Goal: Task Accomplishment & Management: Manage account settings

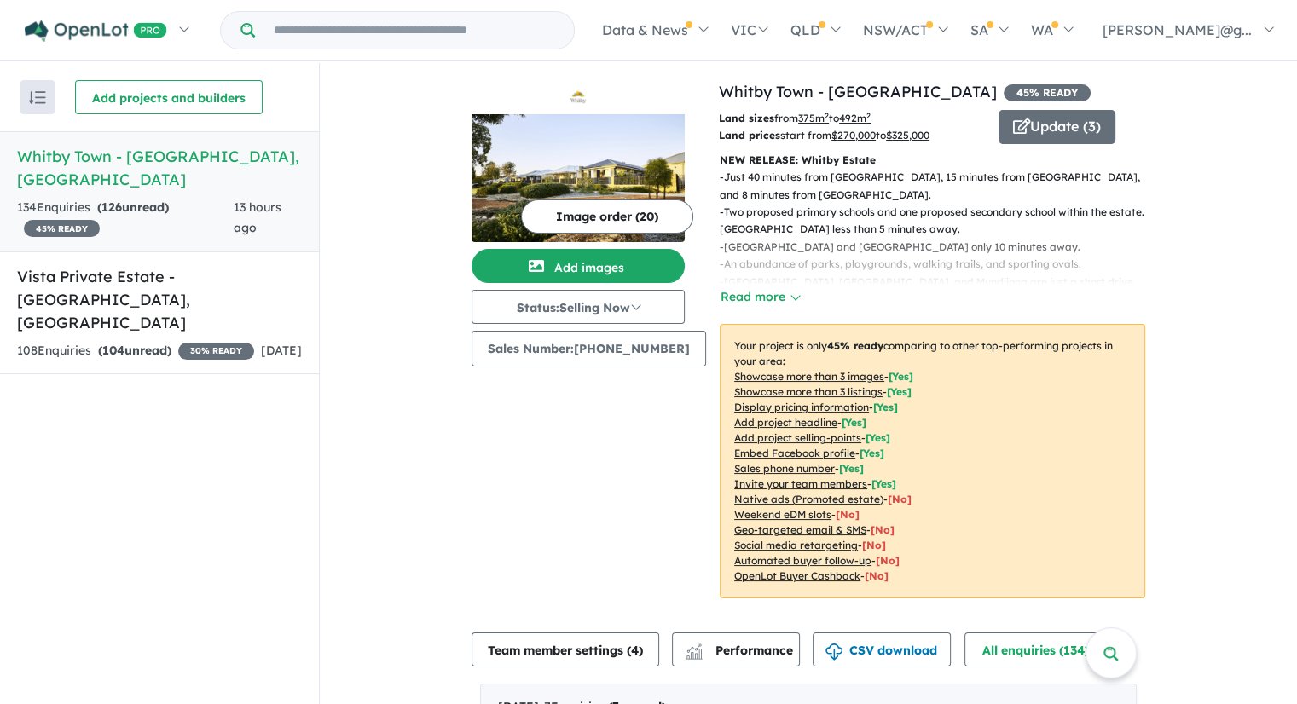
click at [655, 510] on div "Image order ( 20 ) Add images Status: Selling Now In Planning Coming Soon Selli…" at bounding box center [595, 349] width 247 height 539
click at [1044, 127] on button "Update ( 3 )" at bounding box center [1057, 127] width 117 height 34
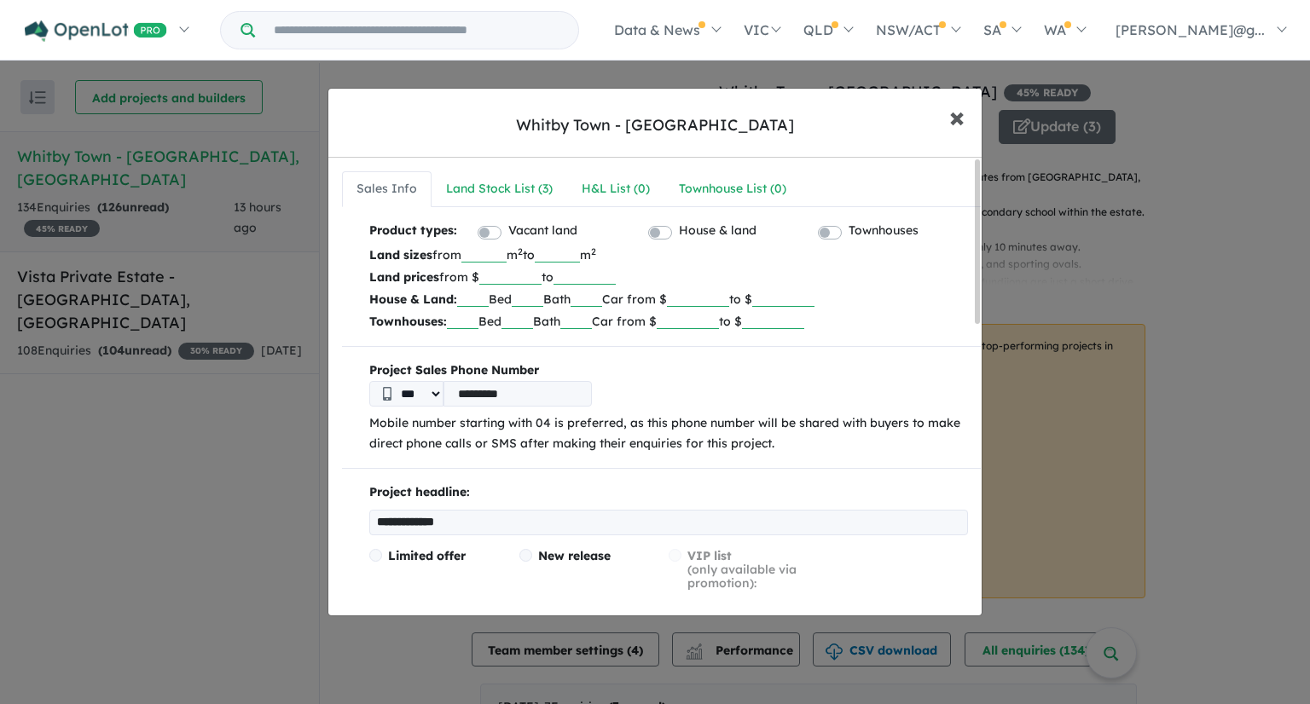
click at [959, 124] on span "×" at bounding box center [956, 116] width 15 height 37
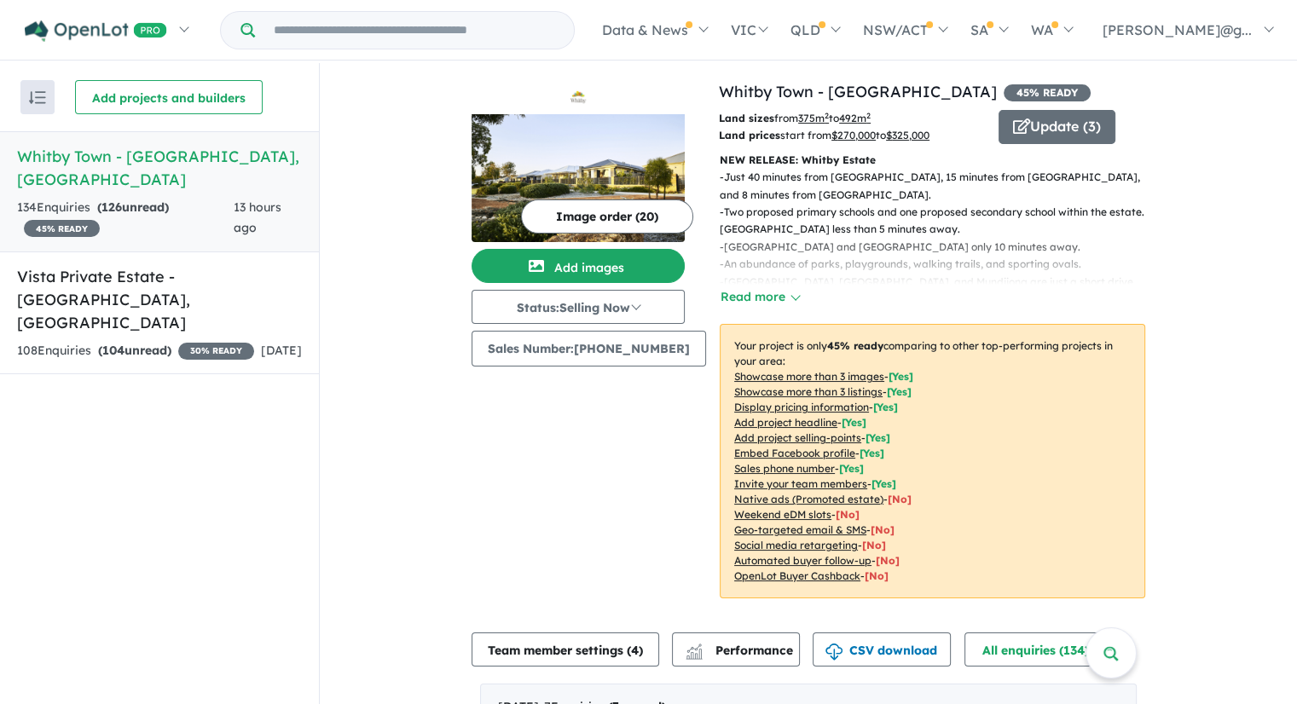
click at [43, 96] on img "button" at bounding box center [37, 97] width 17 height 13
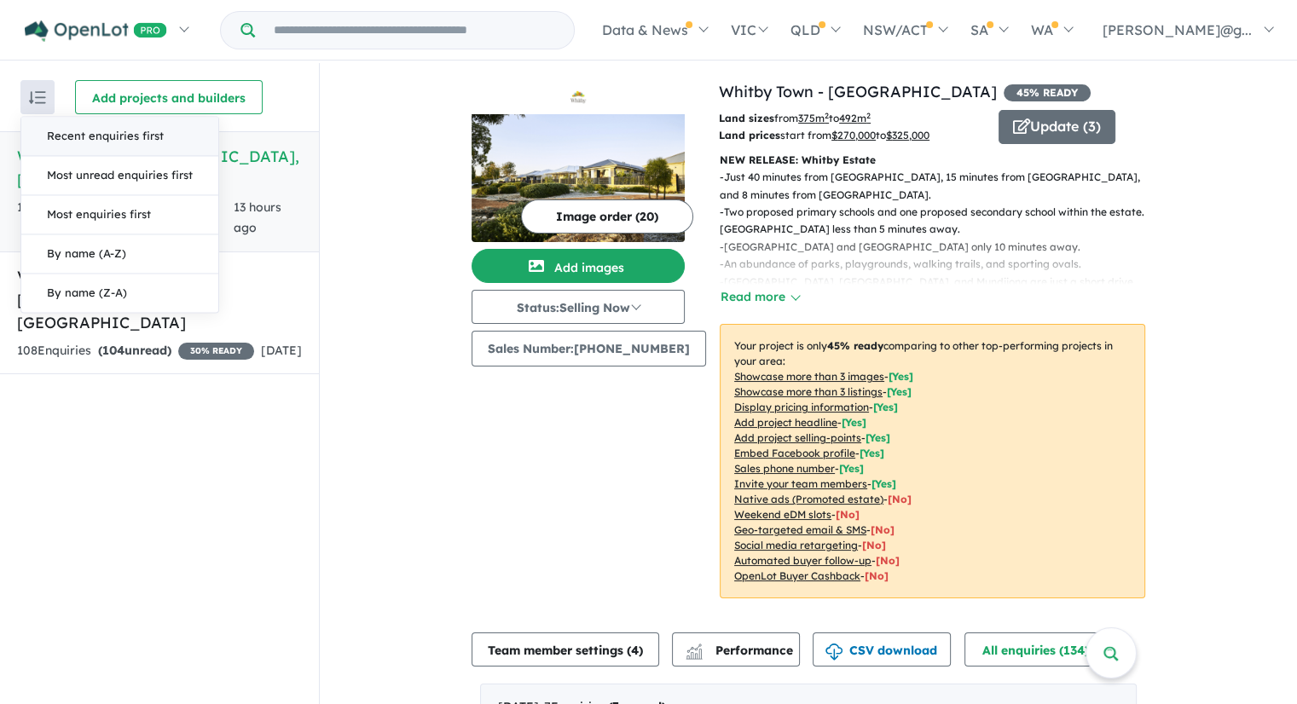
click at [43, 96] on img "button" at bounding box center [37, 97] width 17 height 13
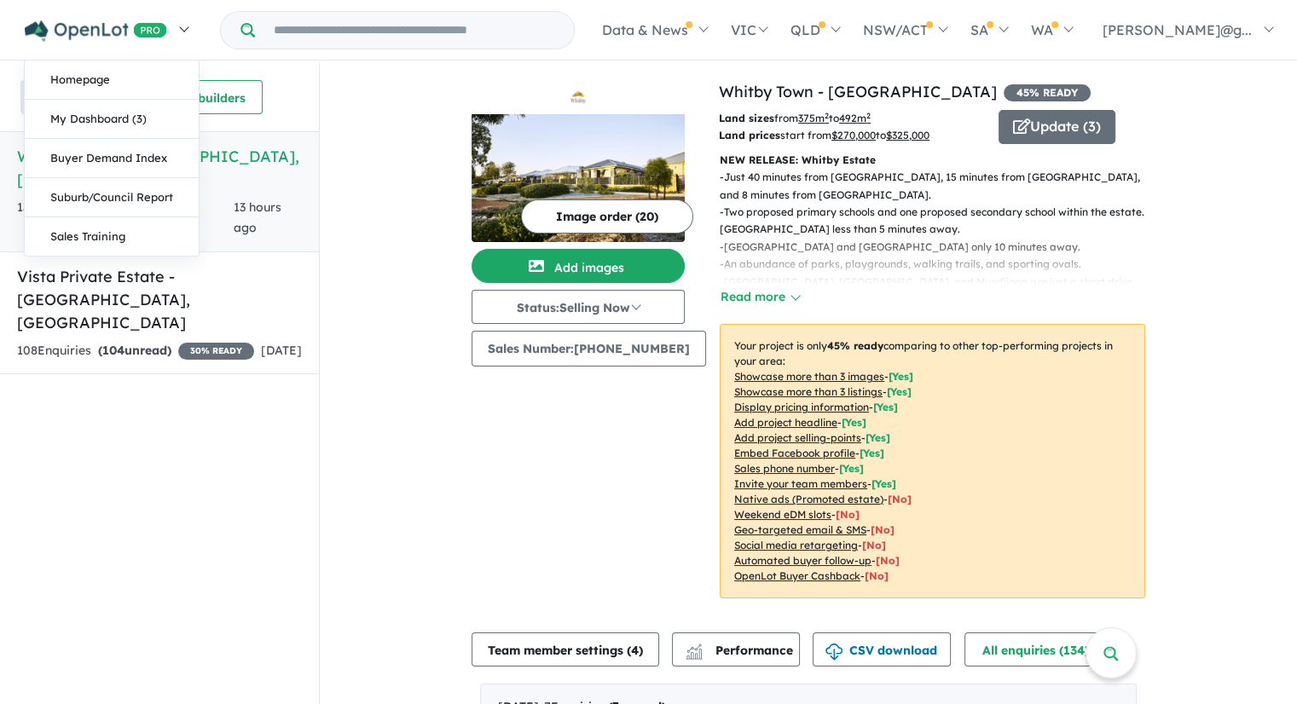
click at [93, 22] on img at bounding box center [96, 30] width 142 height 21
click at [136, 26] on img at bounding box center [96, 30] width 142 height 21
click at [140, 127] on link "My Dashboard (3)" at bounding box center [112, 119] width 174 height 39
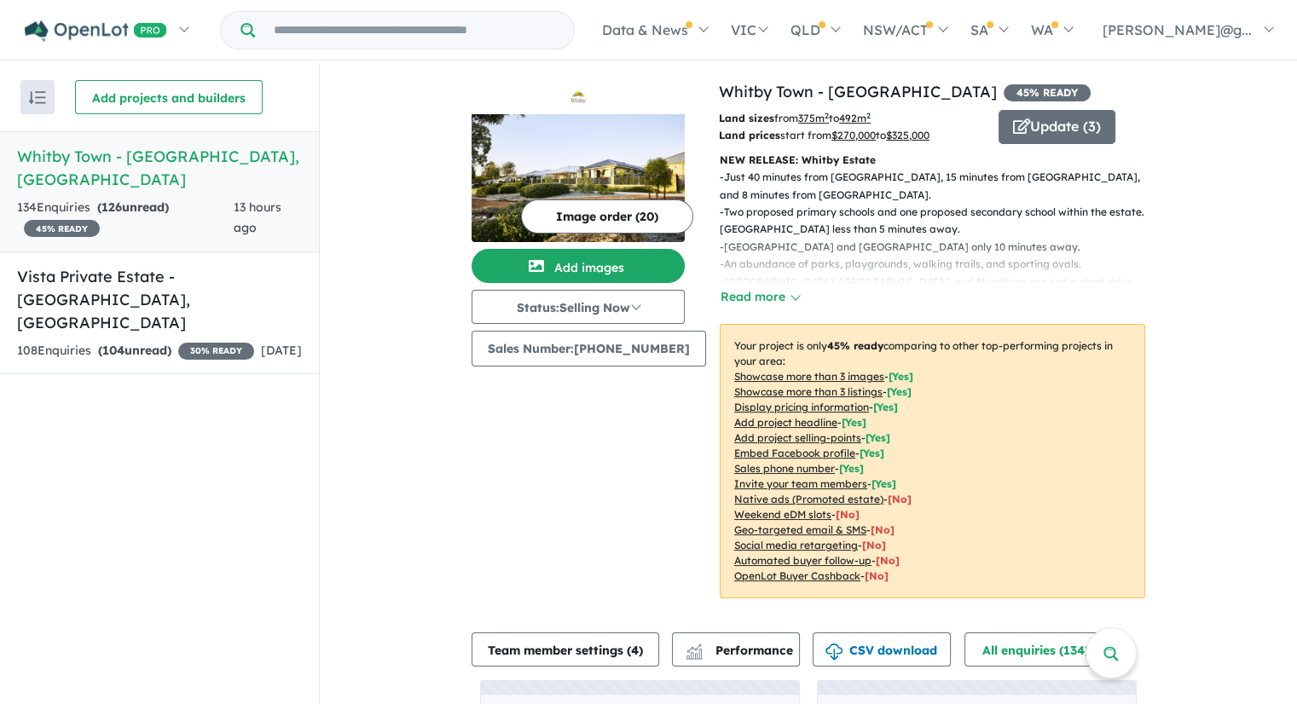
click at [95, 167] on h5 "Whitby Town - [GEOGRAPHIC_DATA] , [GEOGRAPHIC_DATA]" at bounding box center [159, 168] width 285 height 46
click at [741, 287] on button "Read more" at bounding box center [760, 297] width 80 height 20
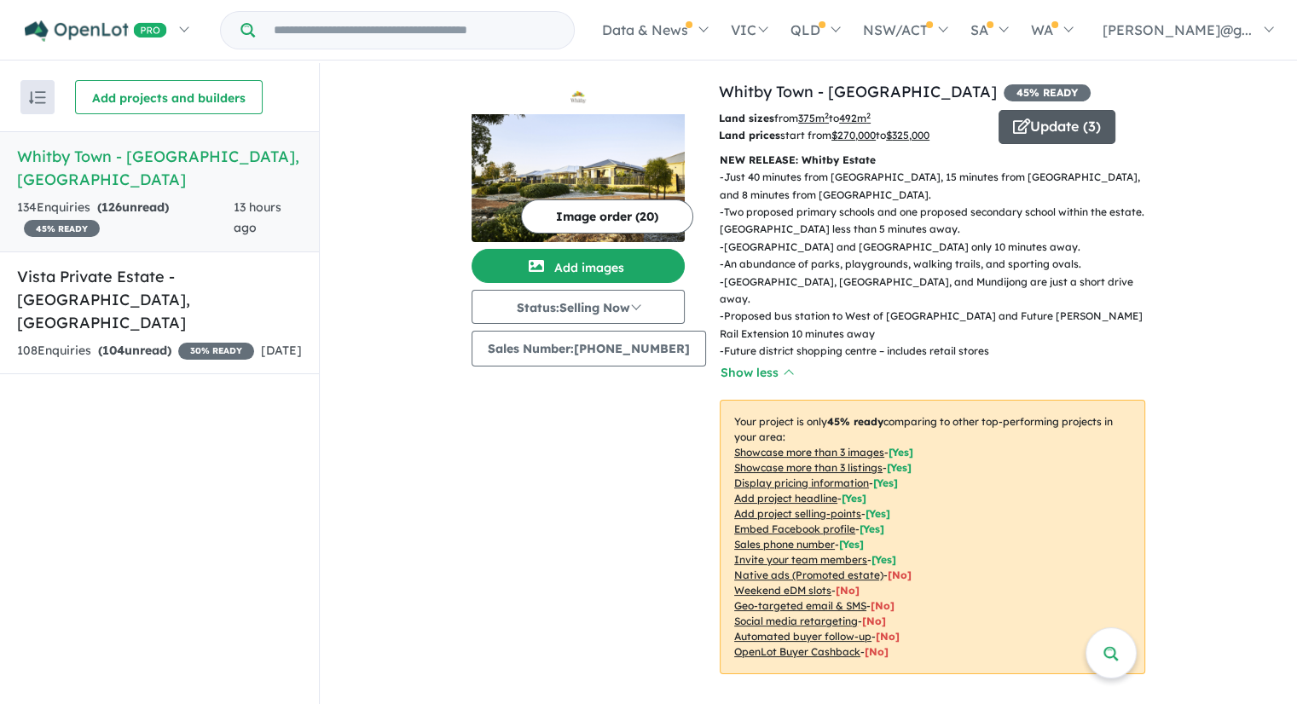
click at [1027, 142] on button "Update ( 3 )" at bounding box center [1057, 127] width 117 height 34
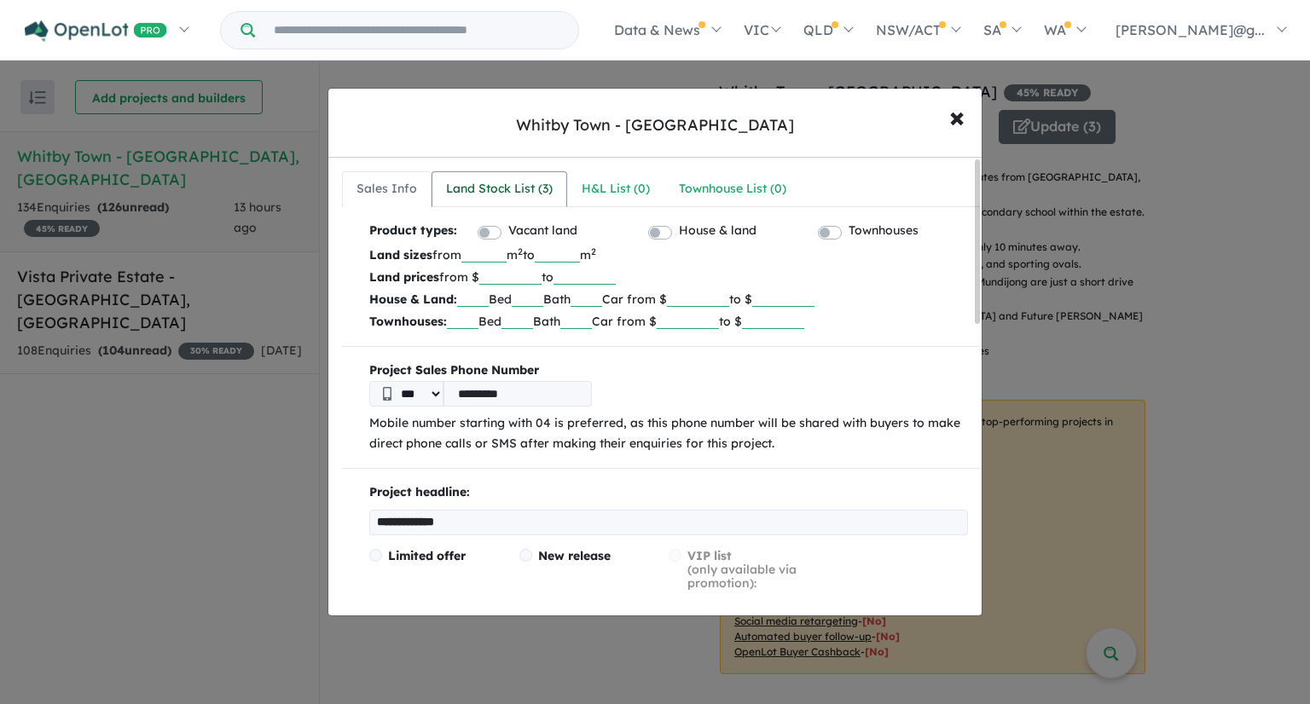
click at [525, 187] on div "Land Stock List ( 3 )" at bounding box center [499, 189] width 107 height 20
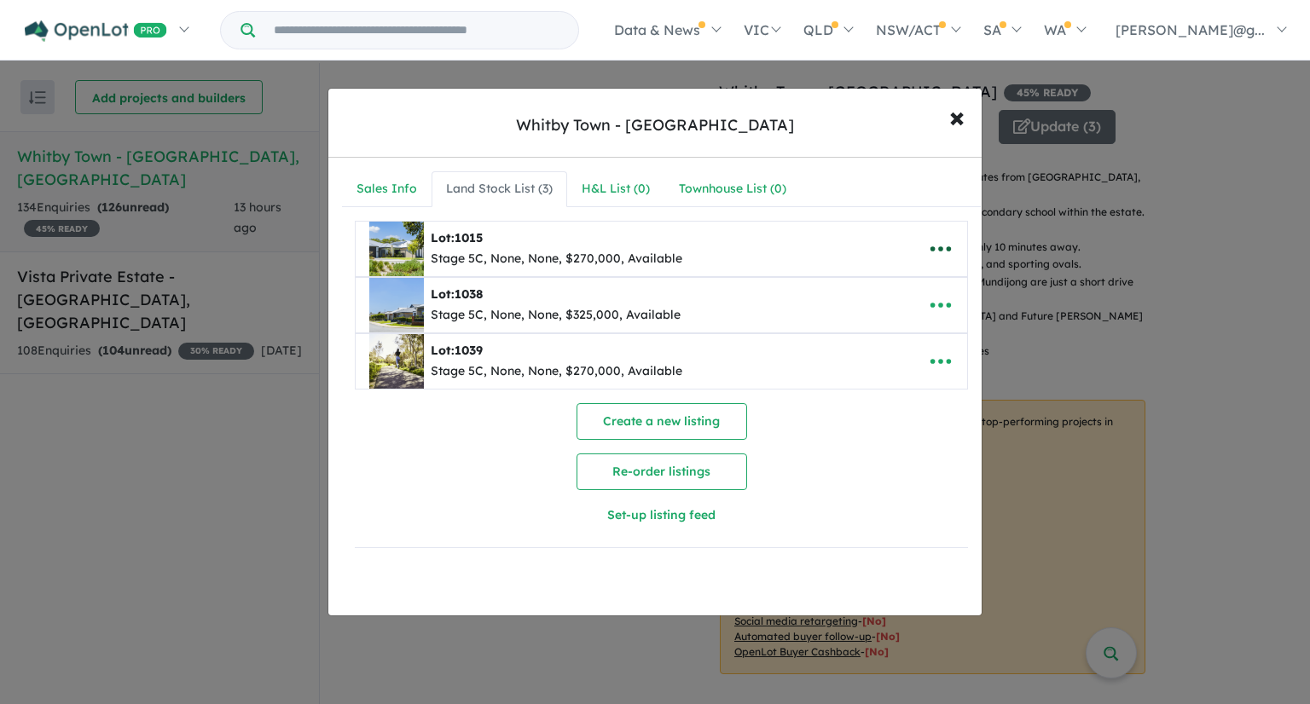
click at [930, 247] on icon "button" at bounding box center [941, 249] width 26 height 26
click at [915, 298] on link "Edit" at bounding box center [903, 292] width 126 height 39
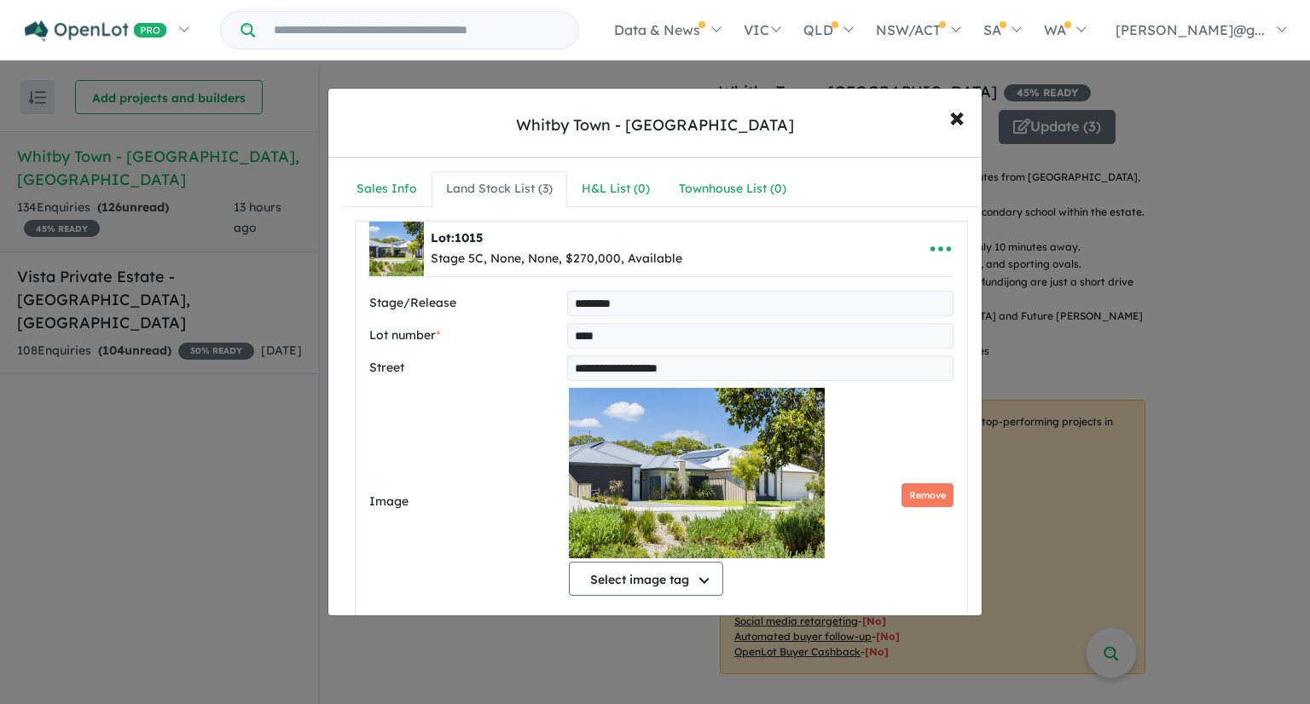
click at [809, 305] on input "********" at bounding box center [760, 304] width 386 height 26
type input "*"
type input "**********"
click at [808, 323] on input "****" at bounding box center [760, 336] width 386 height 26
type input "*"
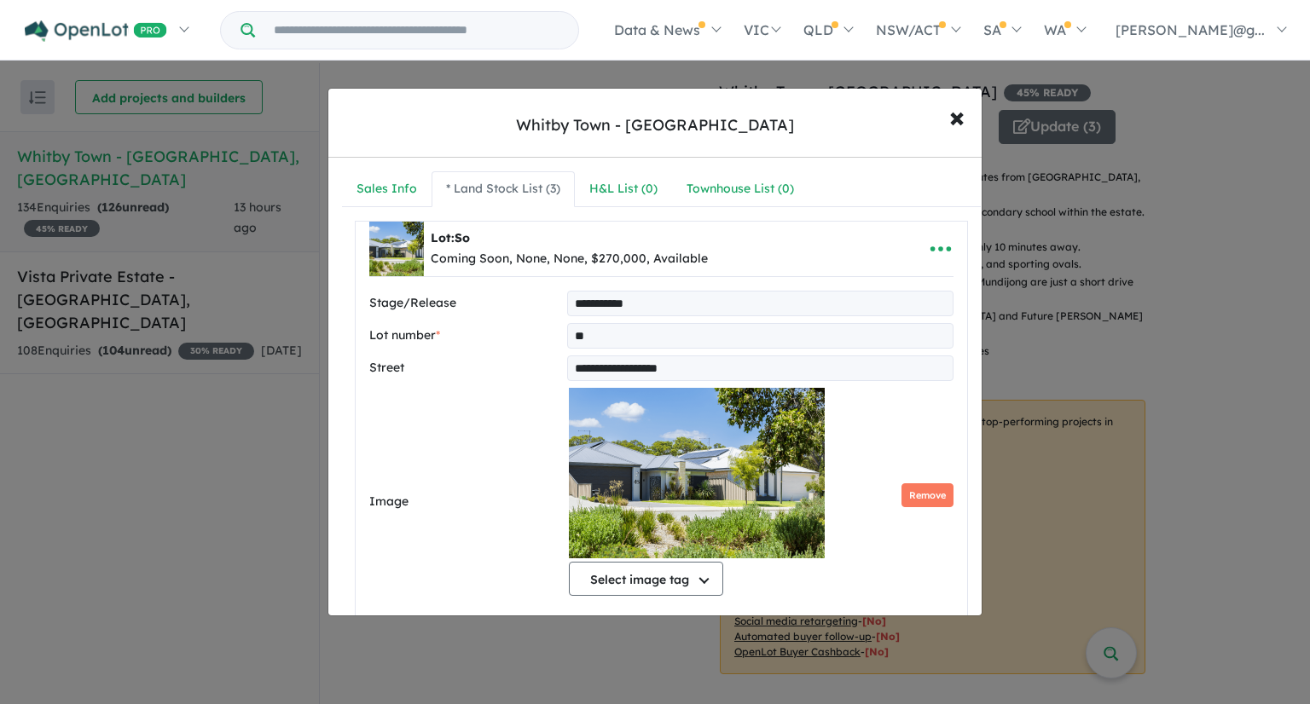
type input "*"
click at [682, 331] on input "text" at bounding box center [760, 336] width 386 height 26
click at [612, 307] on input "**********" at bounding box center [760, 304] width 386 height 26
click at [573, 302] on input "**********" at bounding box center [760, 304] width 386 height 26
type input "**********"
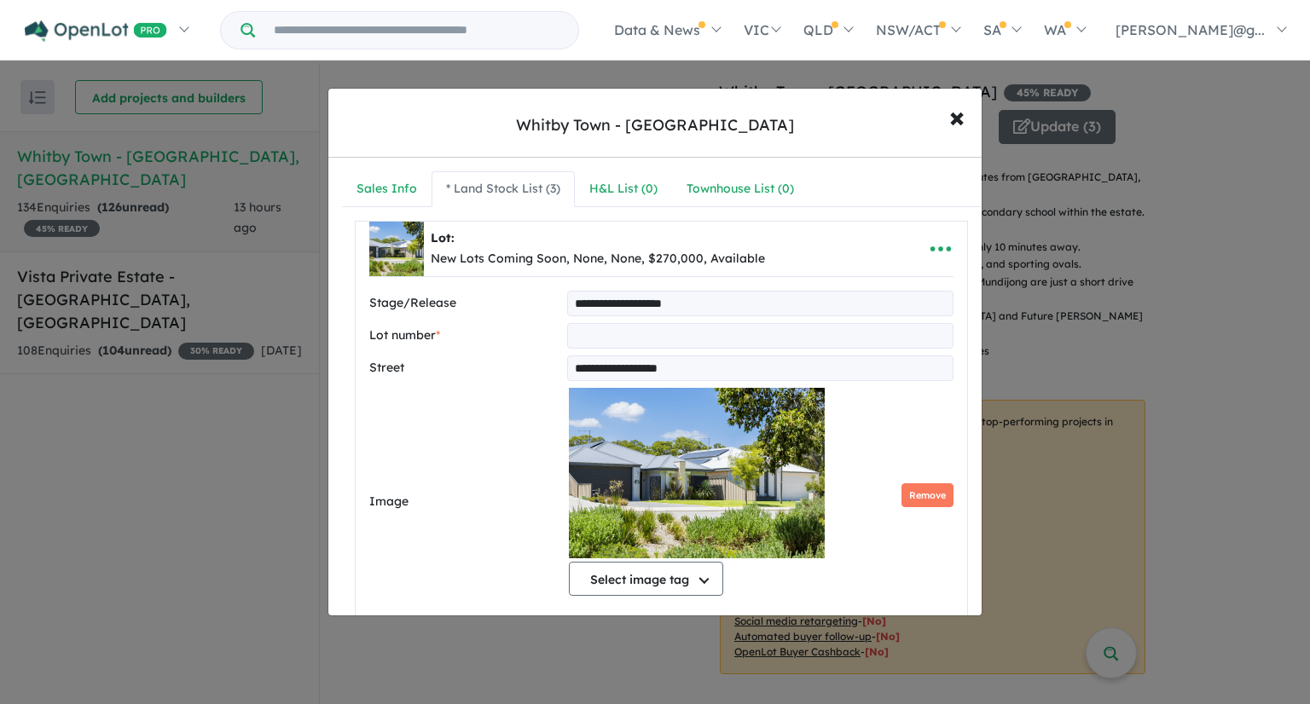
click at [601, 328] on input "text" at bounding box center [760, 336] width 386 height 26
type input "*"
type input "**********"
drag, startPoint x: 710, startPoint y: 368, endPoint x: 566, endPoint y: 350, distance: 144.4
click at [566, 350] on div "**********" at bounding box center [661, 687] width 584 height 793
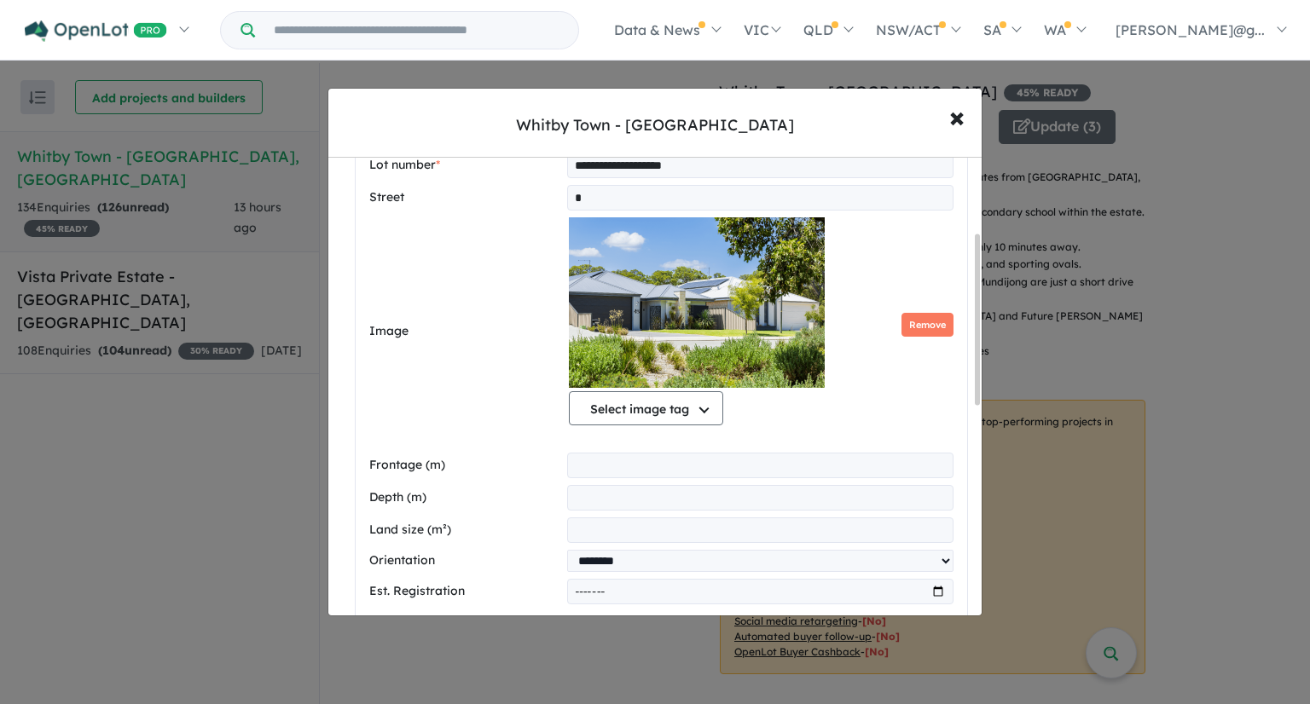
scroll to position [256, 0]
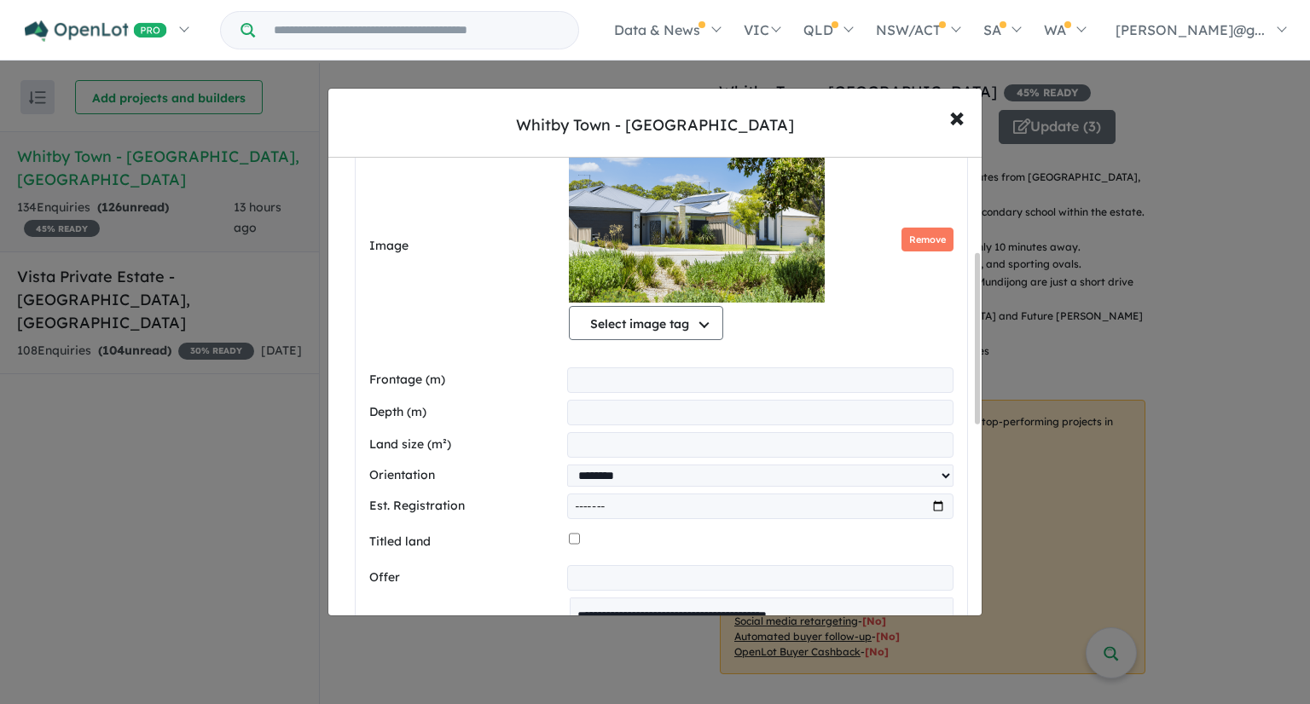
type input "*"
click at [629, 441] on input "***" at bounding box center [760, 445] width 386 height 26
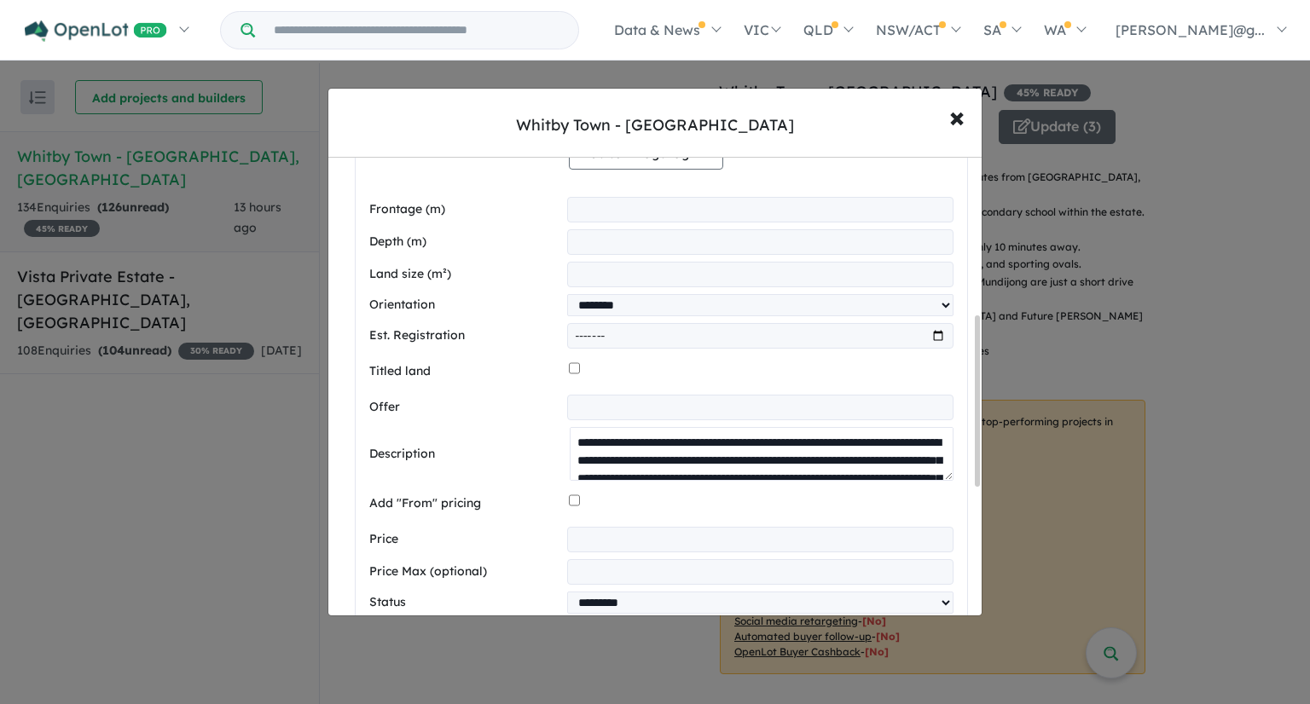
scroll to position [0, 0]
drag, startPoint x: 571, startPoint y: 441, endPoint x: 683, endPoint y: 409, distance: 116.9
click at [683, 409] on div "**********" at bounding box center [661, 260] width 584 height 793
click at [693, 453] on textarea at bounding box center [762, 454] width 384 height 55
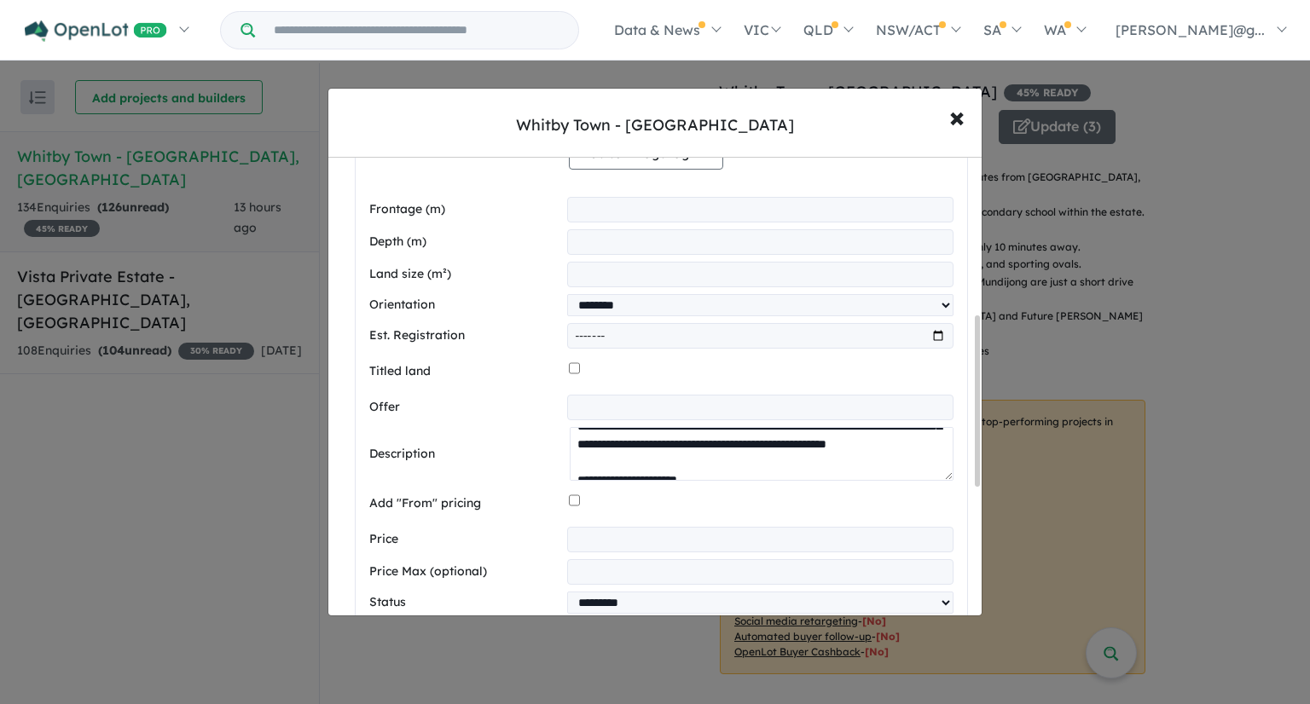
scroll to position [256, 0]
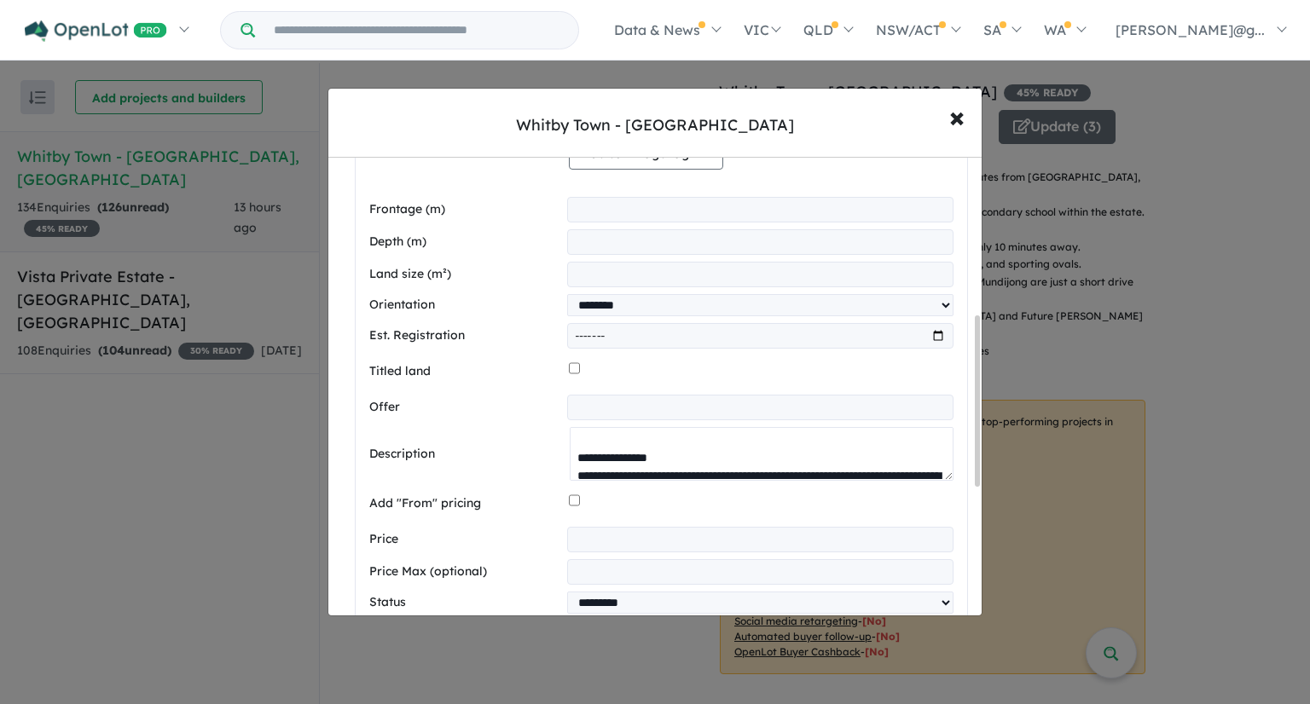
click at [612, 448] on textarea at bounding box center [762, 454] width 384 height 55
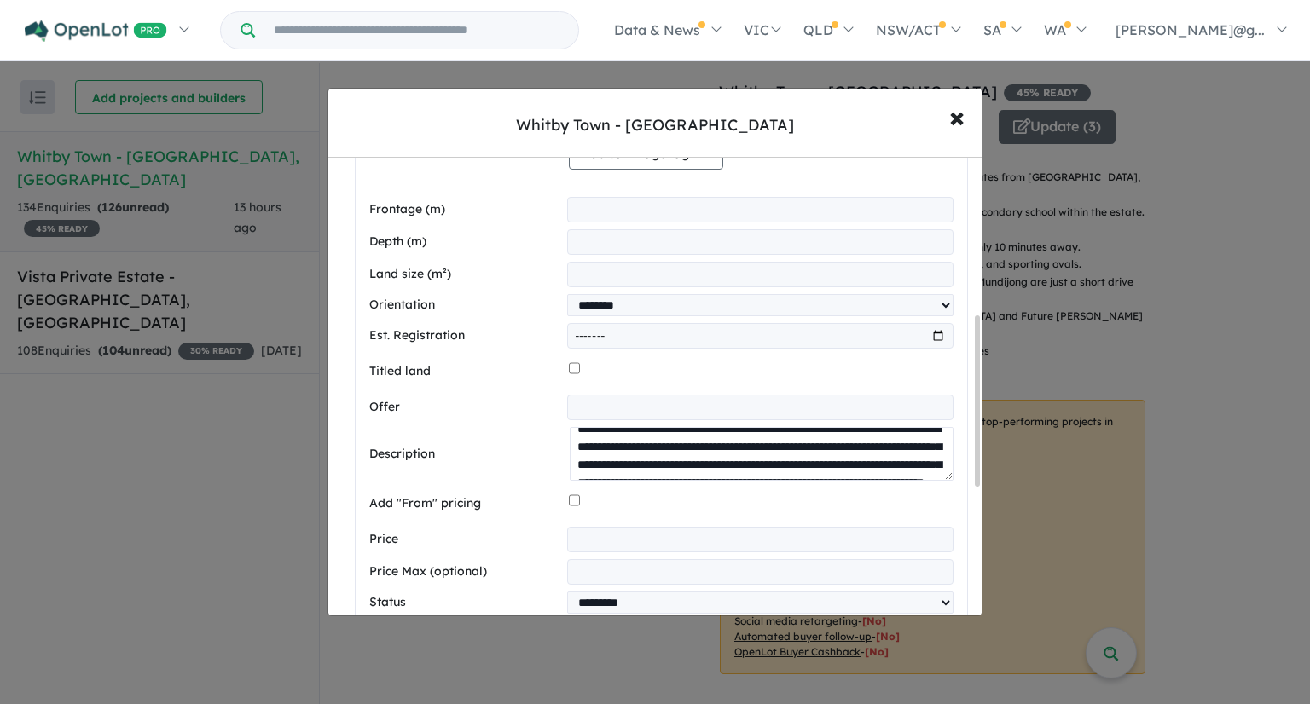
scroll to position [0, 0]
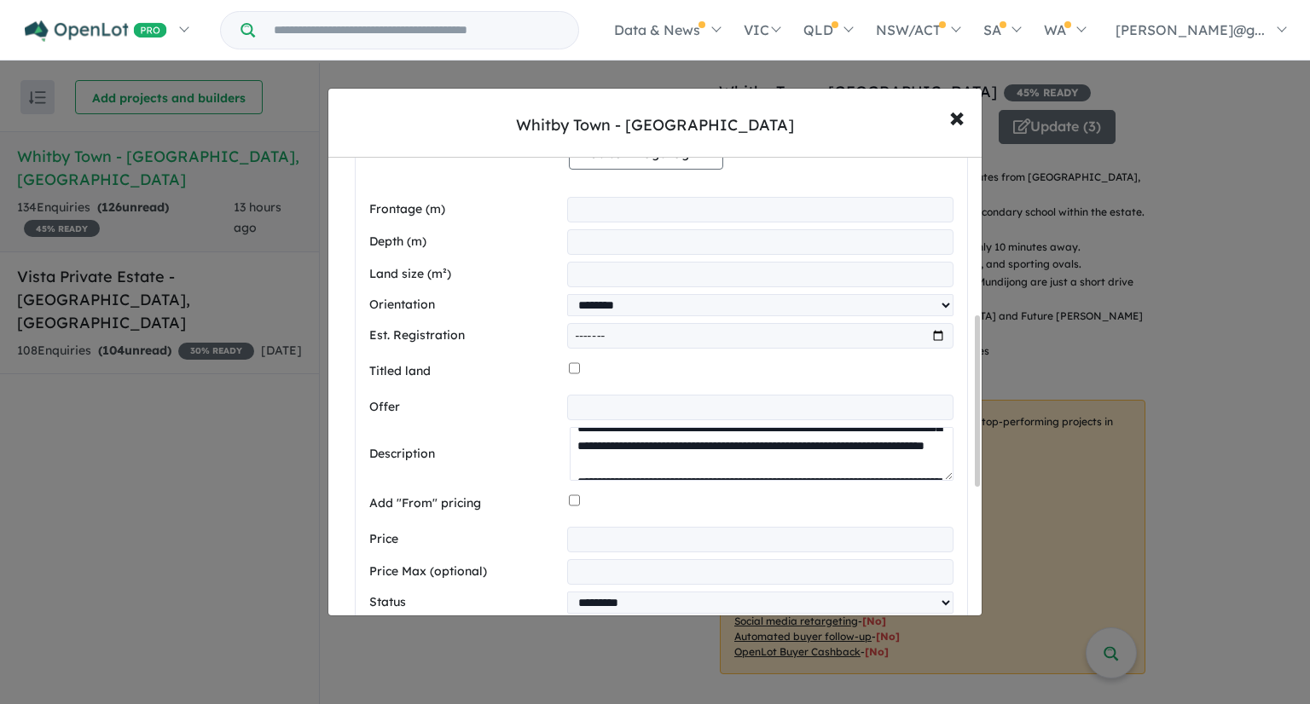
drag, startPoint x: 571, startPoint y: 438, endPoint x: 695, endPoint y: 478, distance: 130.0
click at [695, 478] on textarea at bounding box center [762, 454] width 384 height 55
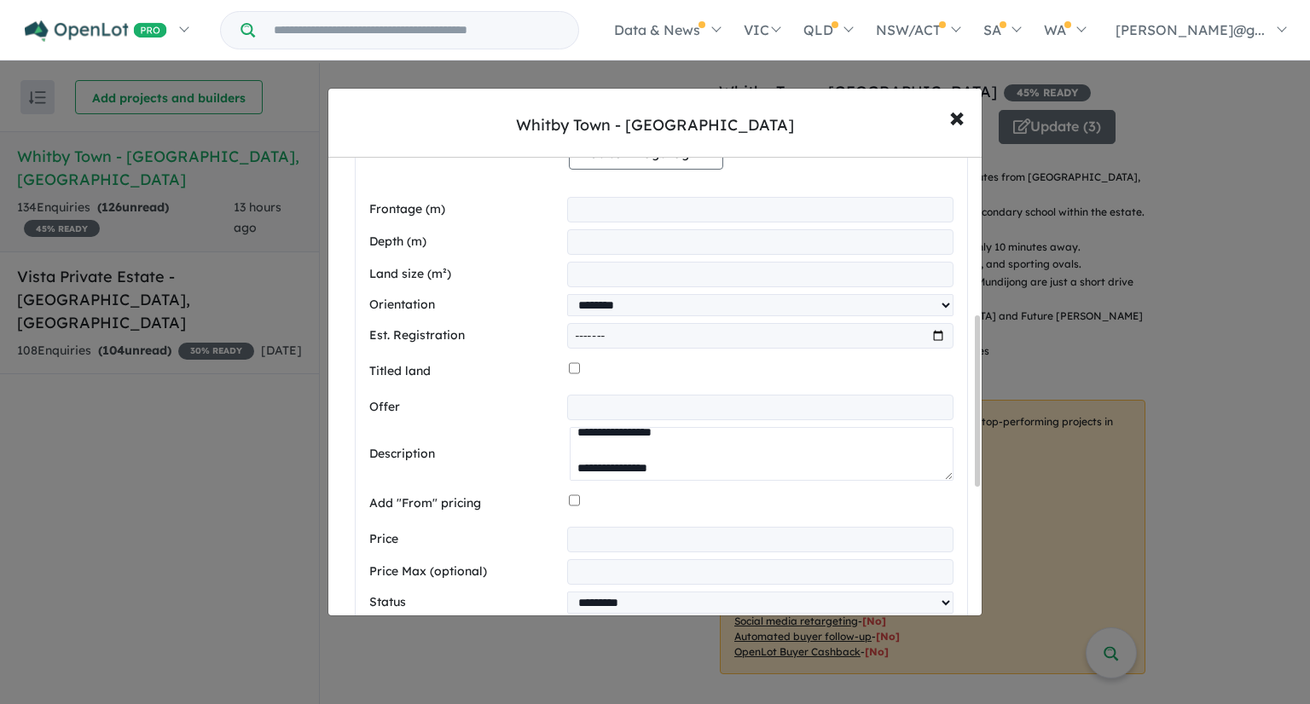
scroll to position [274, 0]
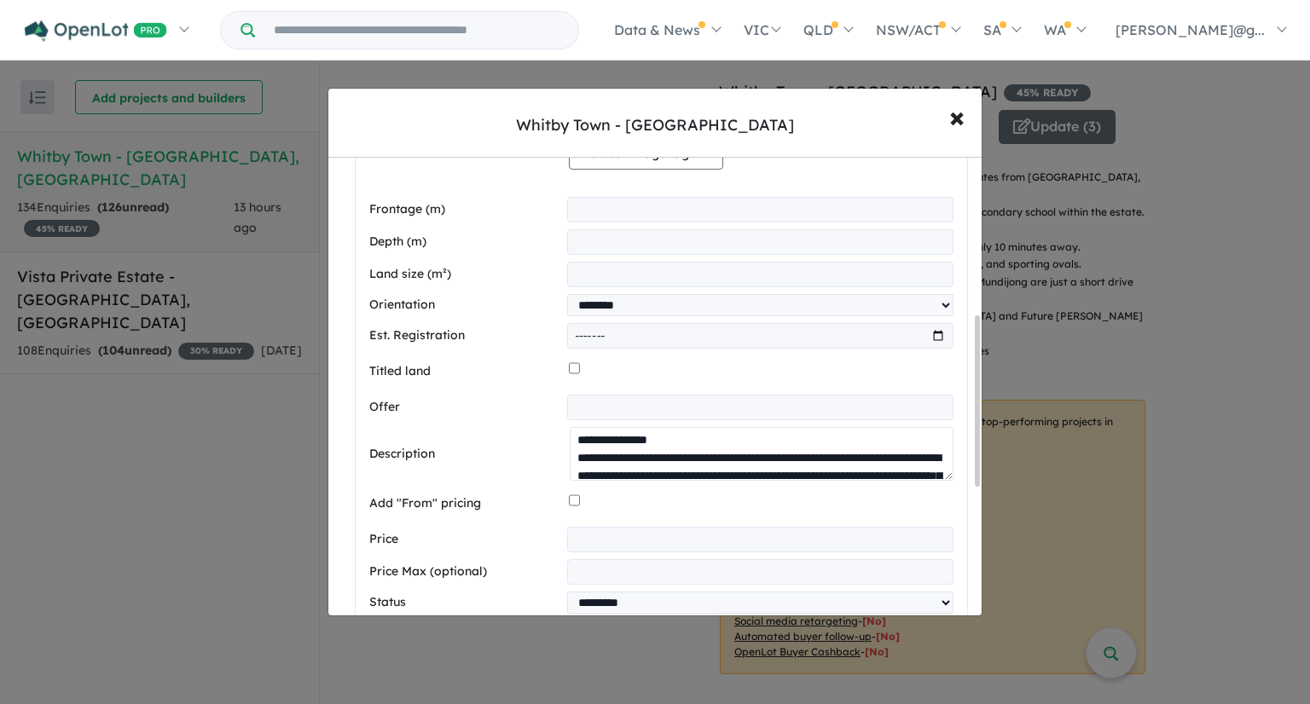
click at [685, 459] on textarea at bounding box center [762, 454] width 384 height 55
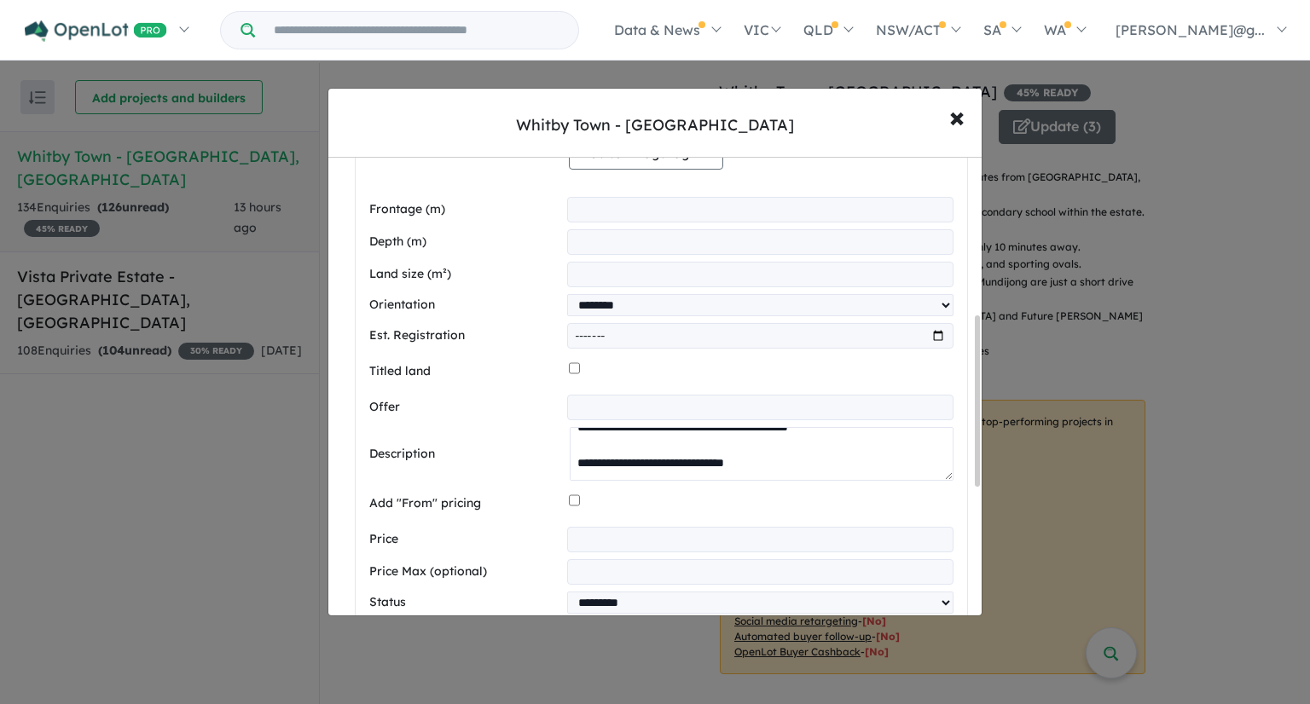
scroll to position [512, 0]
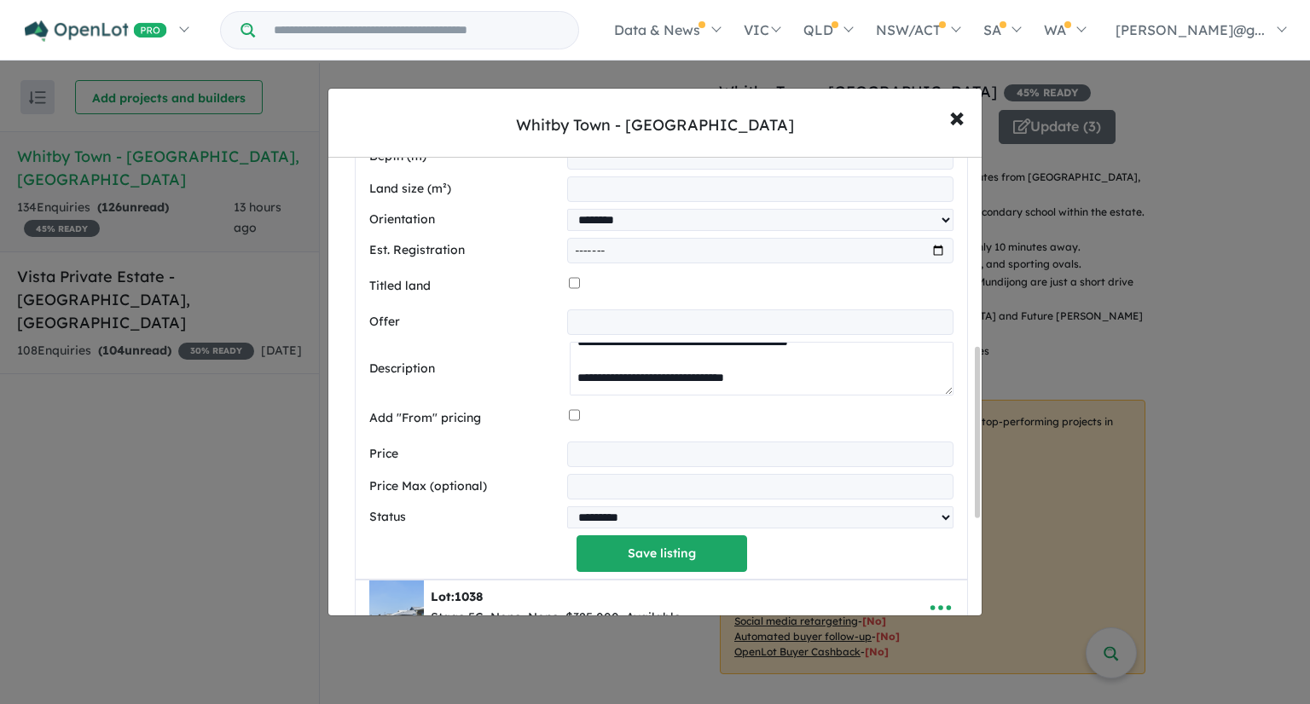
type textarea "**********"
drag, startPoint x: 660, startPoint y: 458, endPoint x: 535, endPoint y: 466, distance: 125.6
click at [535, 466] on div "Price *********" at bounding box center [661, 455] width 584 height 26
click at [631, 472] on div "**********" at bounding box center [661, 175] width 584 height 793
click at [651, 447] on input "*********" at bounding box center [760, 455] width 386 height 26
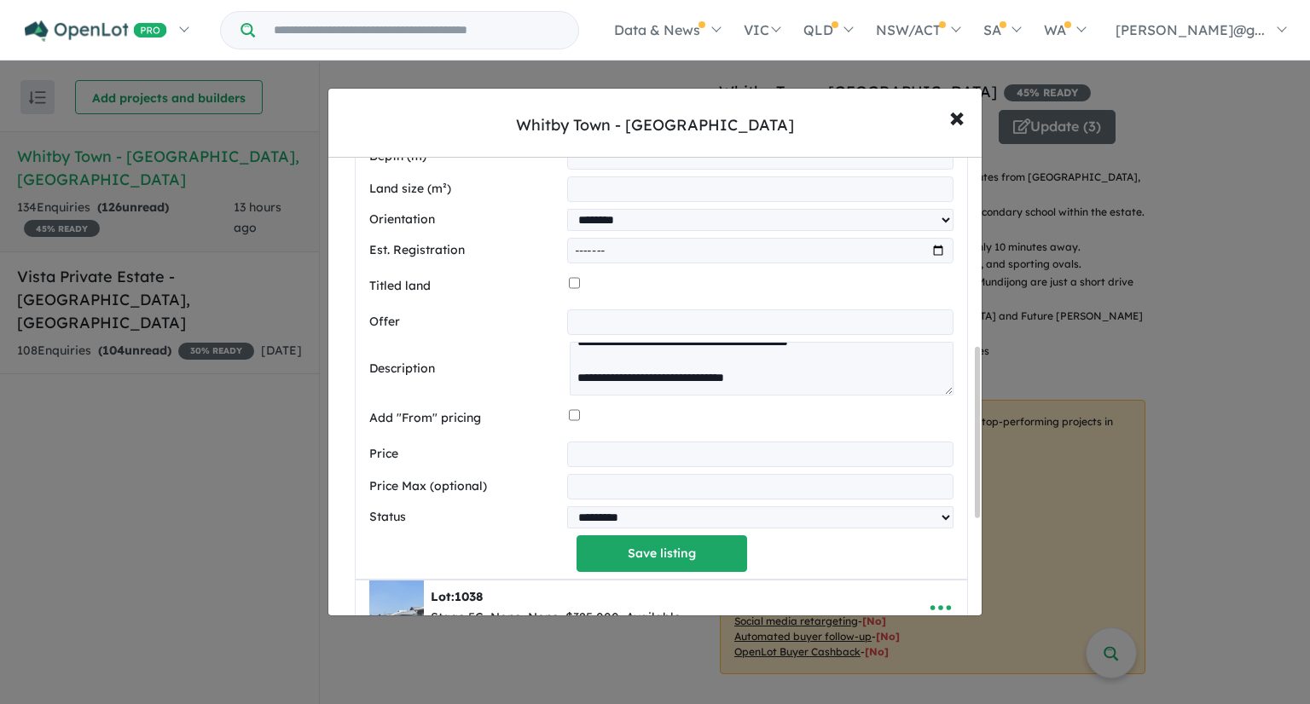
drag, startPoint x: 646, startPoint y: 453, endPoint x: 520, endPoint y: 458, distance: 125.5
click at [520, 458] on div "Price *********" at bounding box center [661, 455] width 584 height 26
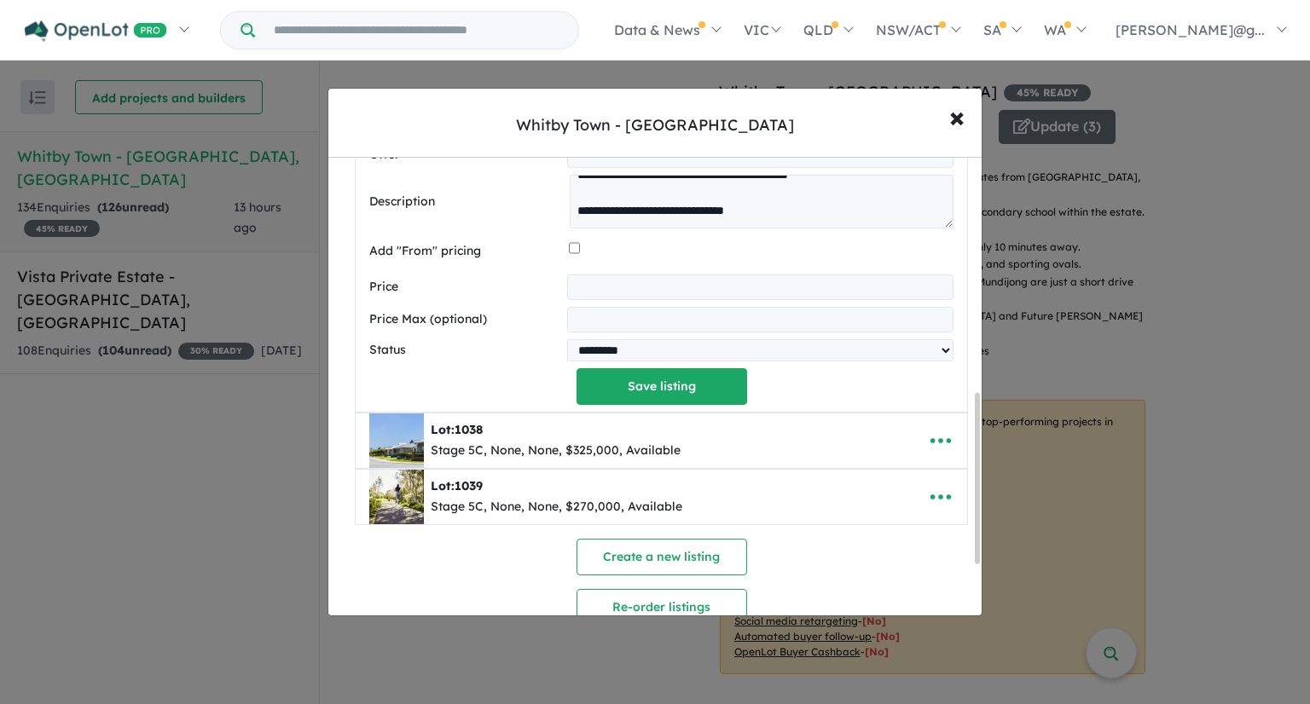
scroll to position [682, 0]
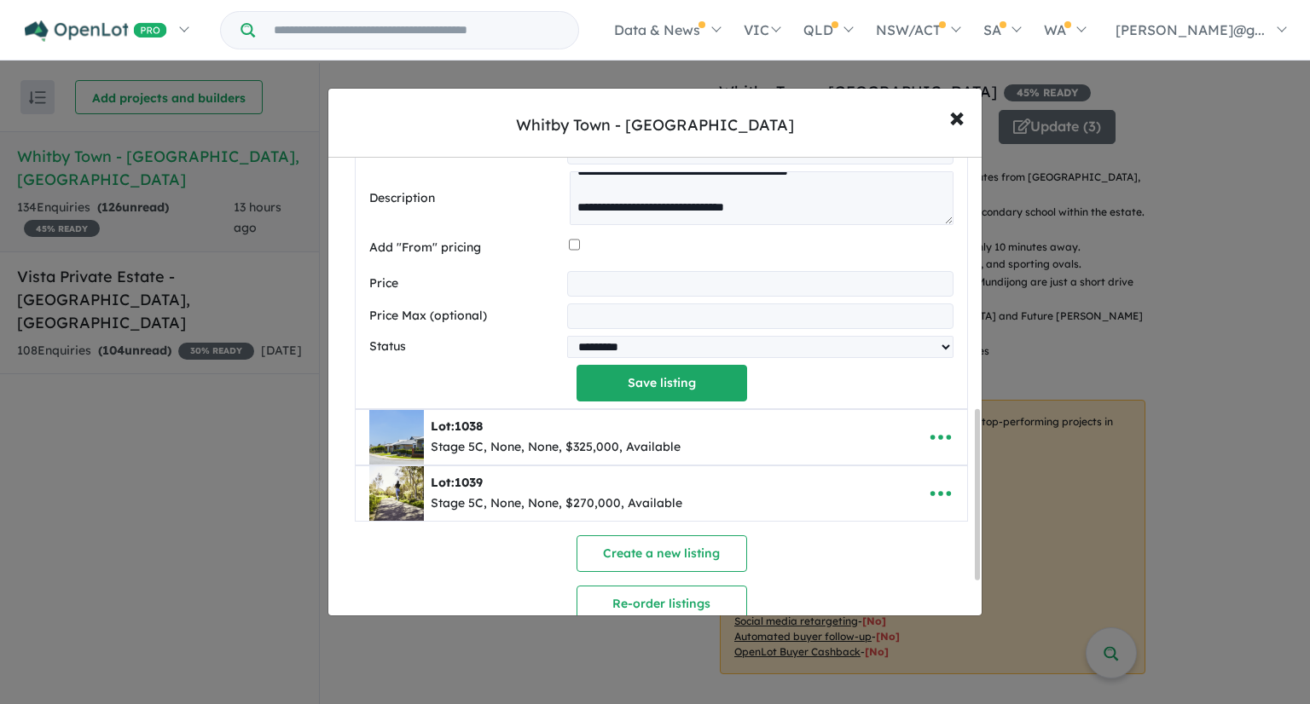
type input "******"
click at [729, 350] on select "********* ******** **** ******" at bounding box center [760, 347] width 386 height 22
click at [490, 365] on div "**********" at bounding box center [661, 5] width 584 height 793
click at [671, 387] on button "Save listing" at bounding box center [662, 383] width 171 height 37
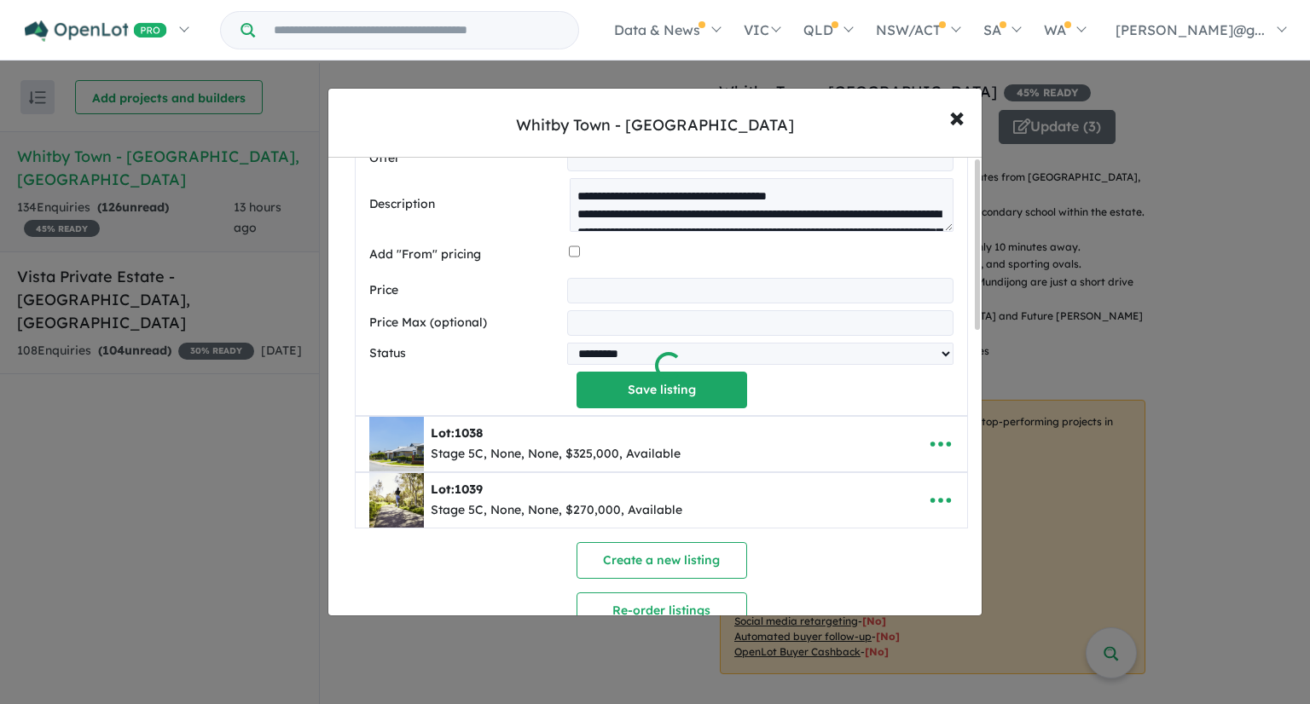
scroll to position [0, 0]
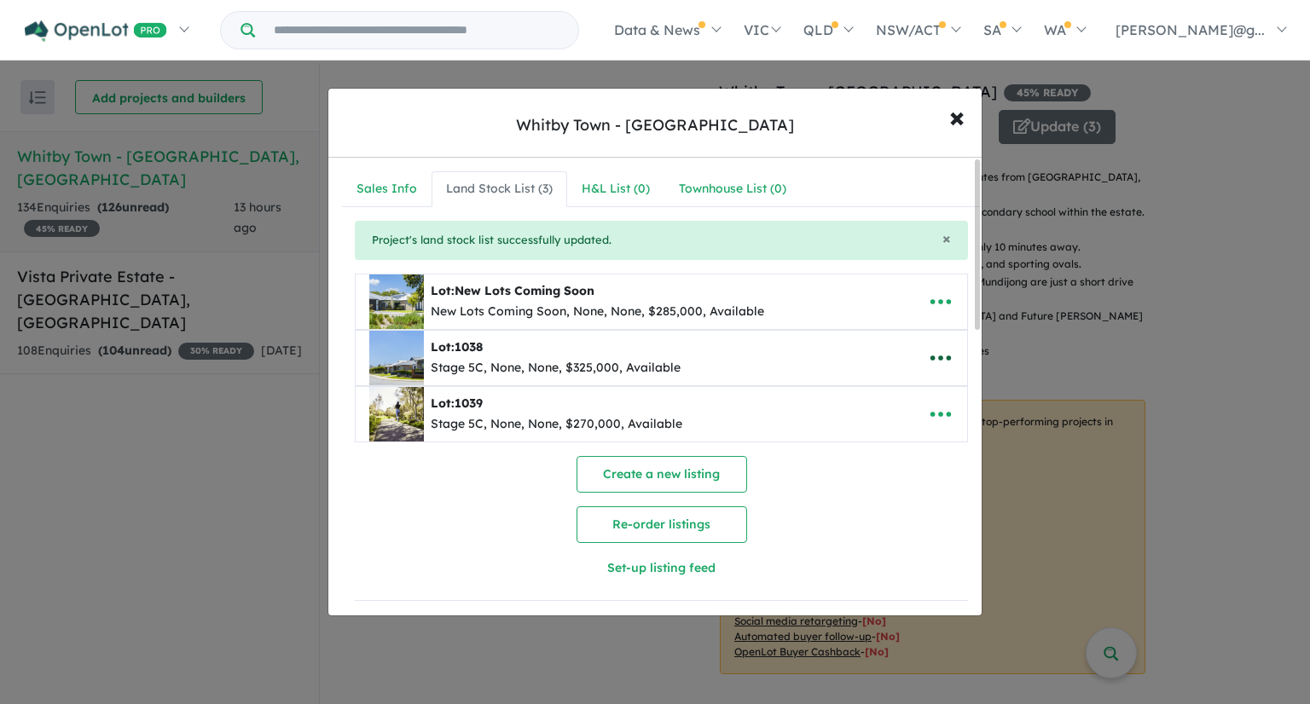
click at [936, 351] on icon "button" at bounding box center [941, 358] width 26 height 26
click at [930, 437] on link "Remove" at bounding box center [903, 439] width 126 height 39
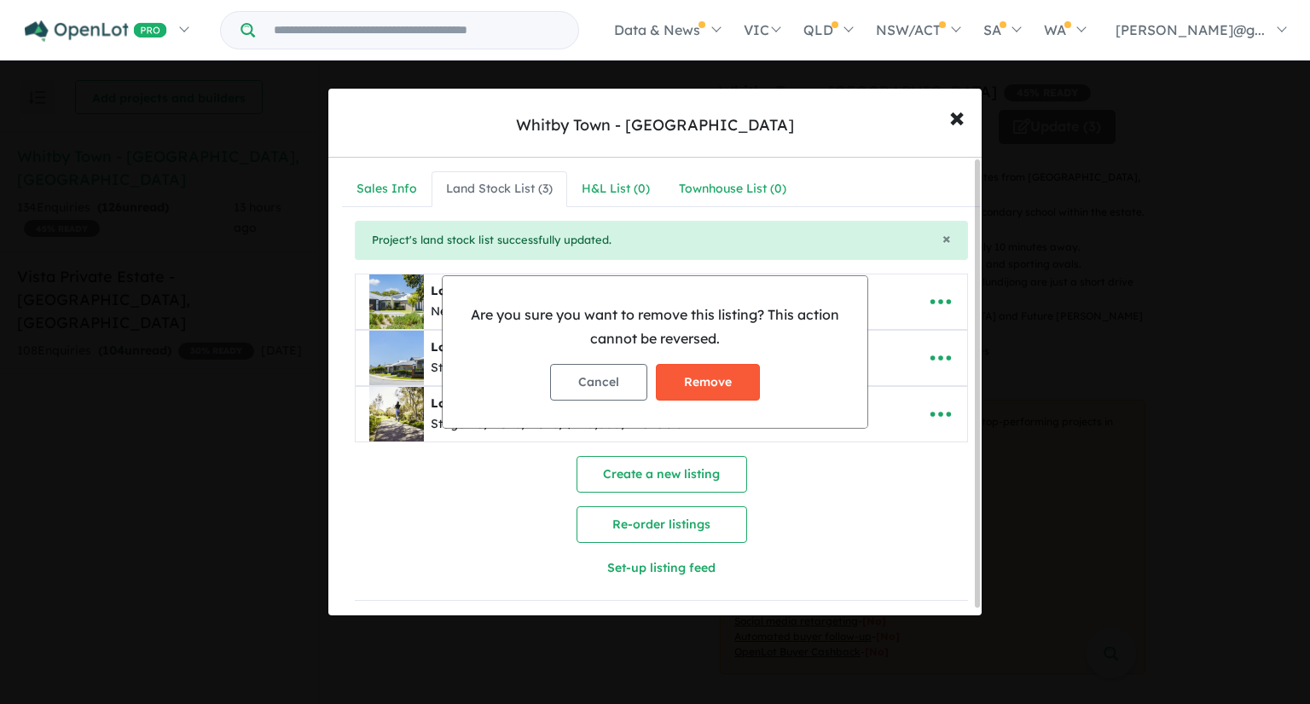
click at [684, 373] on button "Remove" at bounding box center [708, 382] width 104 height 37
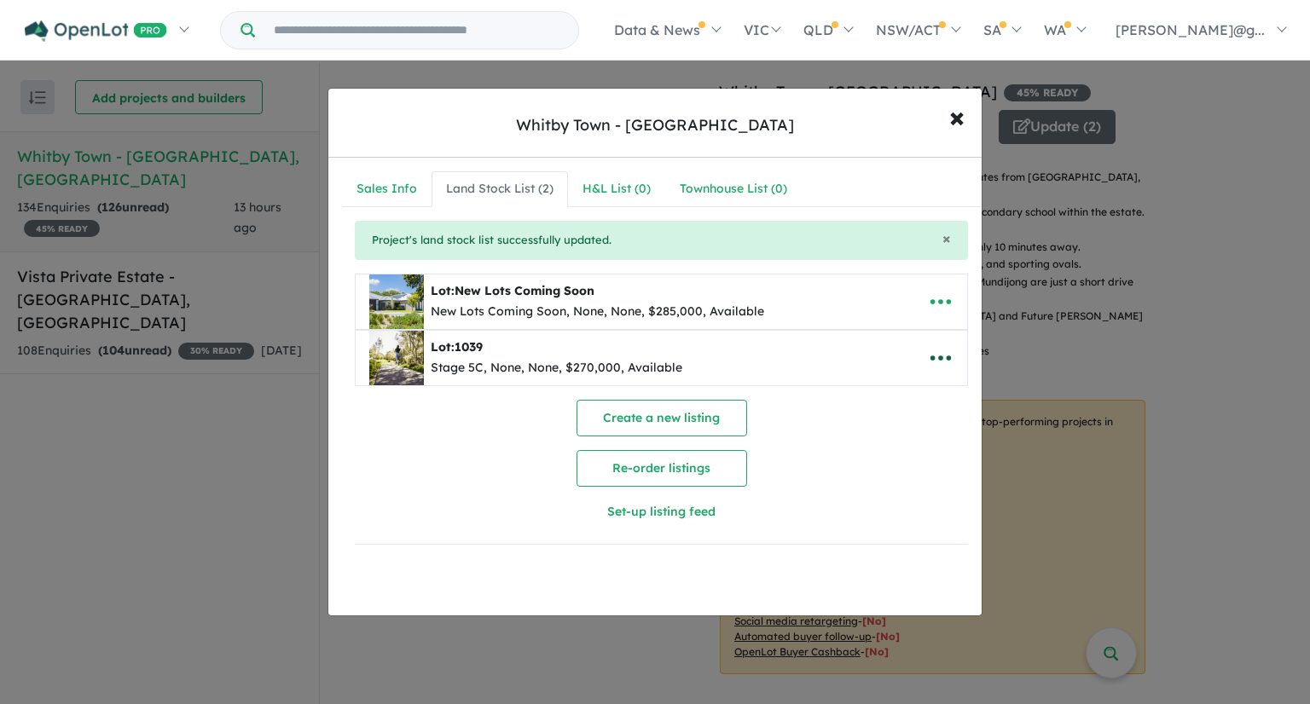
click at [938, 361] on icon "button" at bounding box center [941, 358] width 26 height 26
click at [928, 436] on link "Remove" at bounding box center [903, 439] width 126 height 39
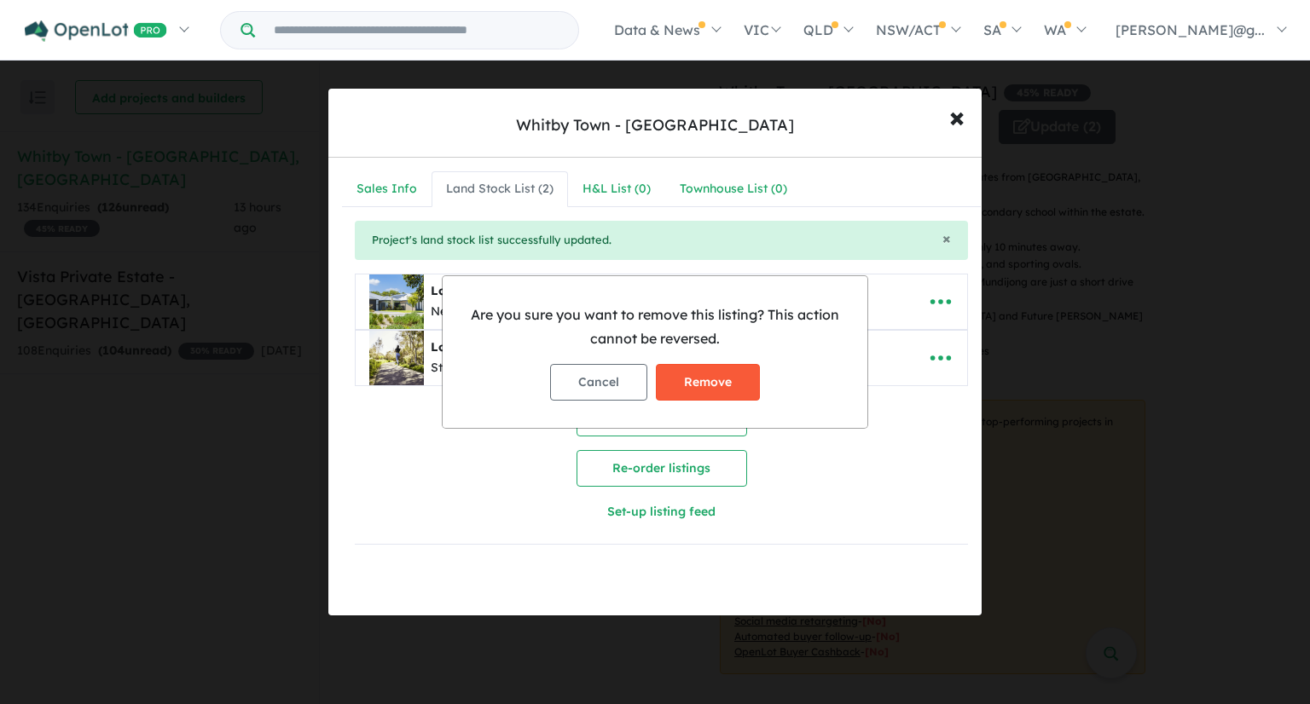
click at [730, 391] on button "Remove" at bounding box center [708, 382] width 104 height 37
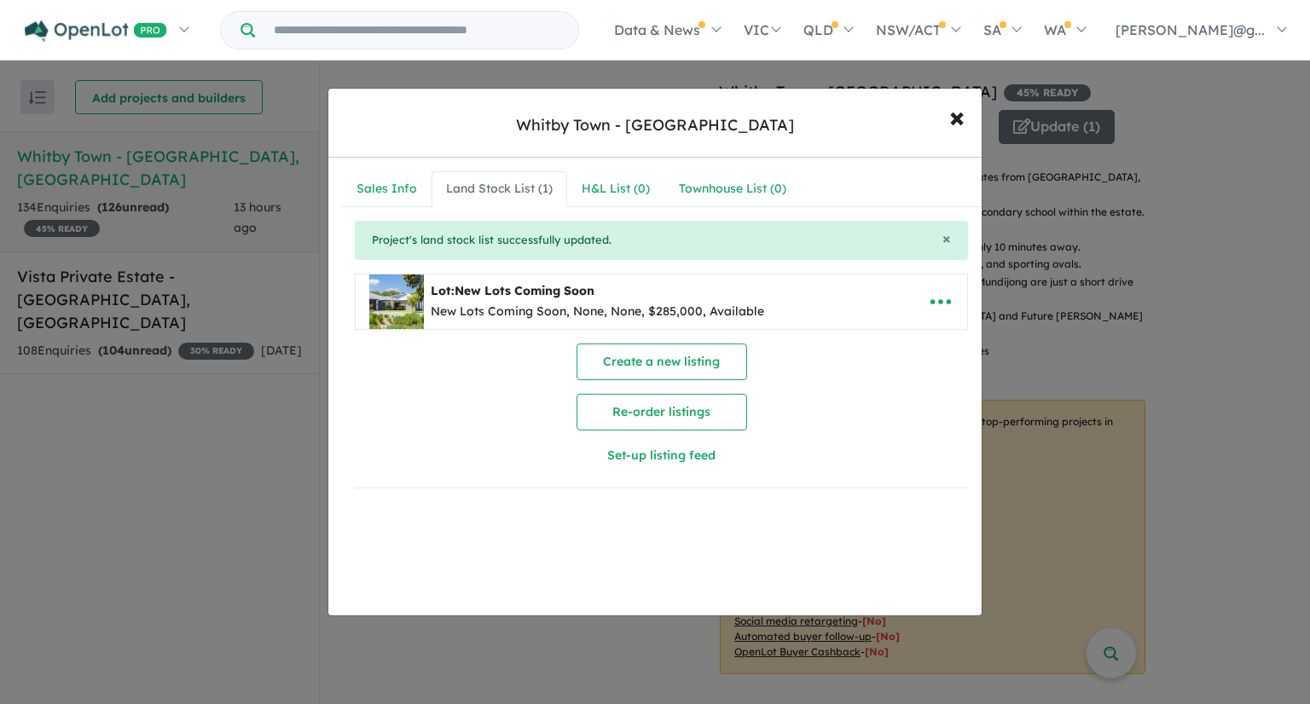
click at [519, 182] on div "Land Stock List ( 1 )" at bounding box center [499, 189] width 107 height 20
click at [599, 185] on div "H&L List ( 0 )" at bounding box center [616, 189] width 68 height 20
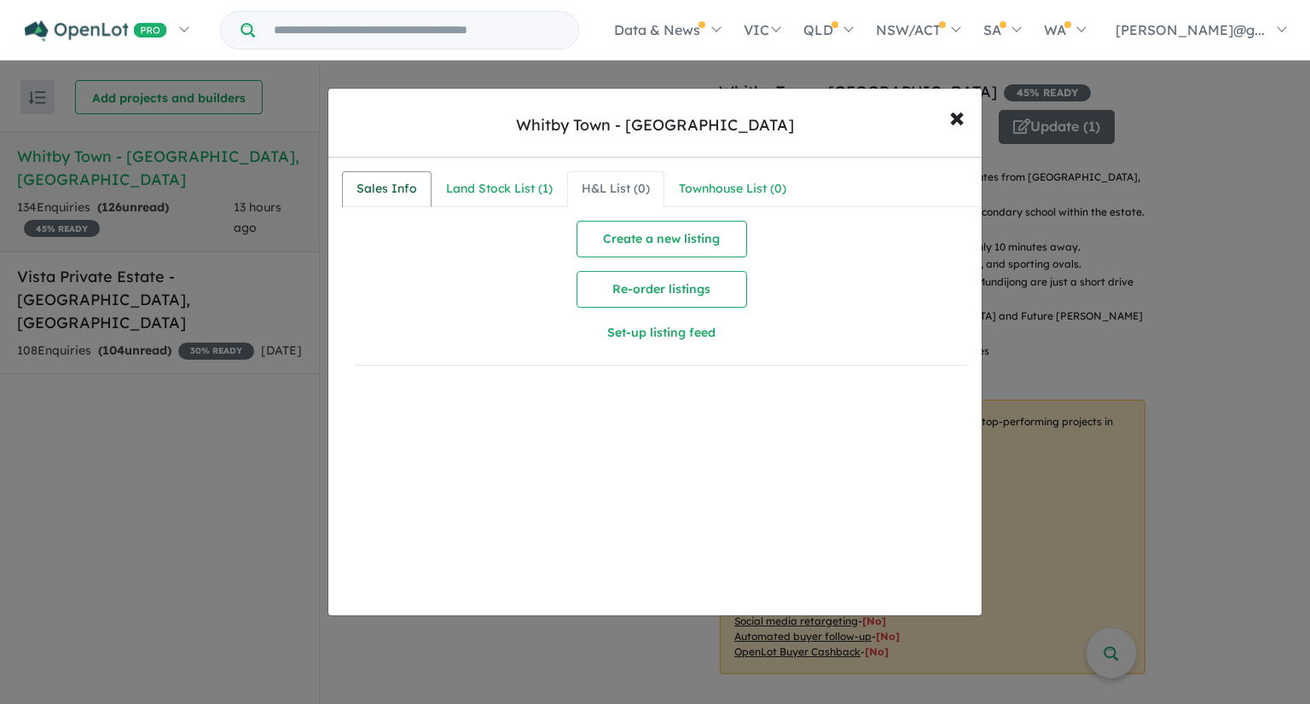
click at [370, 189] on div "Sales Info" at bounding box center [387, 189] width 61 height 20
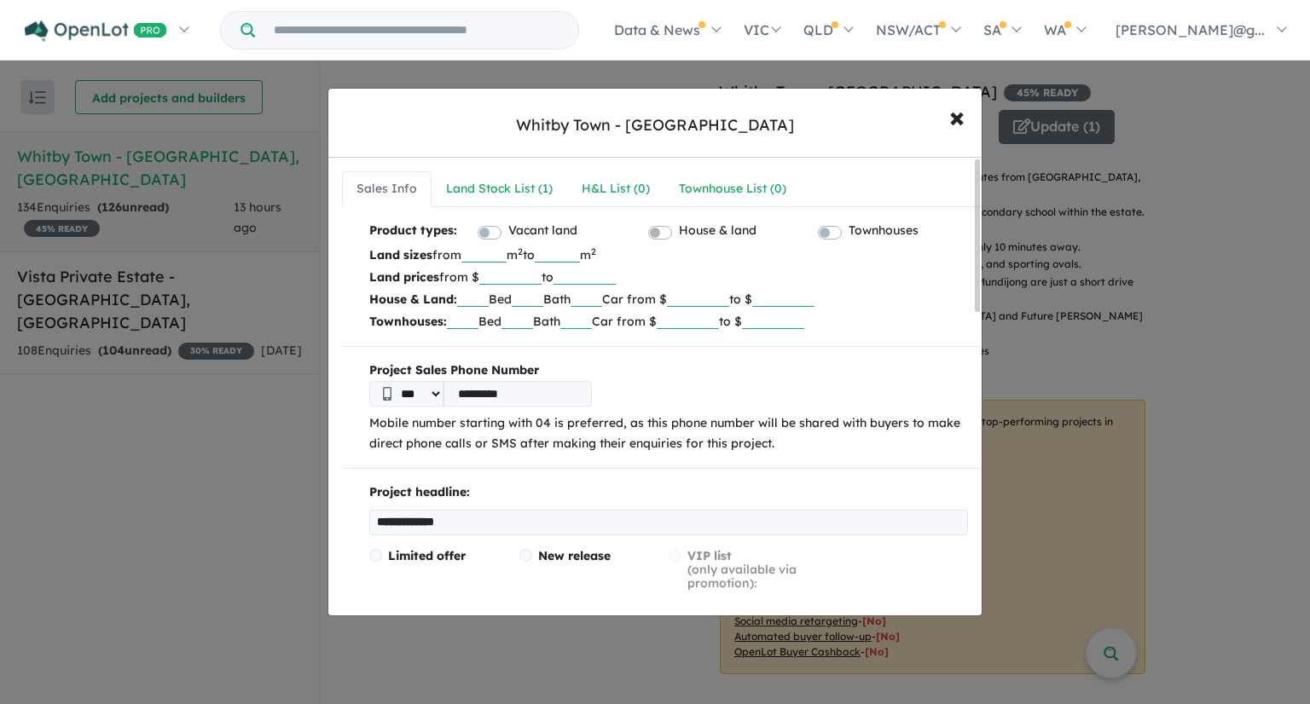
click at [554, 279] on p "Land prices from $ ****** to ******" at bounding box center [668, 277] width 599 height 22
click at [542, 271] on input "******" at bounding box center [510, 276] width 62 height 17
type input "*"
type input "******"
click at [616, 274] on input "******" at bounding box center [585, 276] width 62 height 17
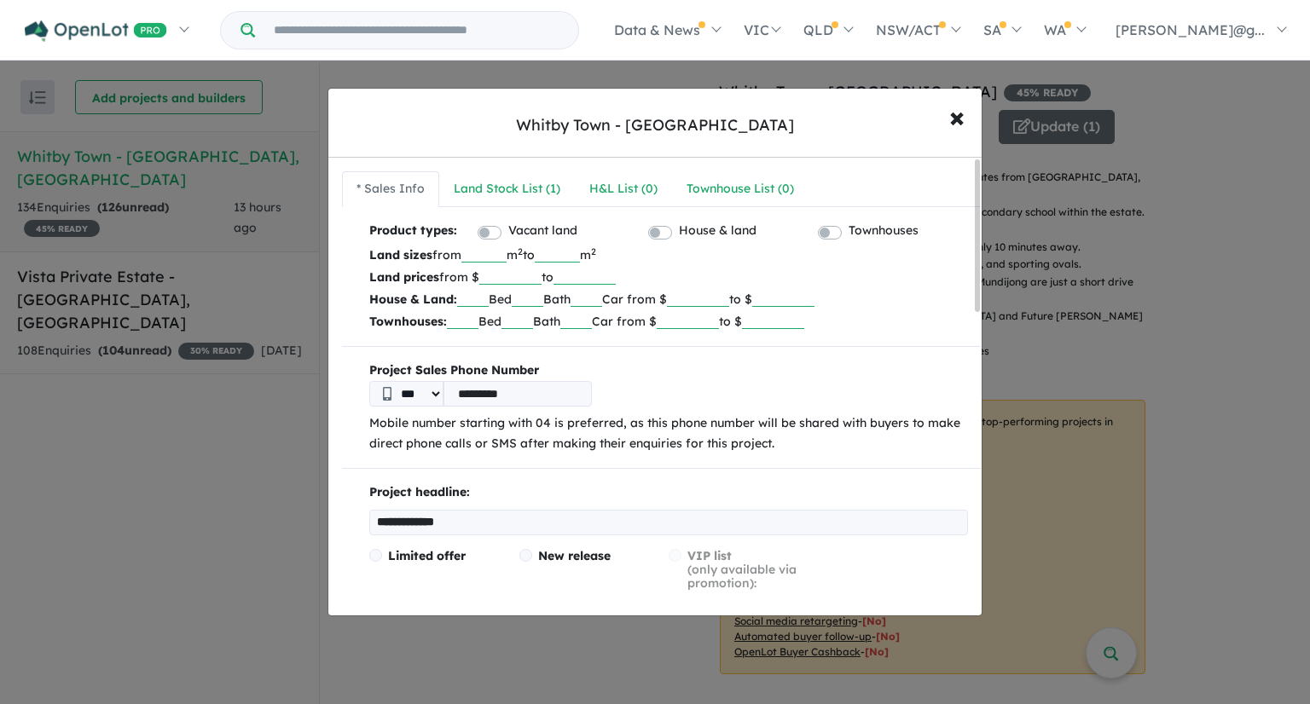
type input "*"
click at [708, 269] on p "Land prices from $ ****** to" at bounding box center [668, 277] width 599 height 22
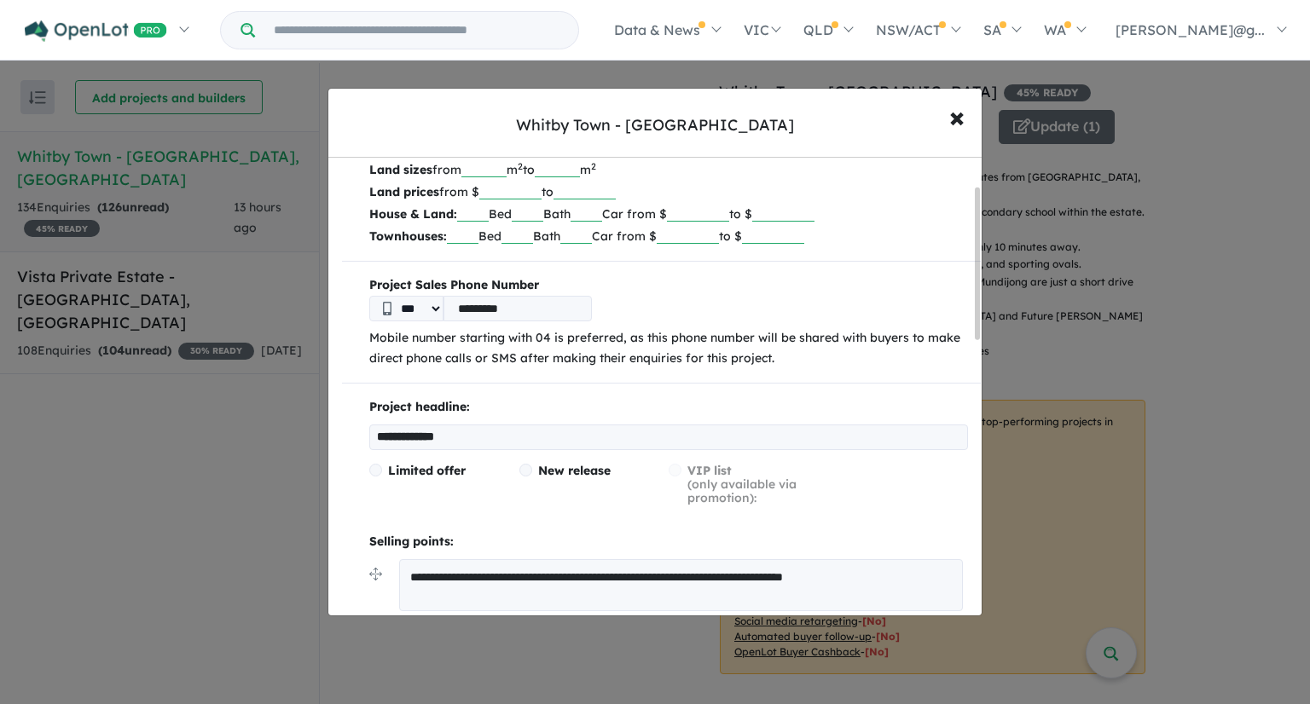
click at [815, 383] on hr at bounding box center [661, 383] width 639 height 1
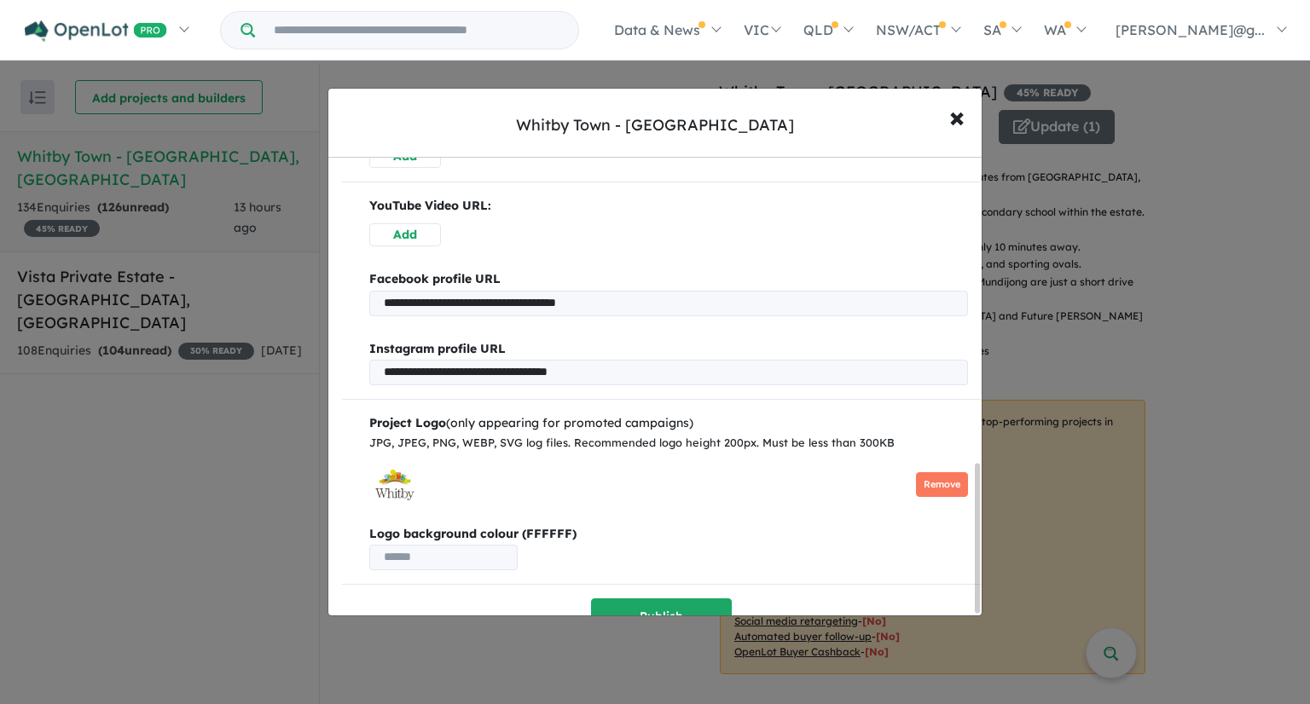
scroll to position [944, 0]
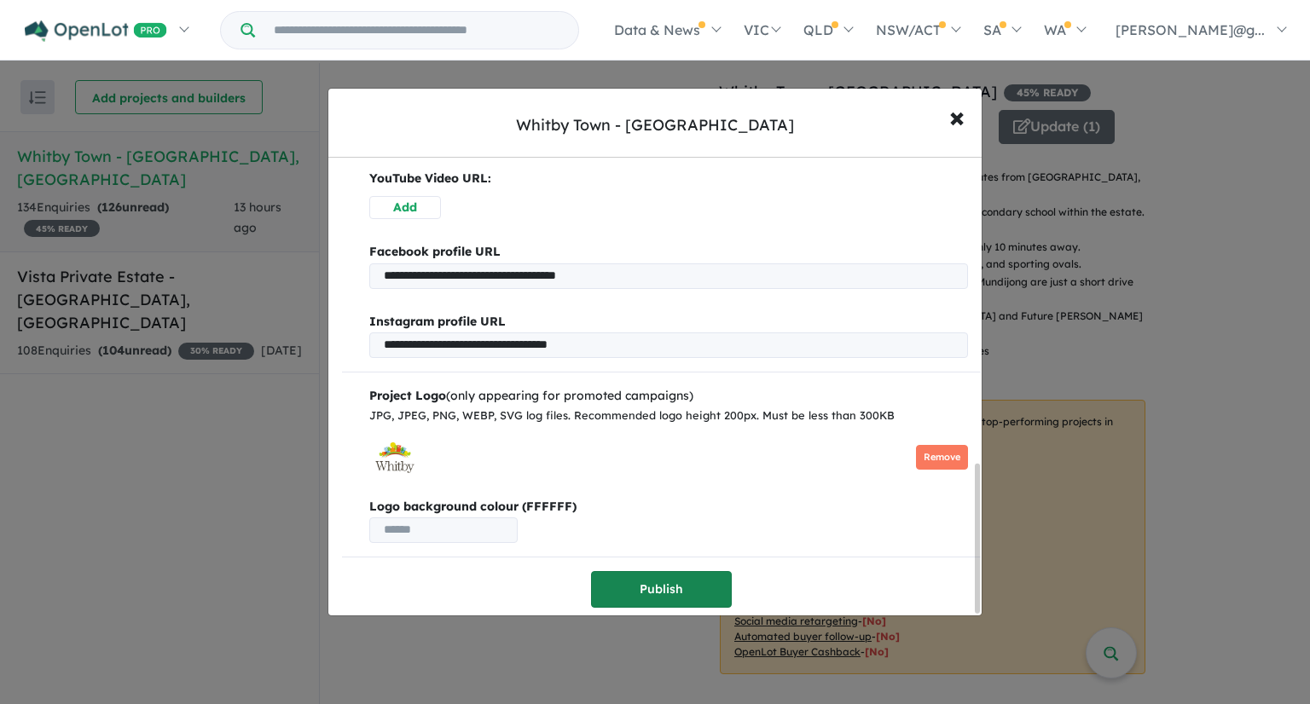
click at [669, 577] on button "Publish" at bounding box center [661, 589] width 141 height 37
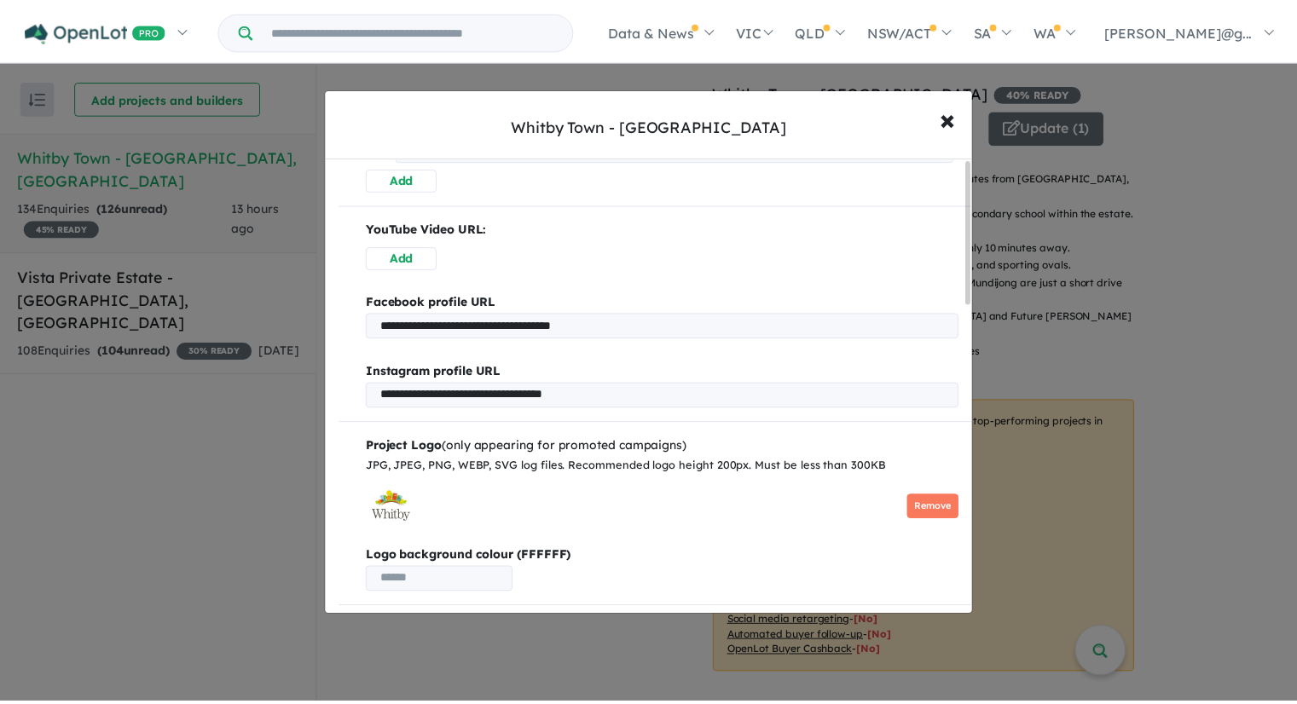
scroll to position [0, 0]
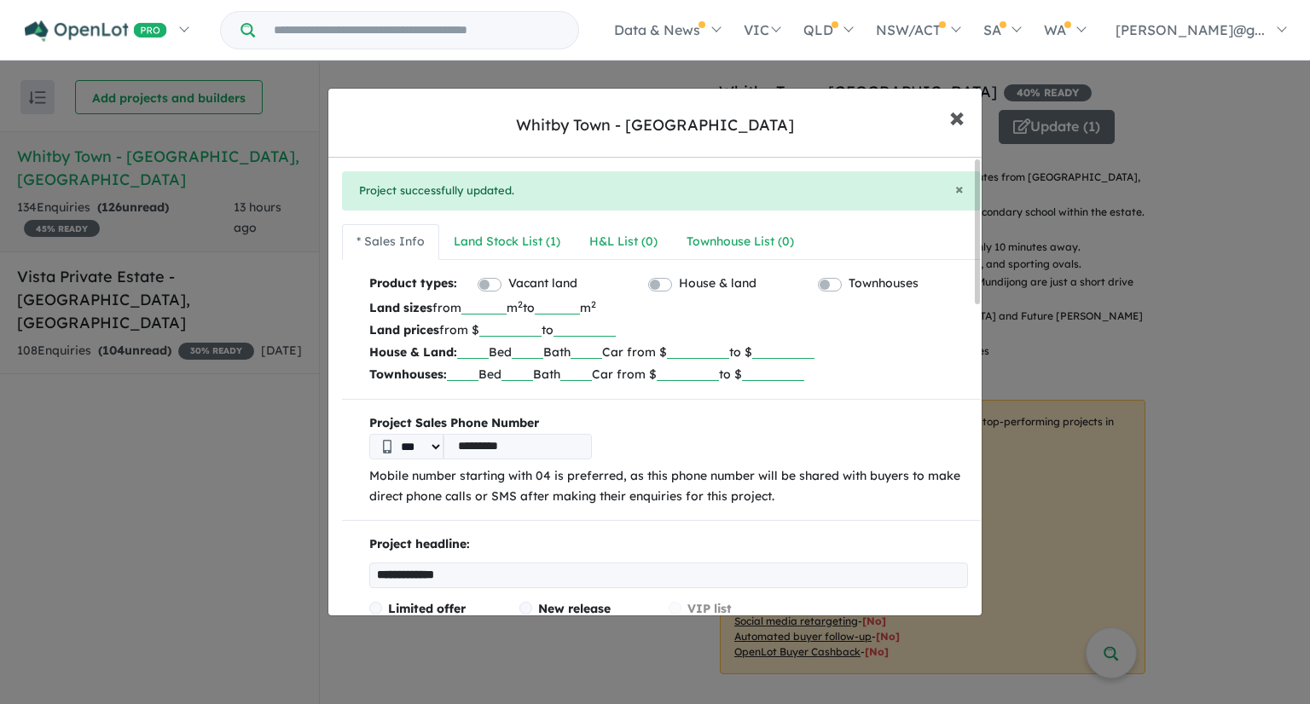
click at [966, 125] on button "× Close" at bounding box center [956, 117] width 49 height 46
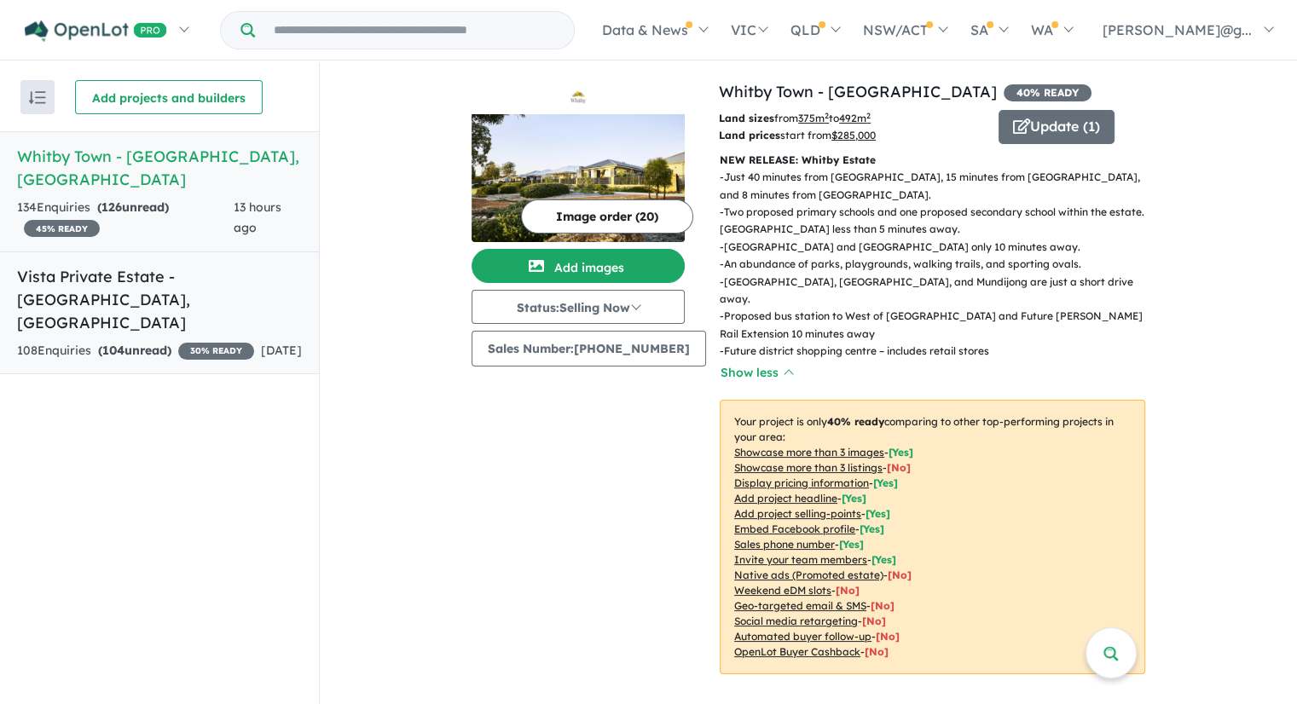
click at [177, 265] on h5 "Vista Private Estate - [GEOGRAPHIC_DATA] , [GEOGRAPHIC_DATA]" at bounding box center [159, 299] width 285 height 69
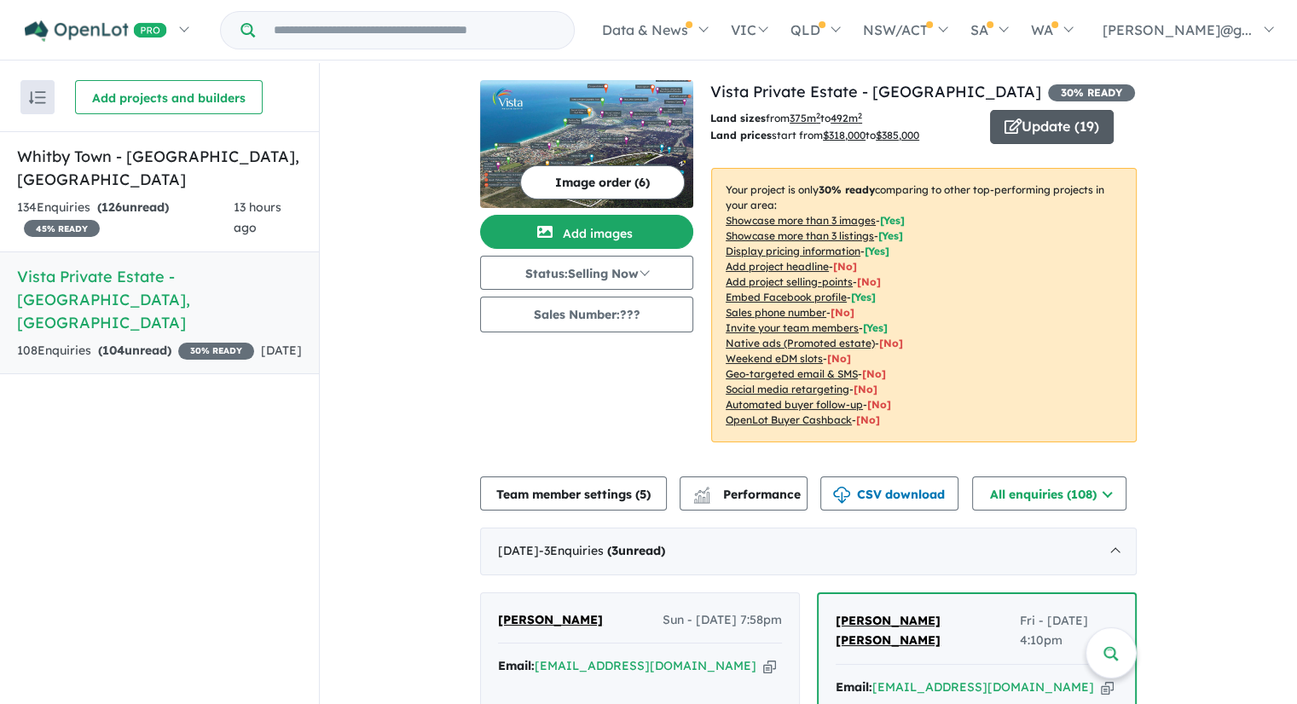
click at [1070, 119] on button "Update ( 19 )" at bounding box center [1052, 127] width 124 height 34
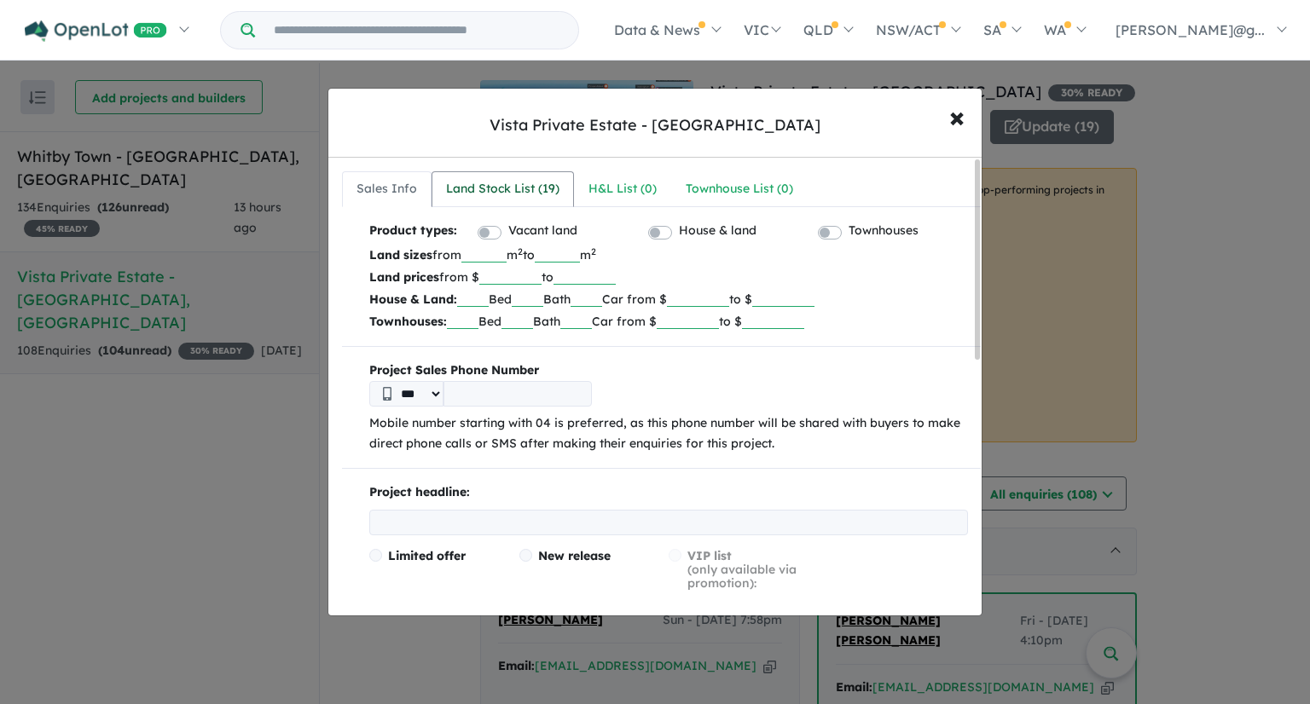
click at [510, 179] on div "Land Stock List ( 19 )" at bounding box center [502, 189] width 113 height 20
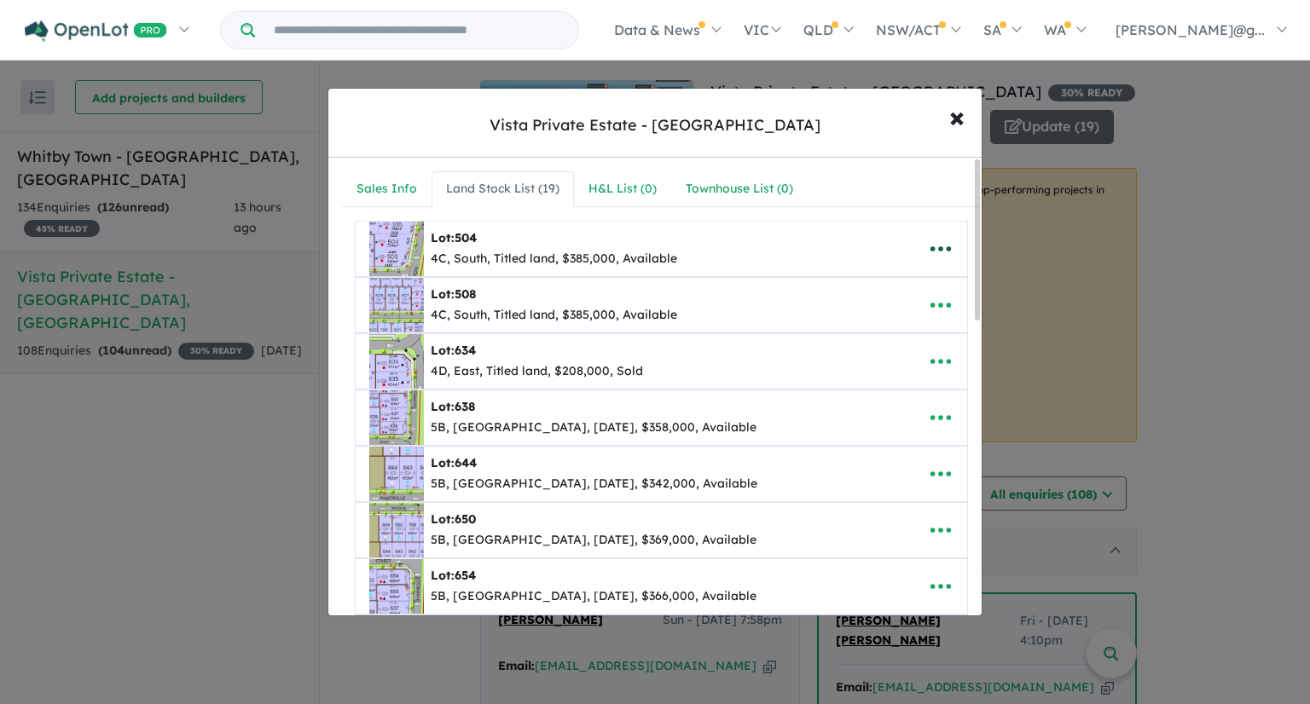
click at [930, 247] on icon "button" at bounding box center [940, 248] width 20 height 5
click at [895, 288] on link "Edit" at bounding box center [903, 292] width 126 height 39
select select "*****"
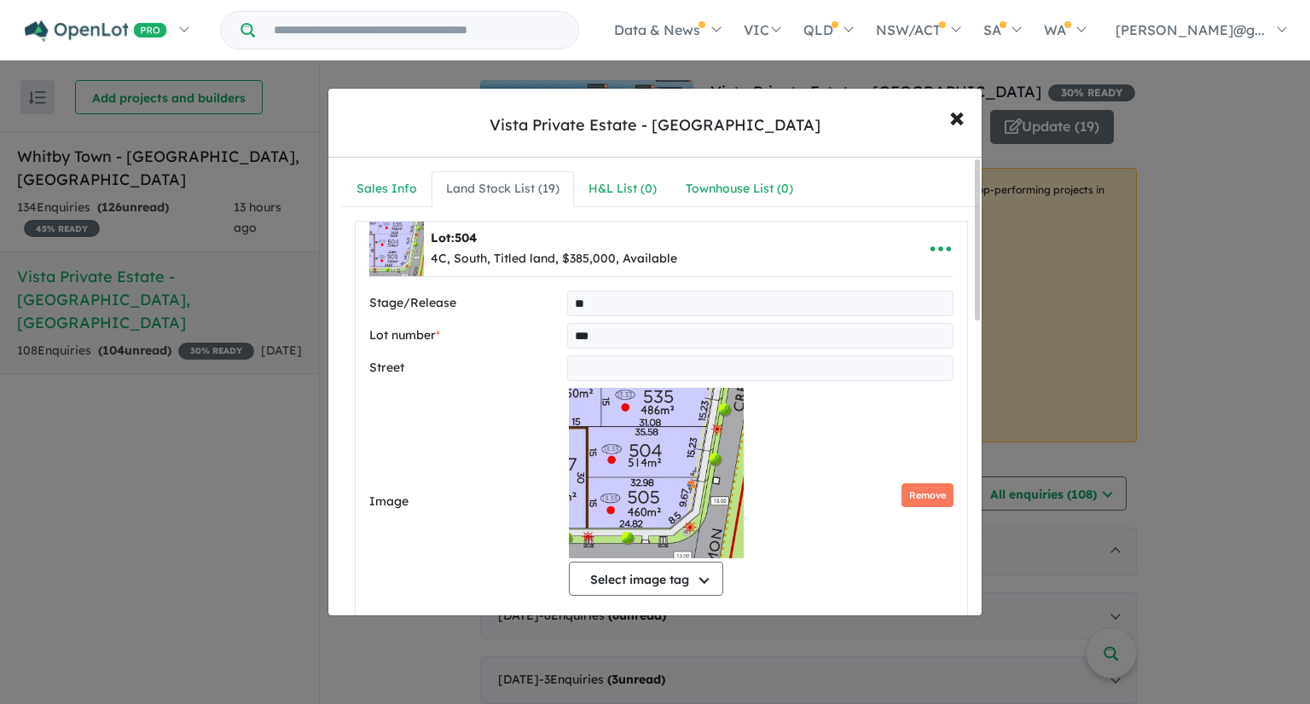
click at [648, 309] on input "**" at bounding box center [760, 304] width 386 height 26
type input "*"
type input "**********"
click at [703, 335] on input "***" at bounding box center [760, 336] width 386 height 26
type input "*"
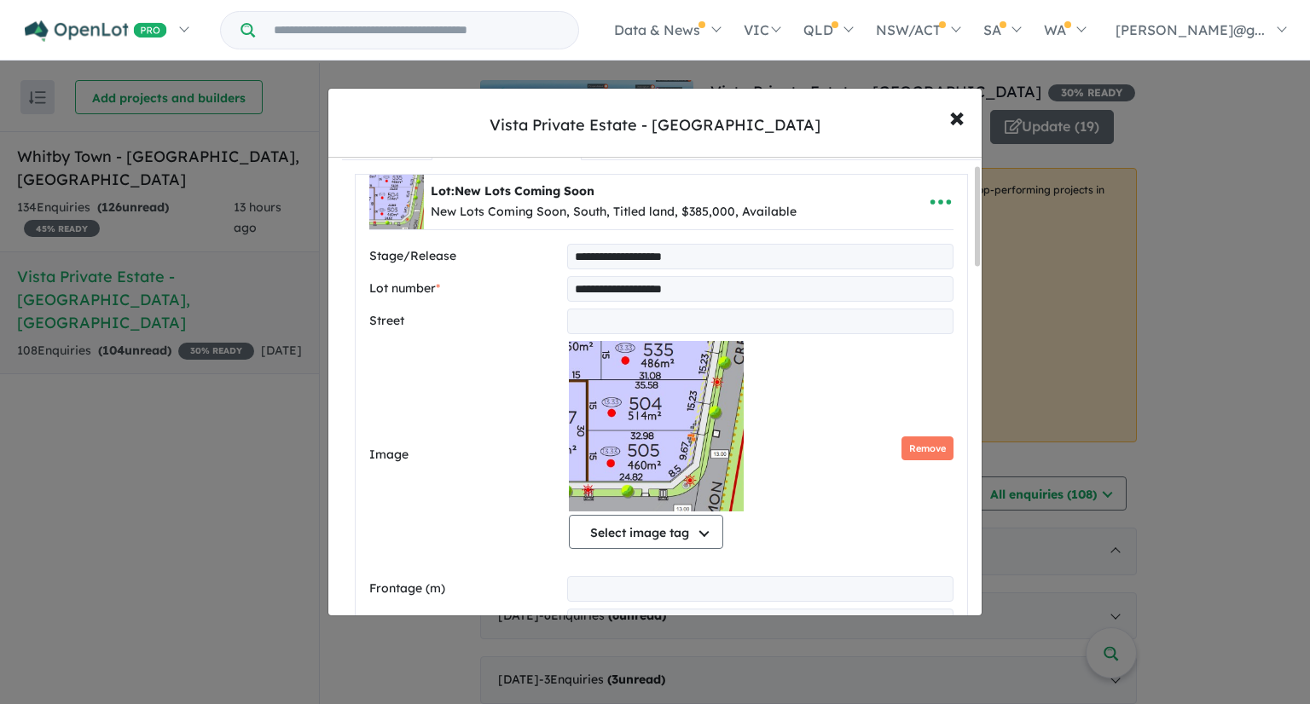
scroll to position [85, 0]
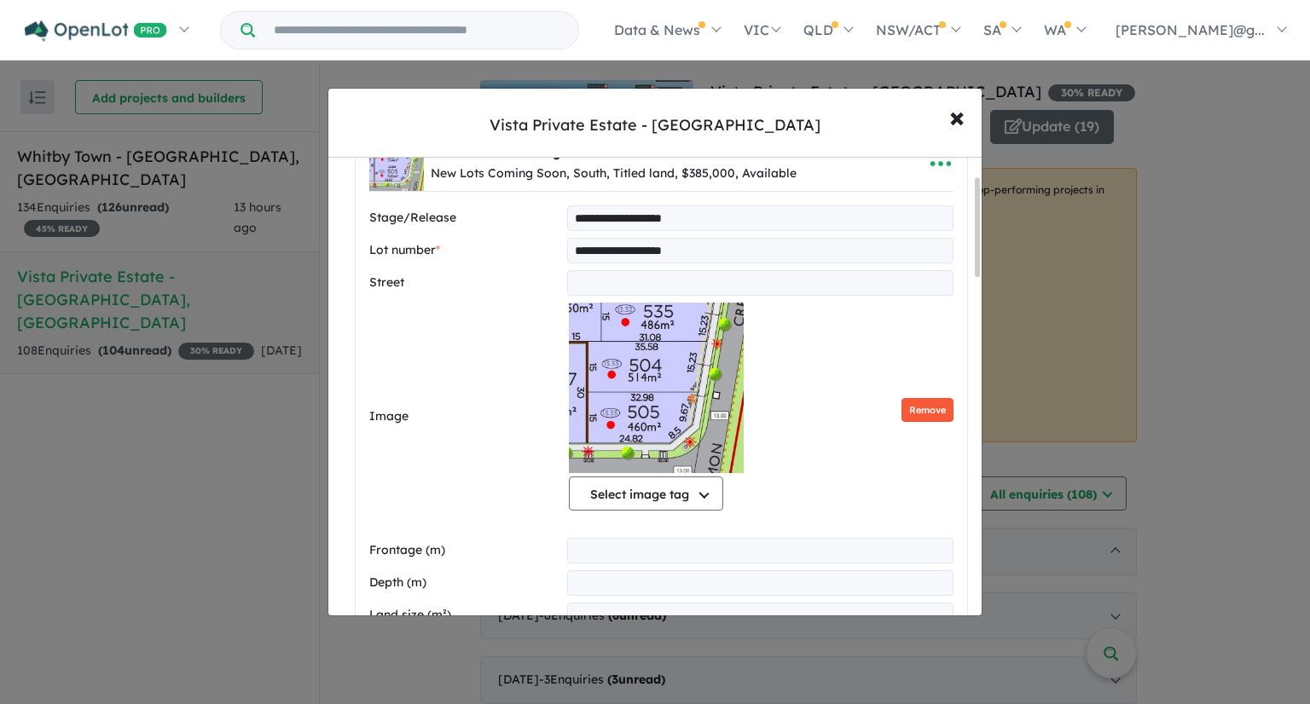
type input "**********"
click at [907, 414] on button "Remove" at bounding box center [927, 410] width 52 height 25
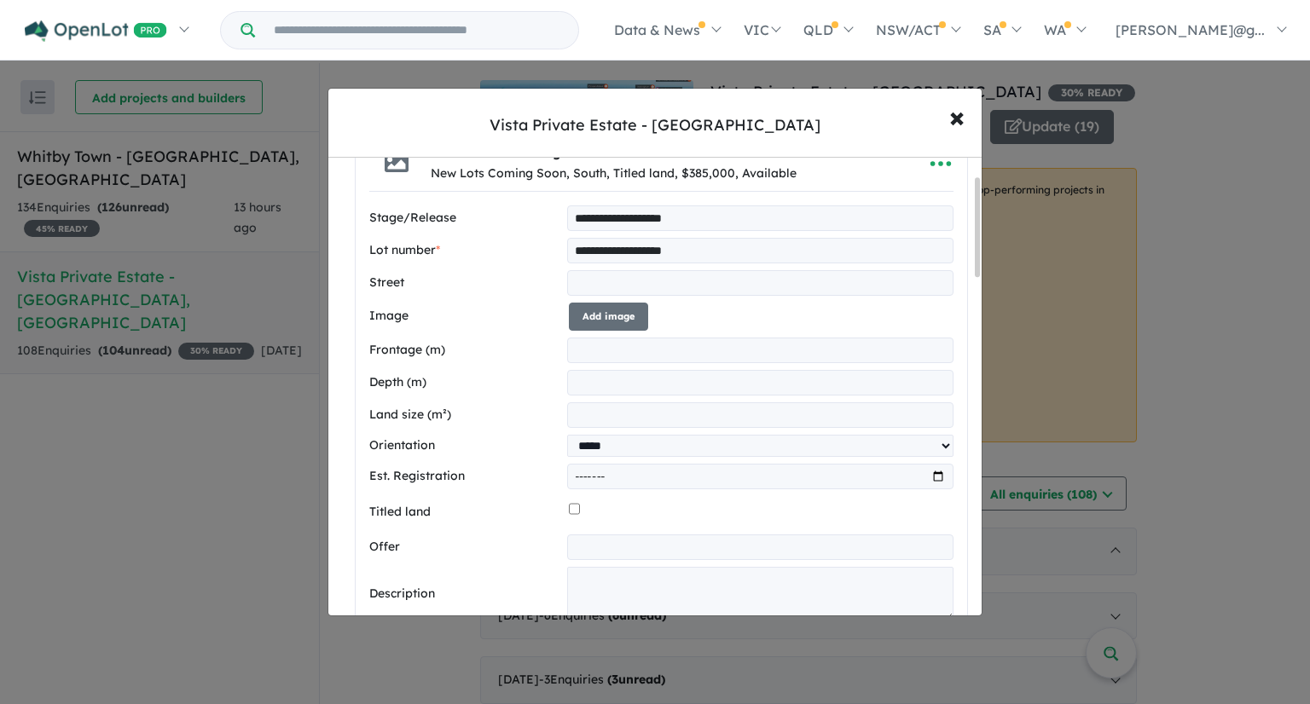
drag, startPoint x: 657, startPoint y: 349, endPoint x: 547, endPoint y: 351, distance: 110.1
click at [547, 351] on div "Frontage (m) *****" at bounding box center [661, 351] width 584 height 26
drag, startPoint x: 646, startPoint y: 386, endPoint x: 472, endPoint y: 390, distance: 174.0
click at [472, 390] on div "Depth (m) ***" at bounding box center [661, 383] width 584 height 26
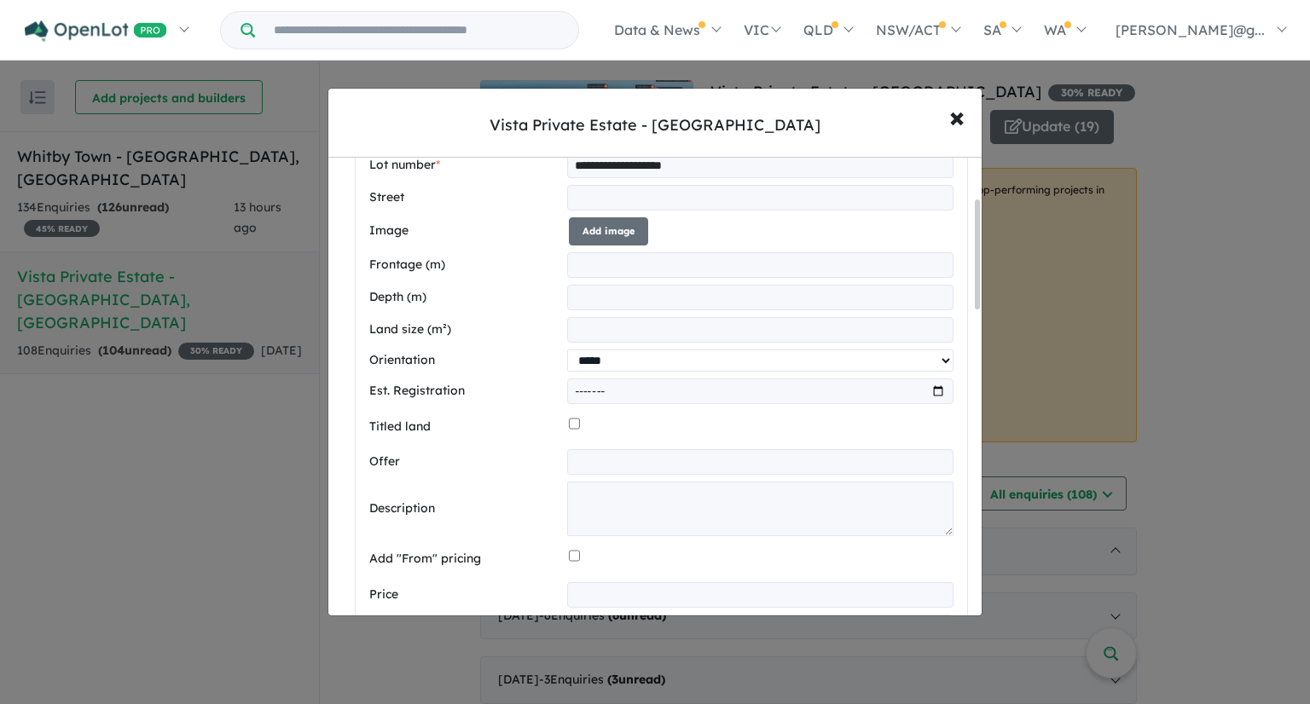
drag, startPoint x: 656, startPoint y: 364, endPoint x: 617, endPoint y: 364, distance: 39.2
click at [617, 364] on select "**********" at bounding box center [760, 361] width 386 height 22
select select
click at [567, 350] on select "**********" at bounding box center [760, 361] width 386 height 22
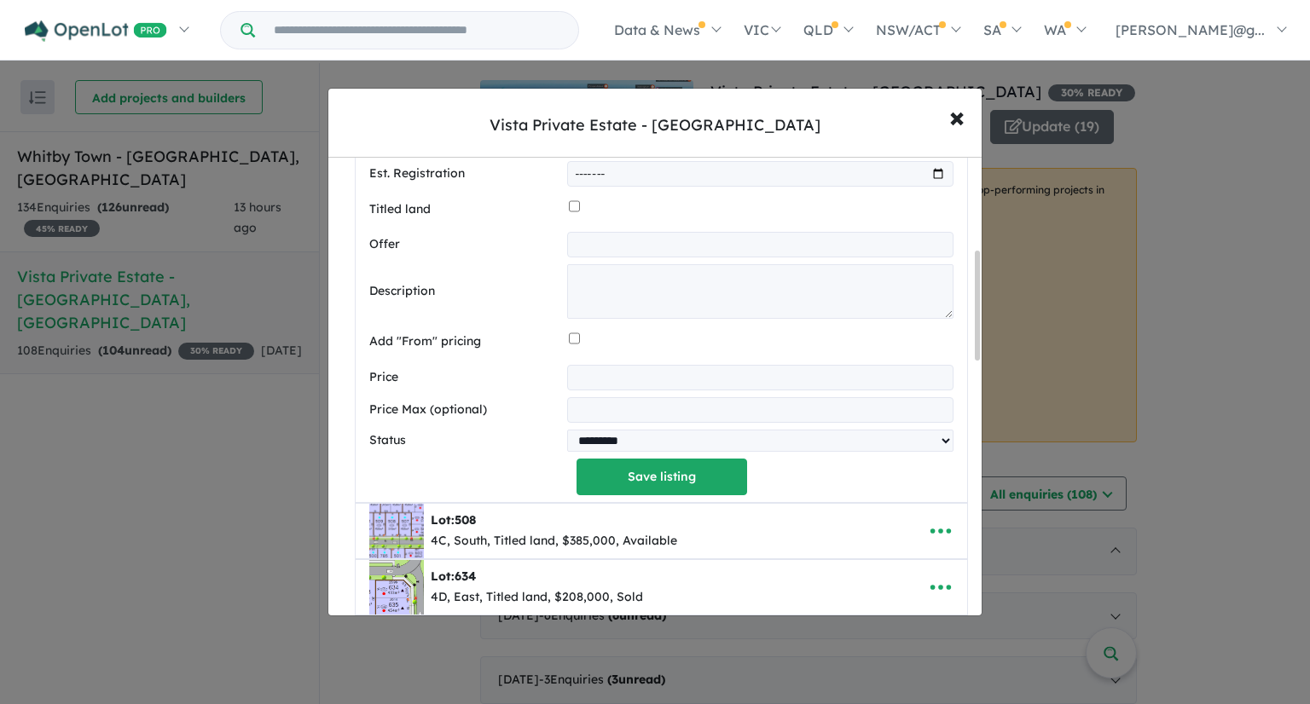
scroll to position [426, 0]
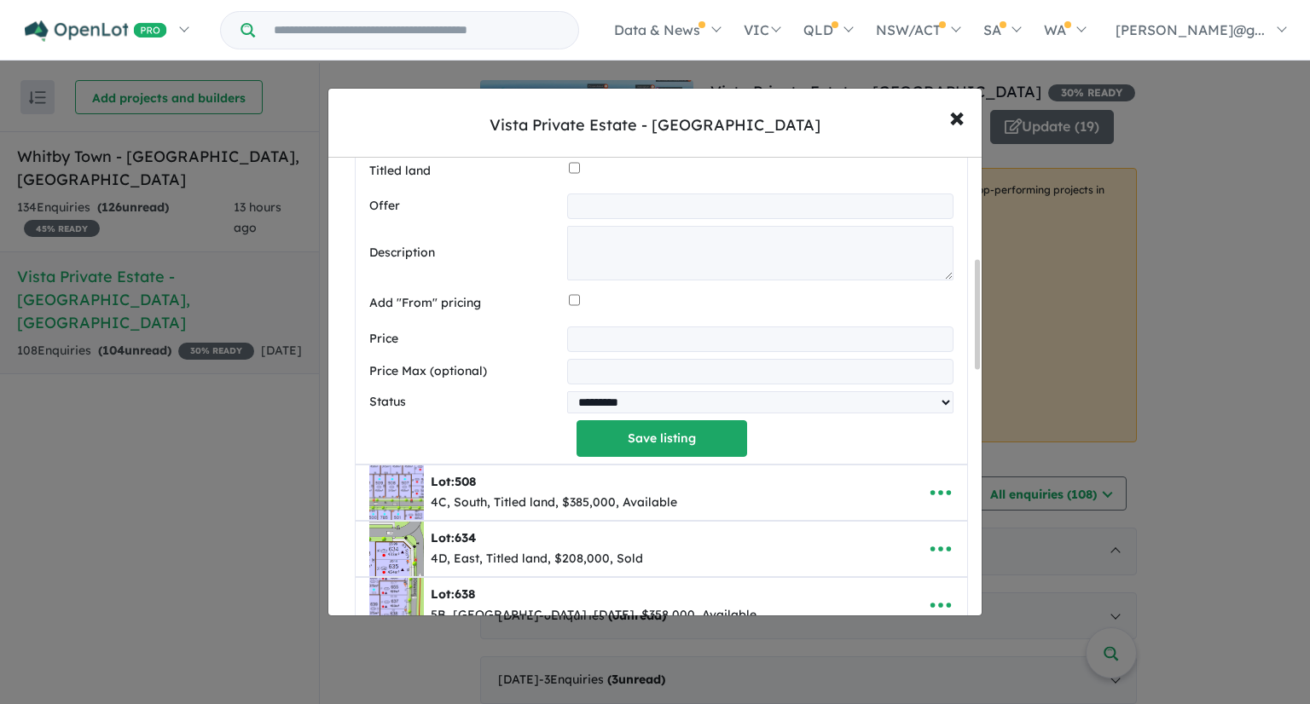
drag, startPoint x: 669, startPoint y: 337, endPoint x: 553, endPoint y: 345, distance: 116.2
click at [553, 345] on div "Price *********" at bounding box center [661, 340] width 584 height 26
type input "******"
click at [556, 443] on div "**********" at bounding box center [661, 160] width 584 height 593
click at [675, 442] on button "Save listing" at bounding box center [662, 438] width 171 height 37
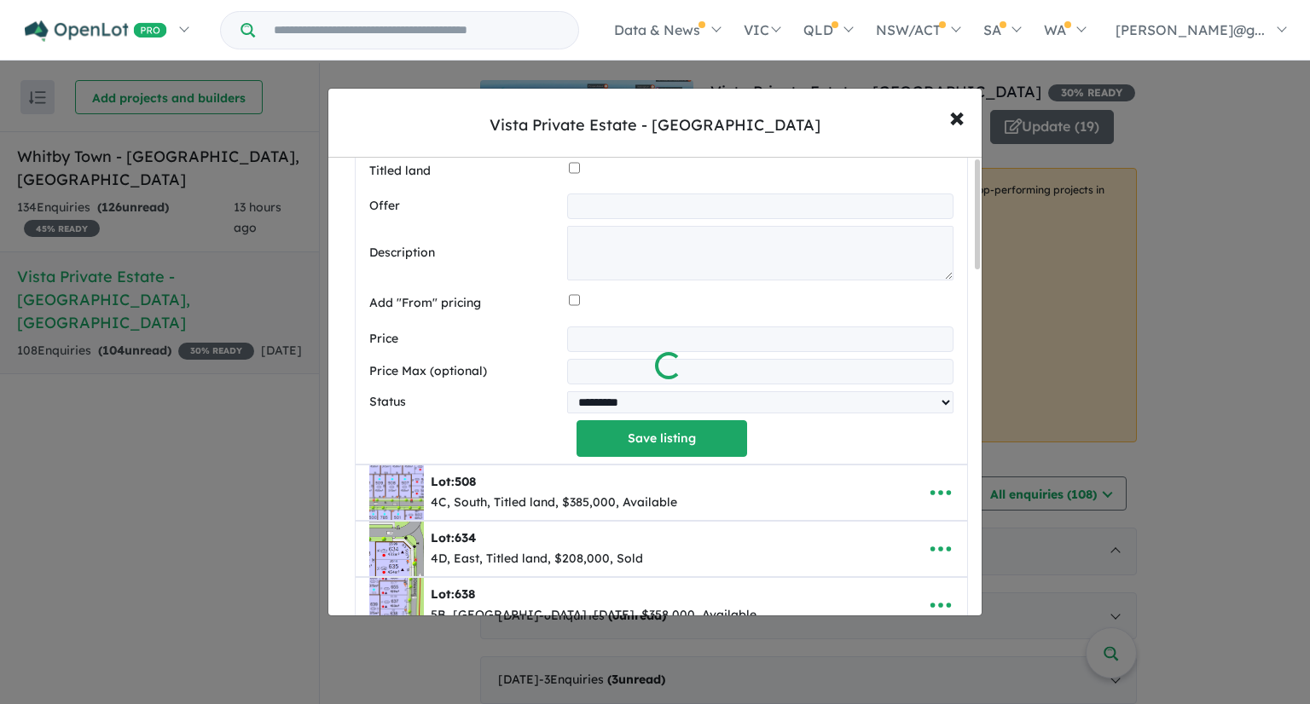
scroll to position [0, 0]
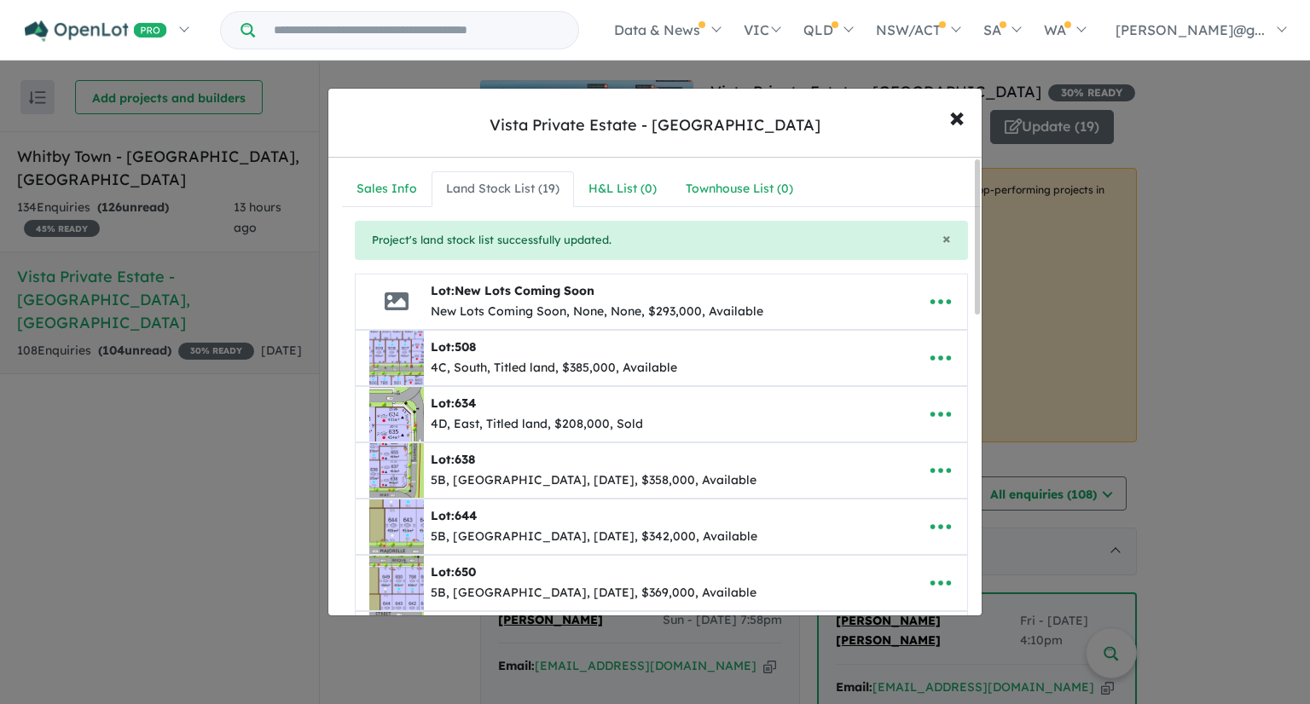
click at [563, 289] on span "New Lots Coming Soon" at bounding box center [525, 290] width 140 height 15
click at [732, 294] on div "Lot: New Lots Coming Soon" at bounding box center [597, 291] width 333 height 20
click at [935, 292] on icon "button" at bounding box center [941, 302] width 26 height 26
click at [911, 339] on link "Edit" at bounding box center [903, 344] width 126 height 39
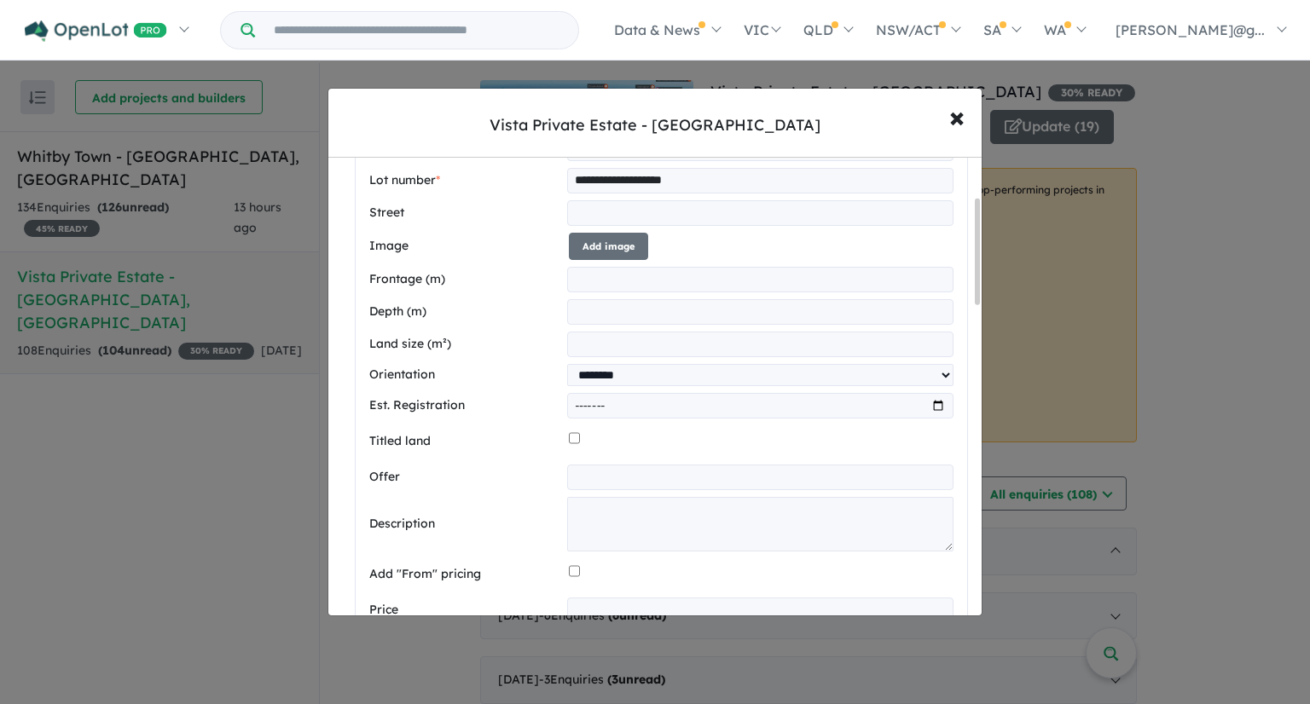
scroll to position [171, 0]
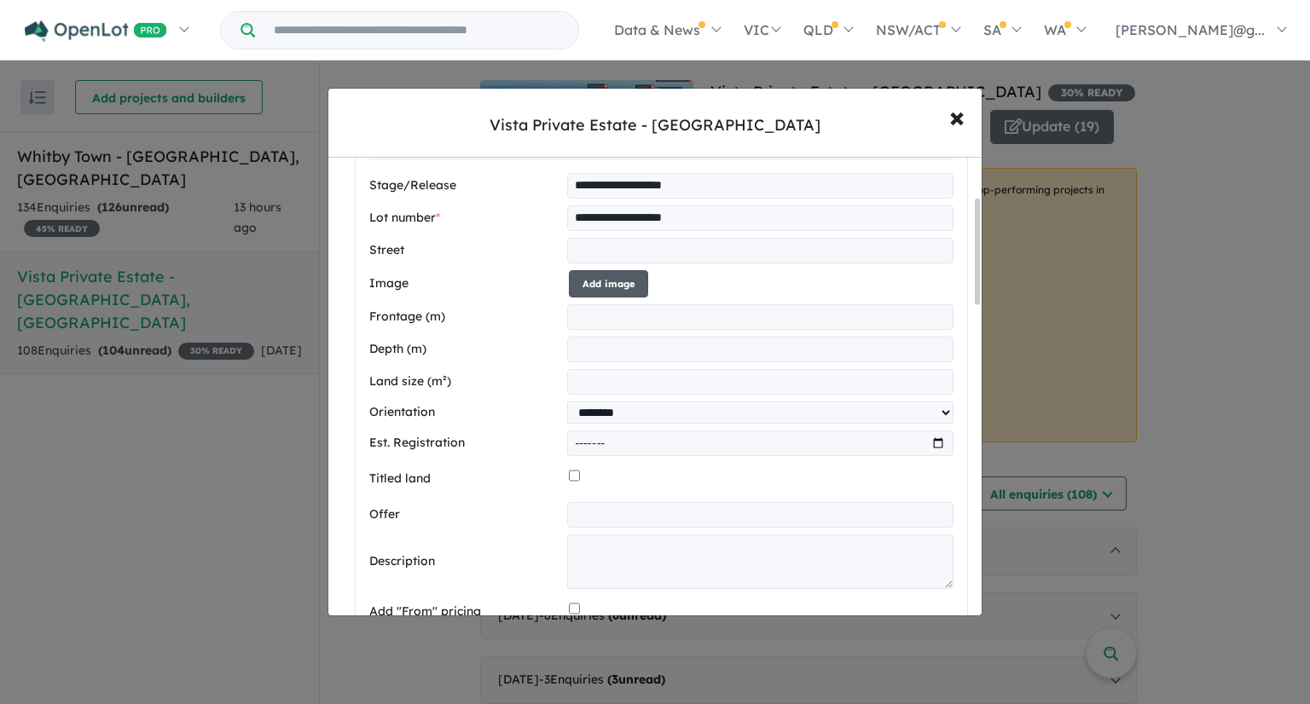
click at [597, 288] on button "Add image" at bounding box center [608, 284] width 79 height 28
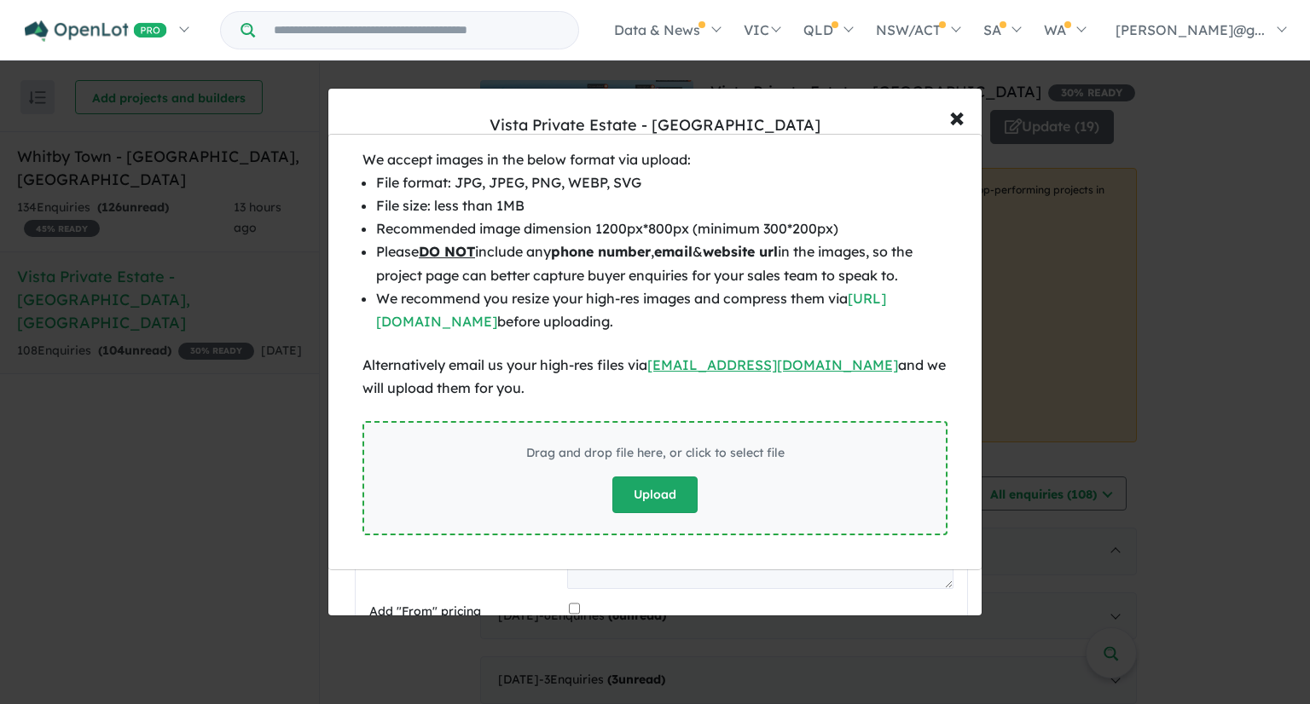
click at [669, 491] on button "Upload" at bounding box center [654, 495] width 85 height 37
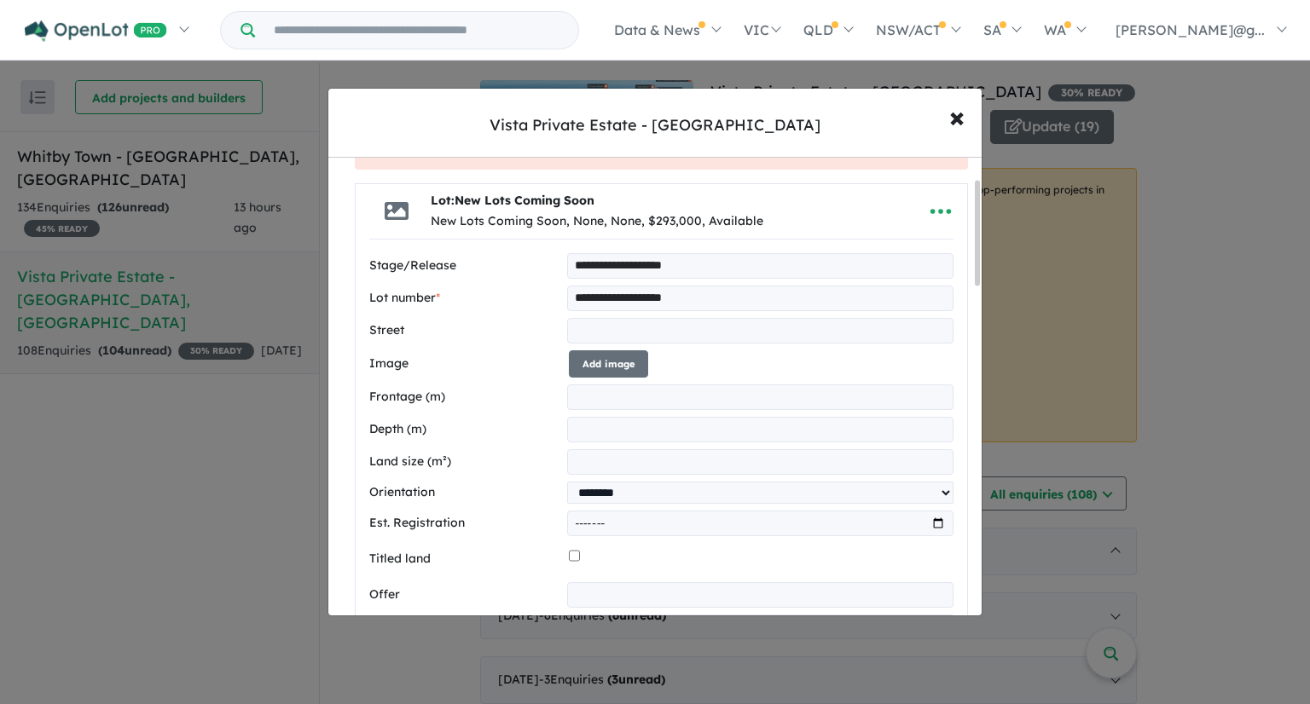
scroll to position [0, 0]
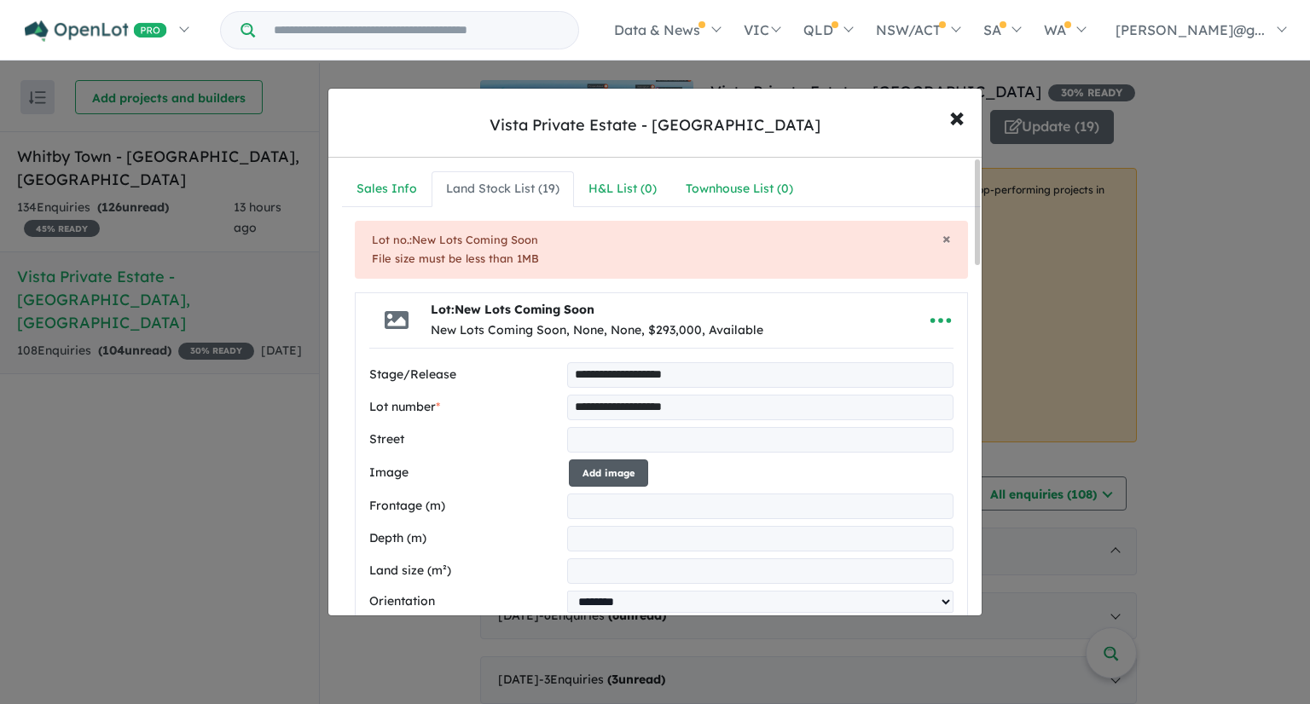
click at [626, 467] on button "Add image" at bounding box center [608, 474] width 79 height 28
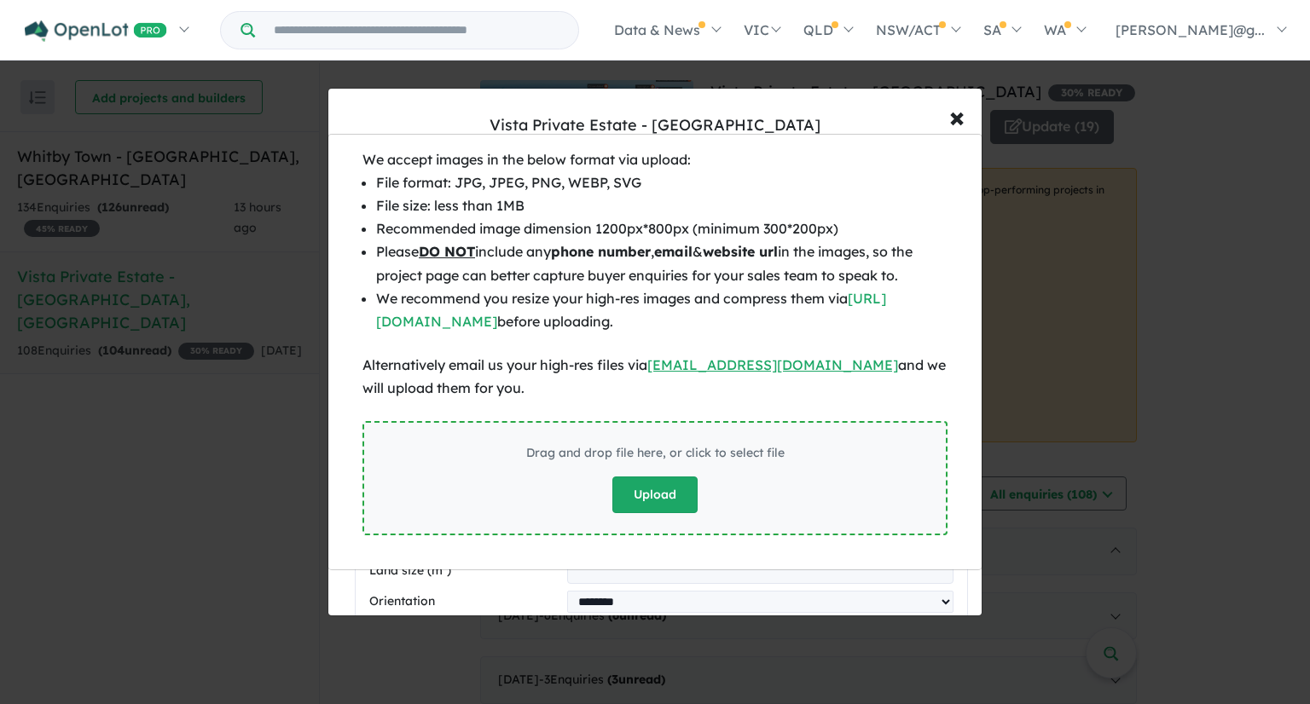
click at [652, 490] on button "Upload" at bounding box center [654, 495] width 85 height 37
click at [674, 506] on button "Upload" at bounding box center [654, 495] width 85 height 37
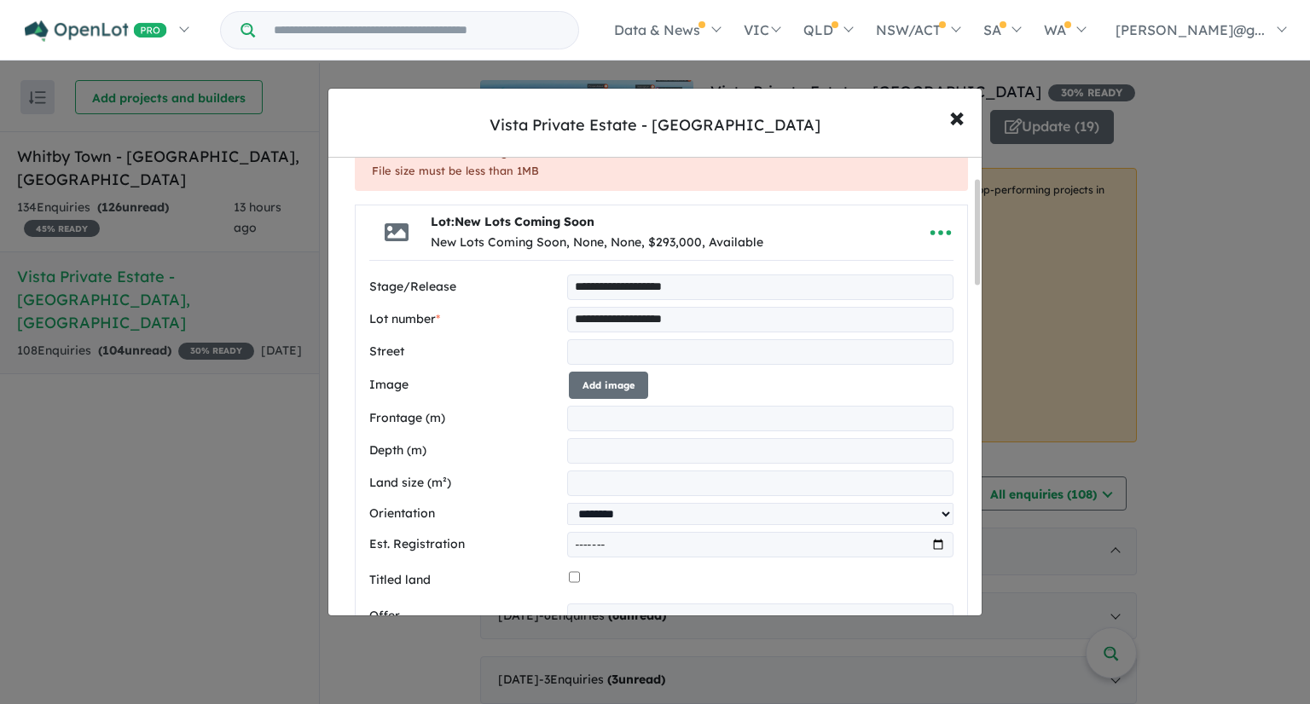
scroll to position [171, 0]
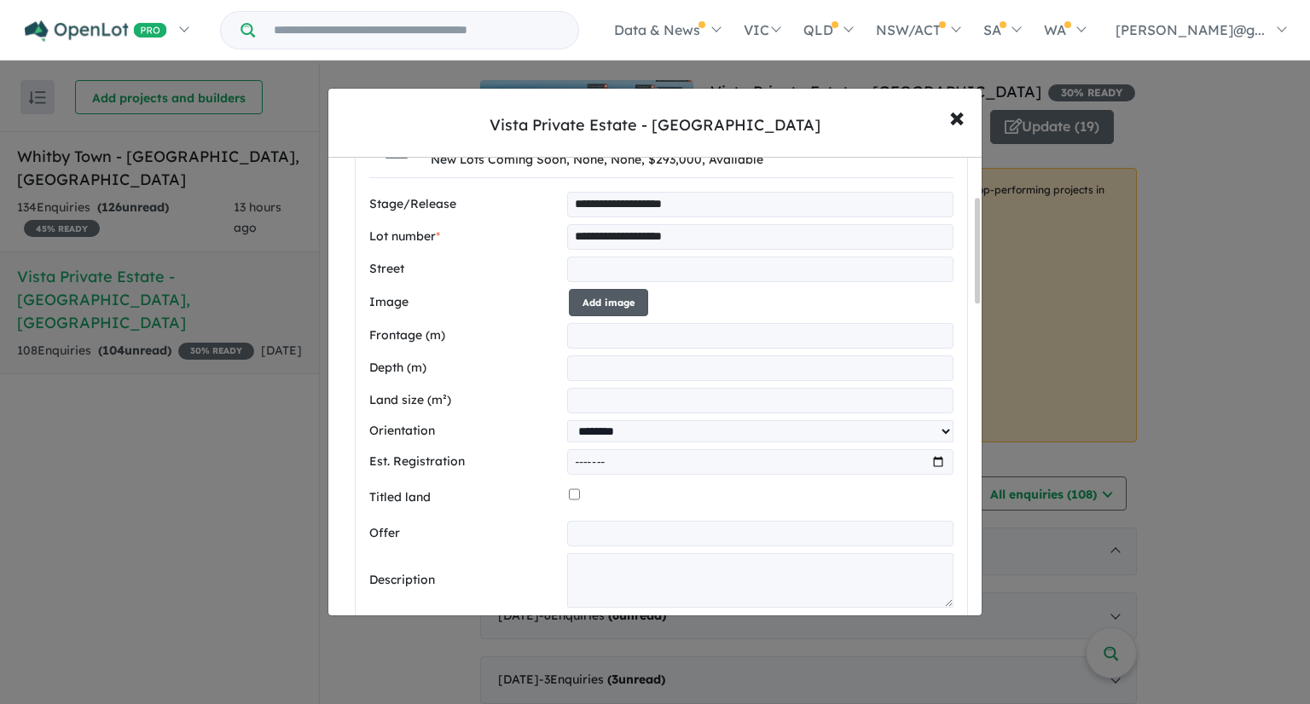
click at [611, 308] on button "Add image" at bounding box center [608, 303] width 79 height 28
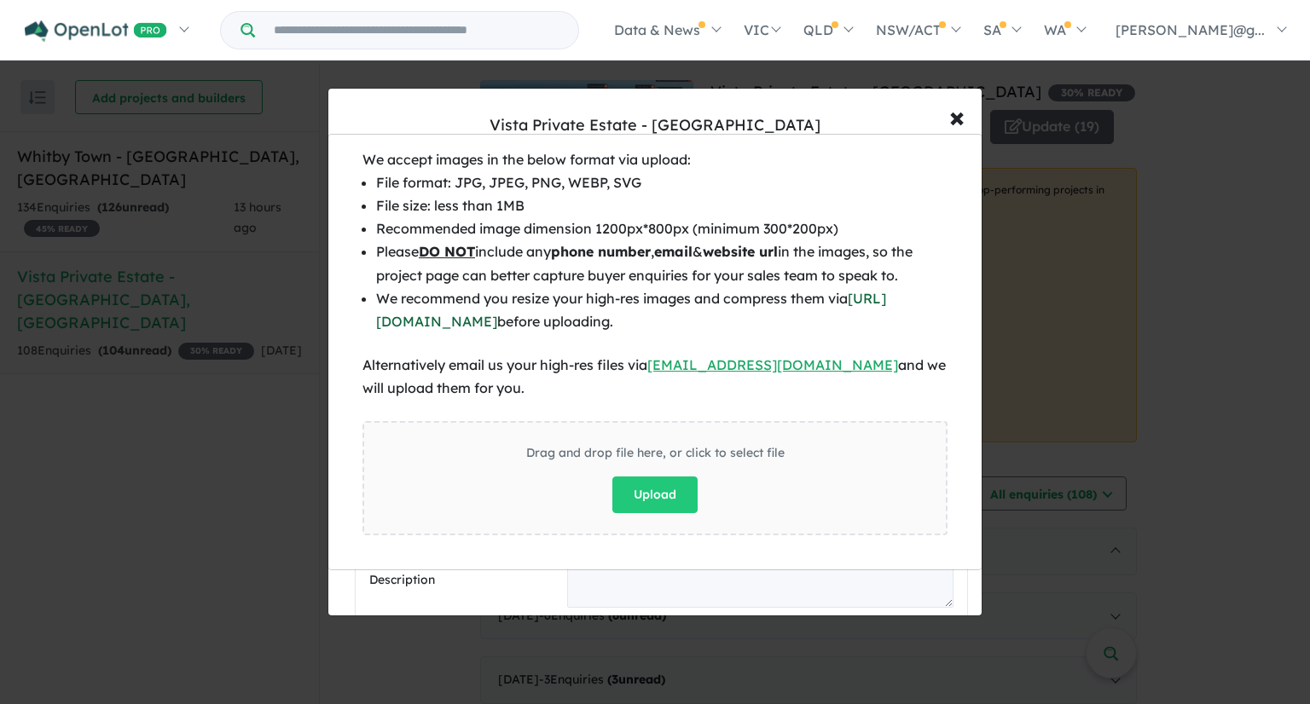
click at [542, 328] on link "[URL][DOMAIN_NAME]" at bounding box center [631, 310] width 510 height 40
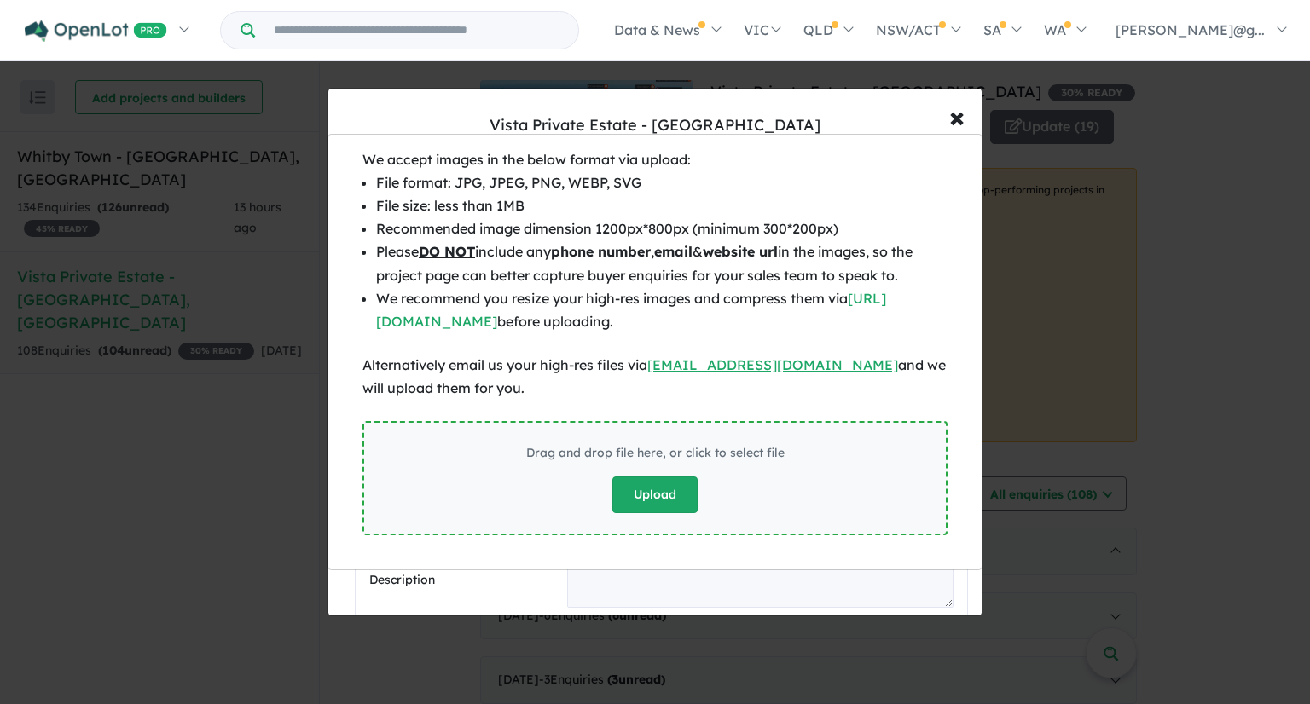
click at [667, 489] on button "Upload" at bounding box center [654, 495] width 85 height 37
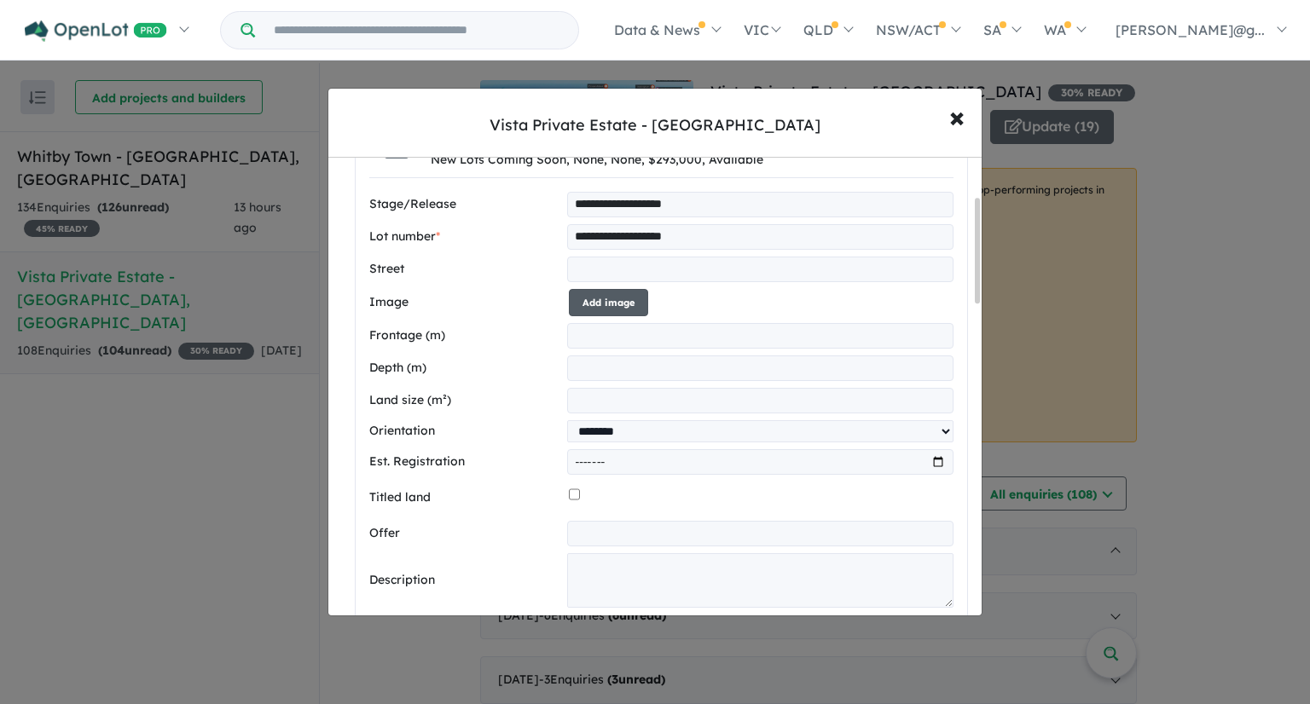
click at [618, 298] on button "Add image" at bounding box center [608, 303] width 79 height 28
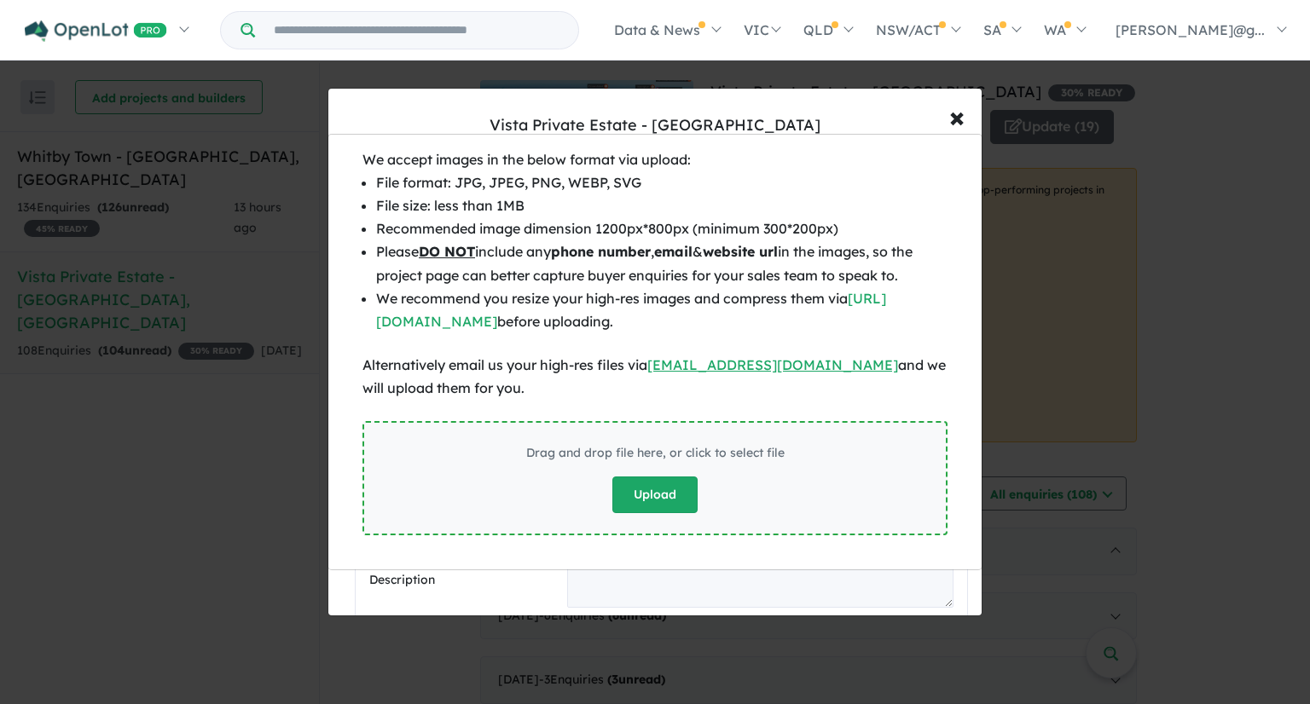
click at [670, 485] on button "Upload" at bounding box center [654, 495] width 85 height 37
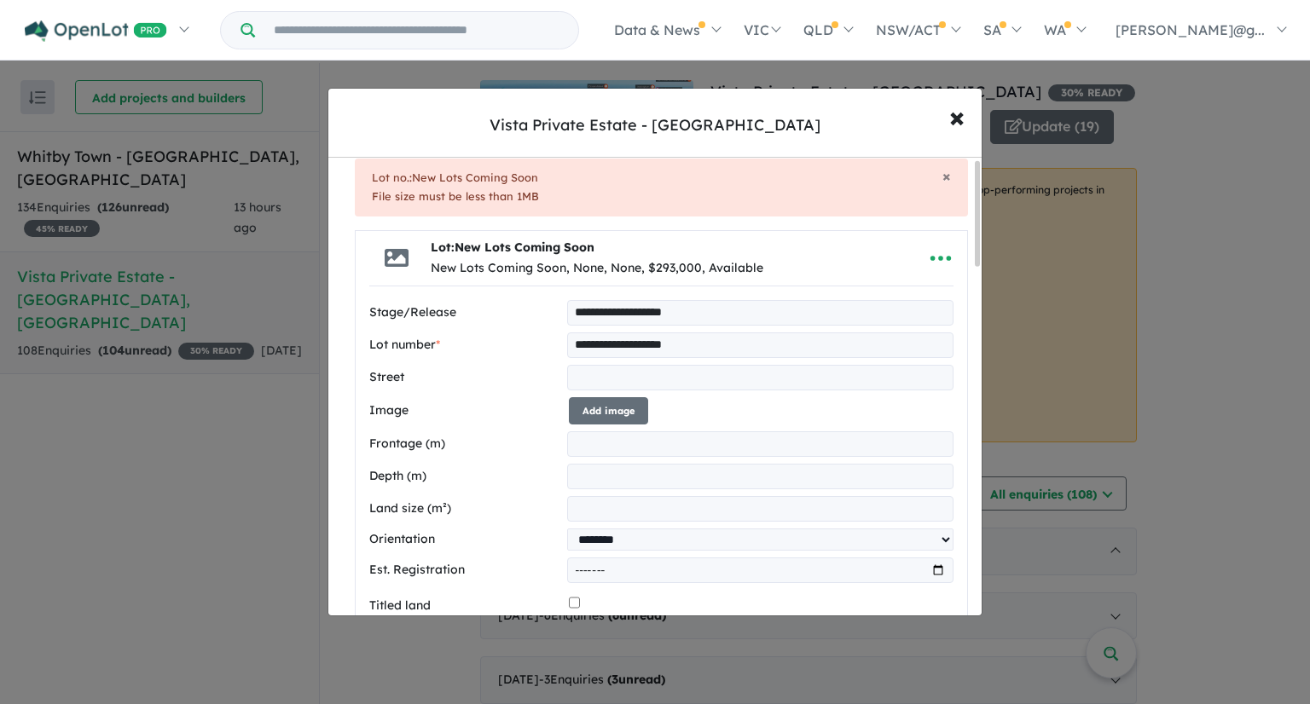
scroll to position [0, 0]
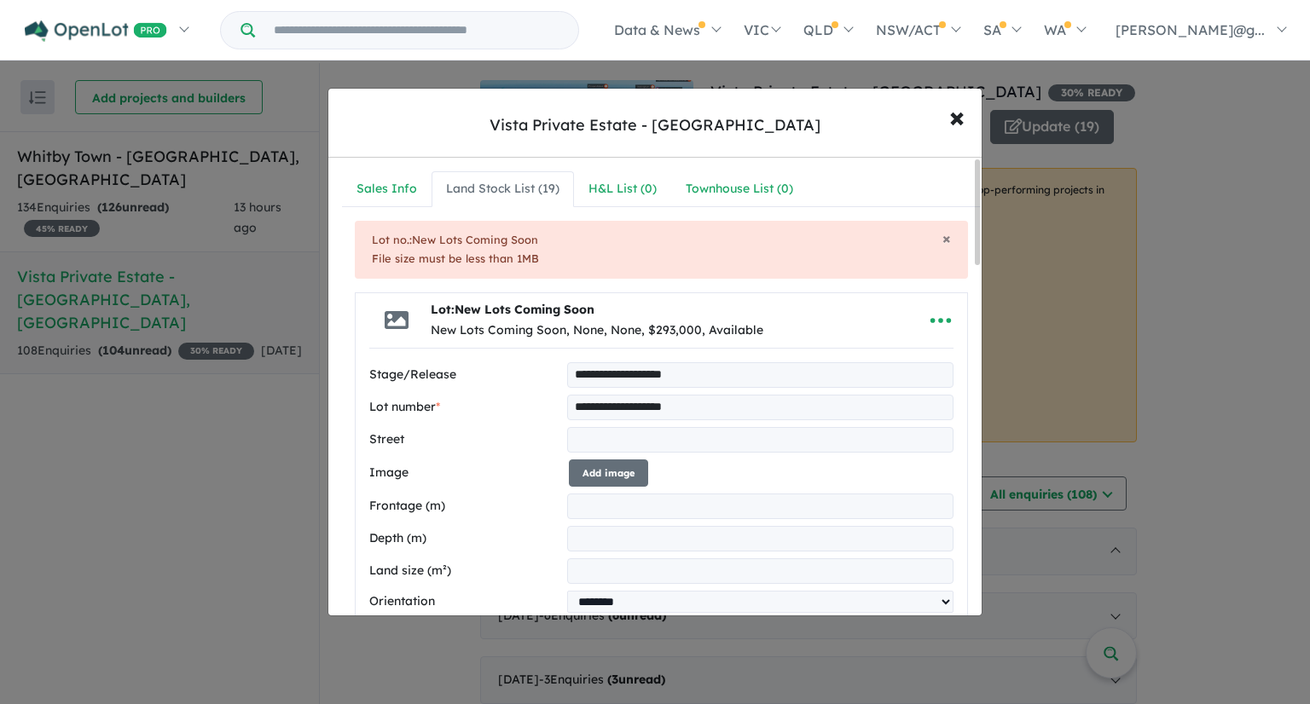
click at [818, 310] on div "Lot: New Lots Coming Soon New Lots Coming Soon, None, None, $293,000, Available" at bounding box center [634, 320] width 531 height 55
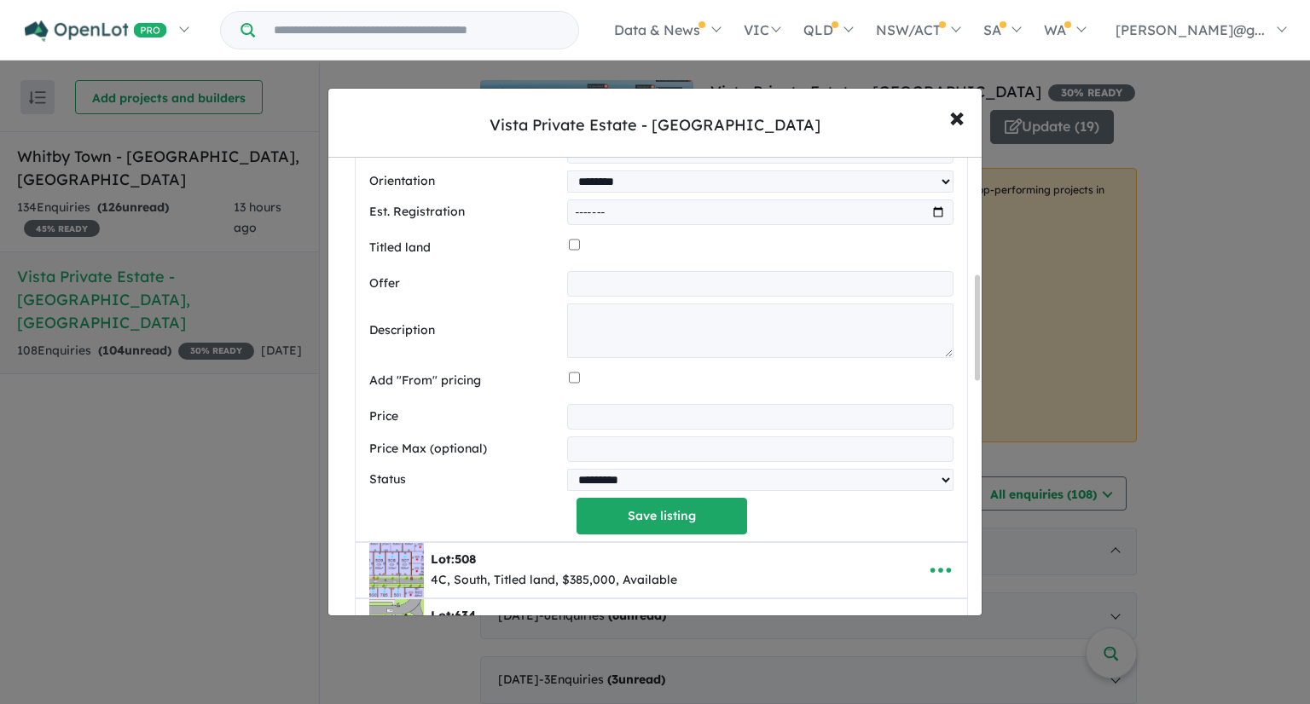
scroll to position [512, 0]
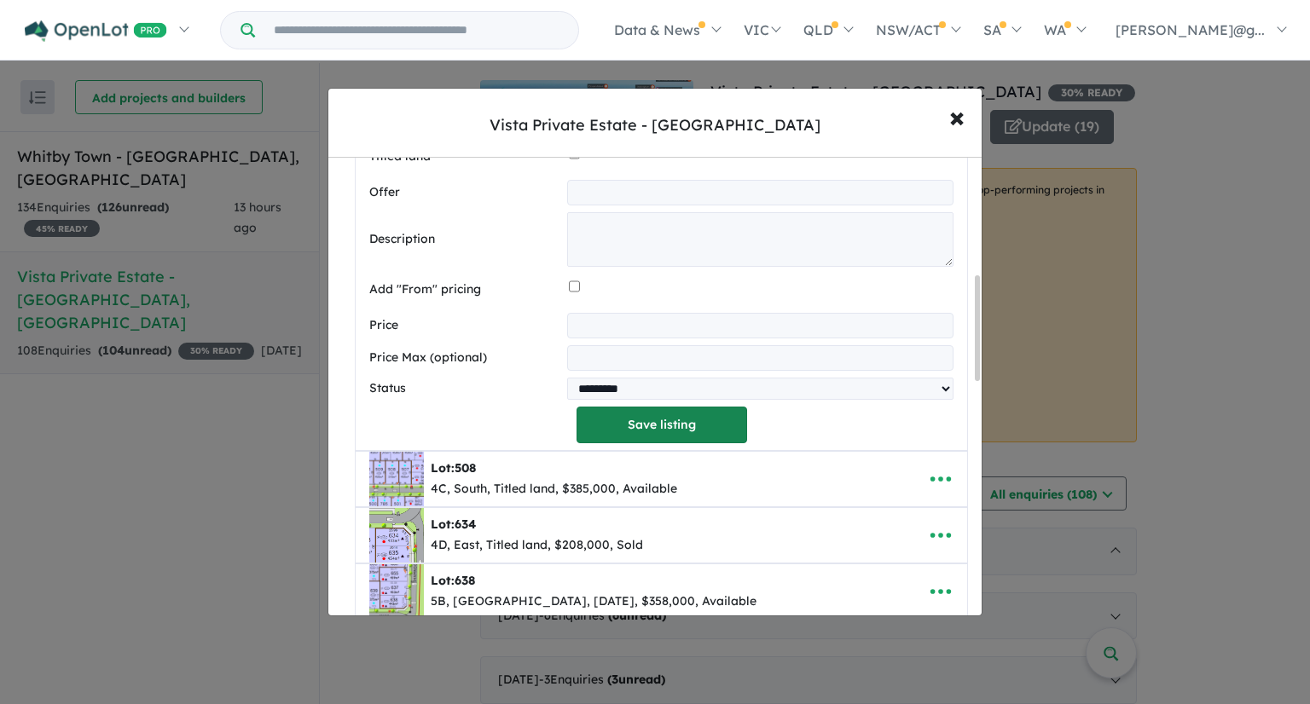
click at [713, 422] on button "Save listing" at bounding box center [662, 425] width 171 height 37
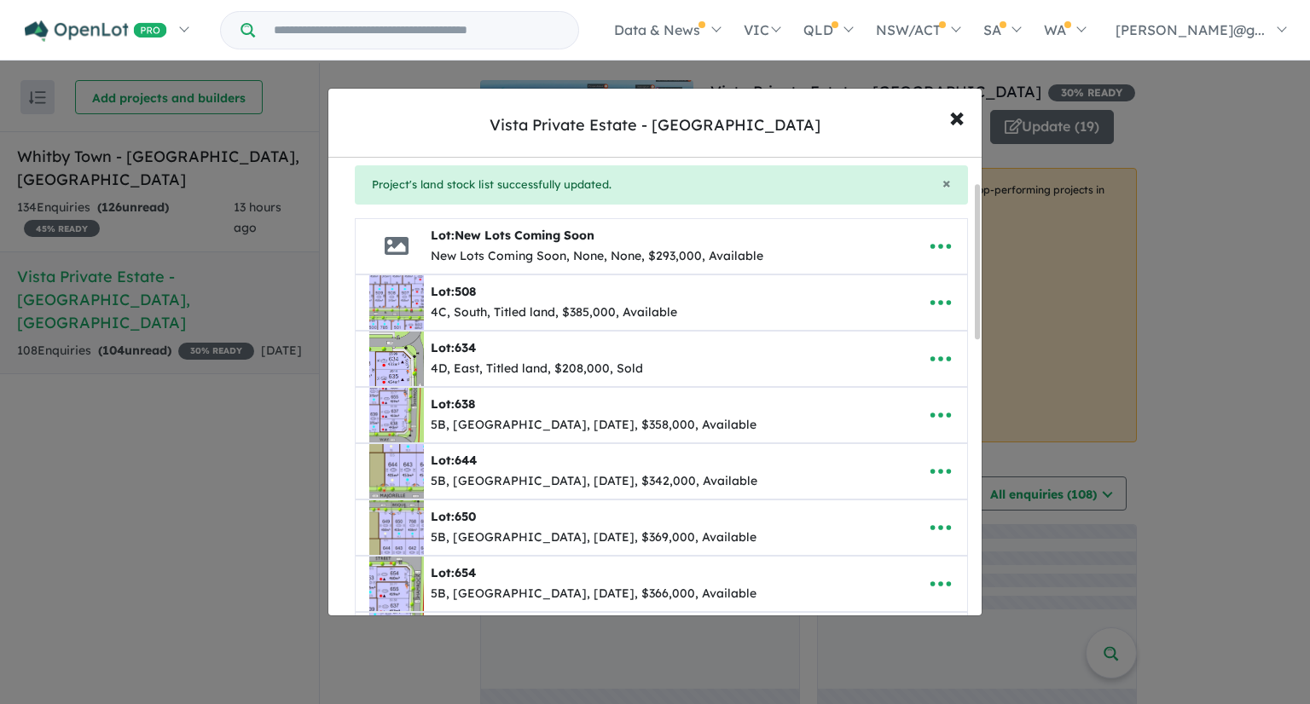
scroll to position [85, 0]
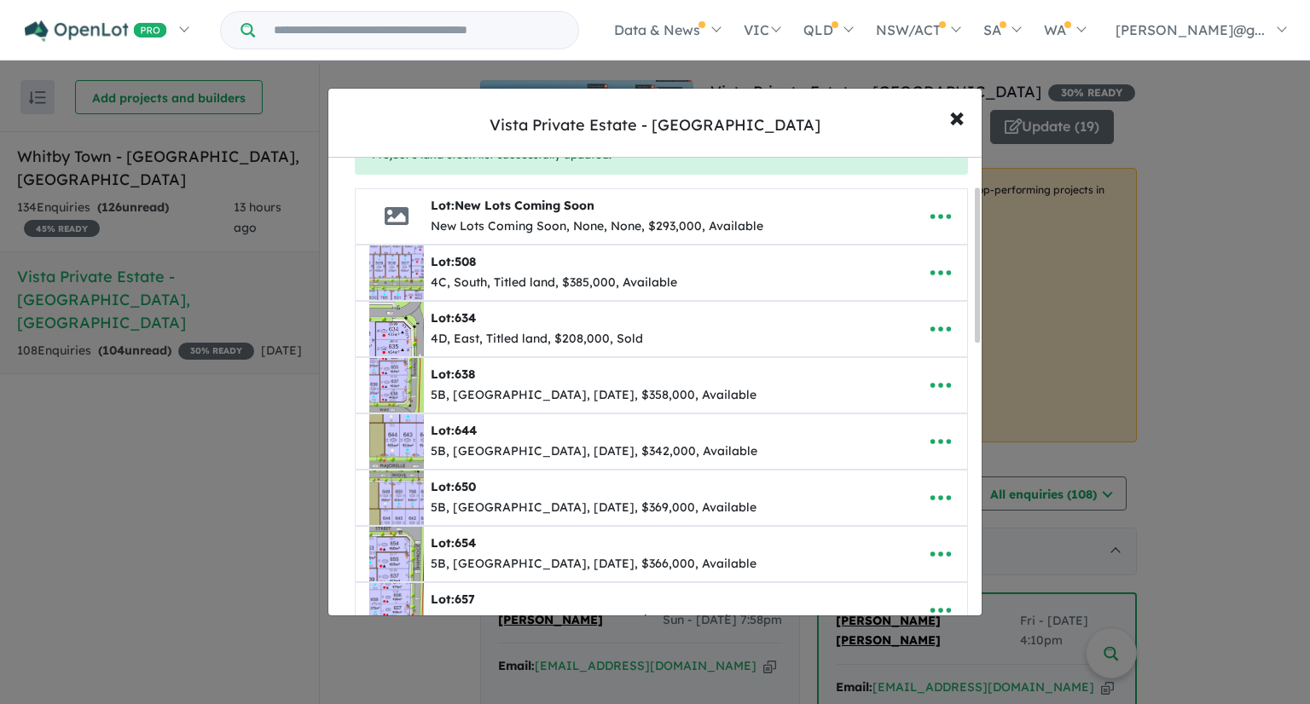
click at [781, 284] on div "Lot: 508 4C, South, Titled land, $385,000, Available" at bounding box center [634, 273] width 531 height 55
click at [928, 269] on icon "button" at bounding box center [941, 273] width 26 height 26
click at [902, 357] on link "Remove" at bounding box center [903, 354] width 126 height 39
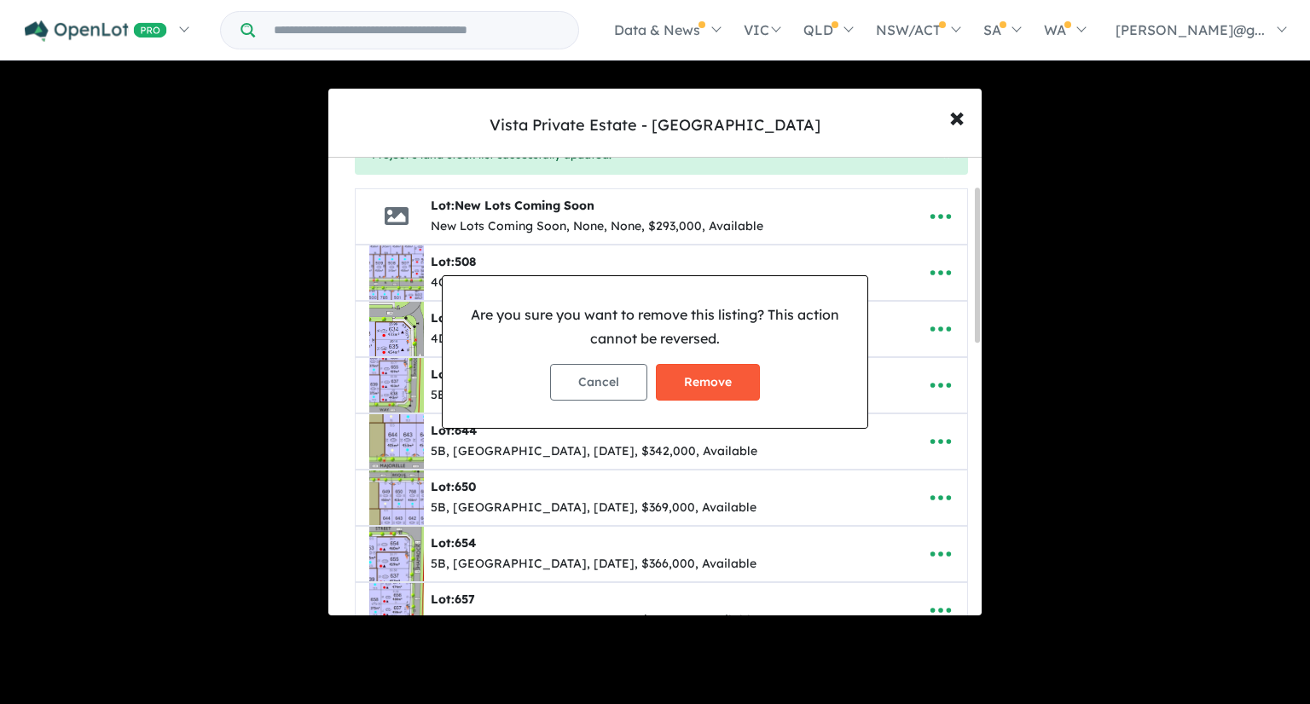
click at [730, 369] on button "Remove" at bounding box center [708, 382] width 104 height 37
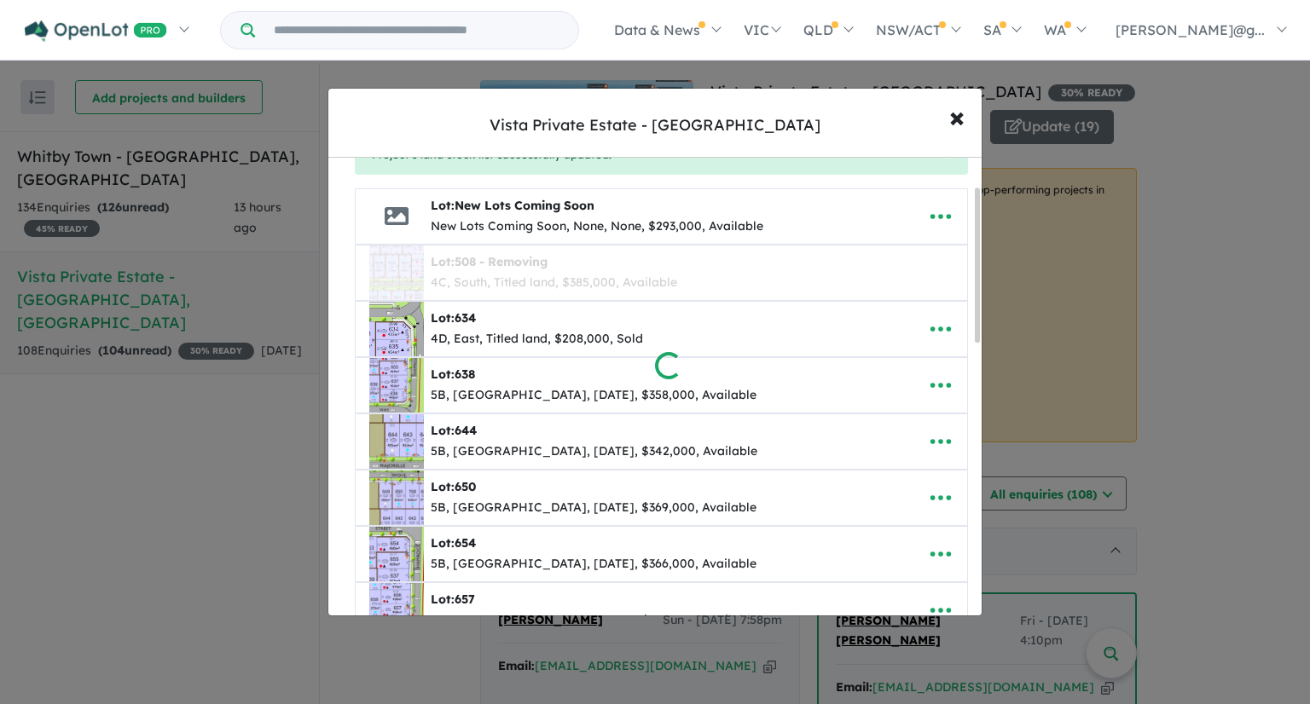
click at [930, 325] on div at bounding box center [655, 352] width 1310 height 704
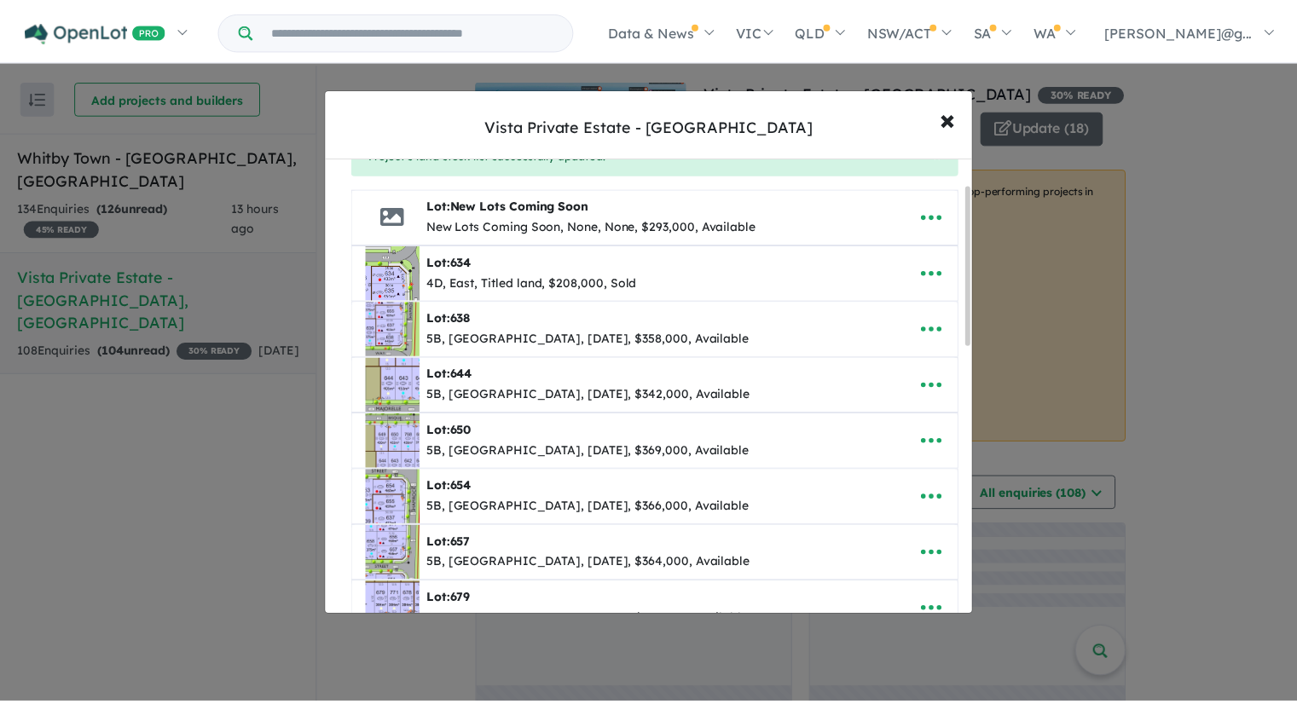
scroll to position [0, 0]
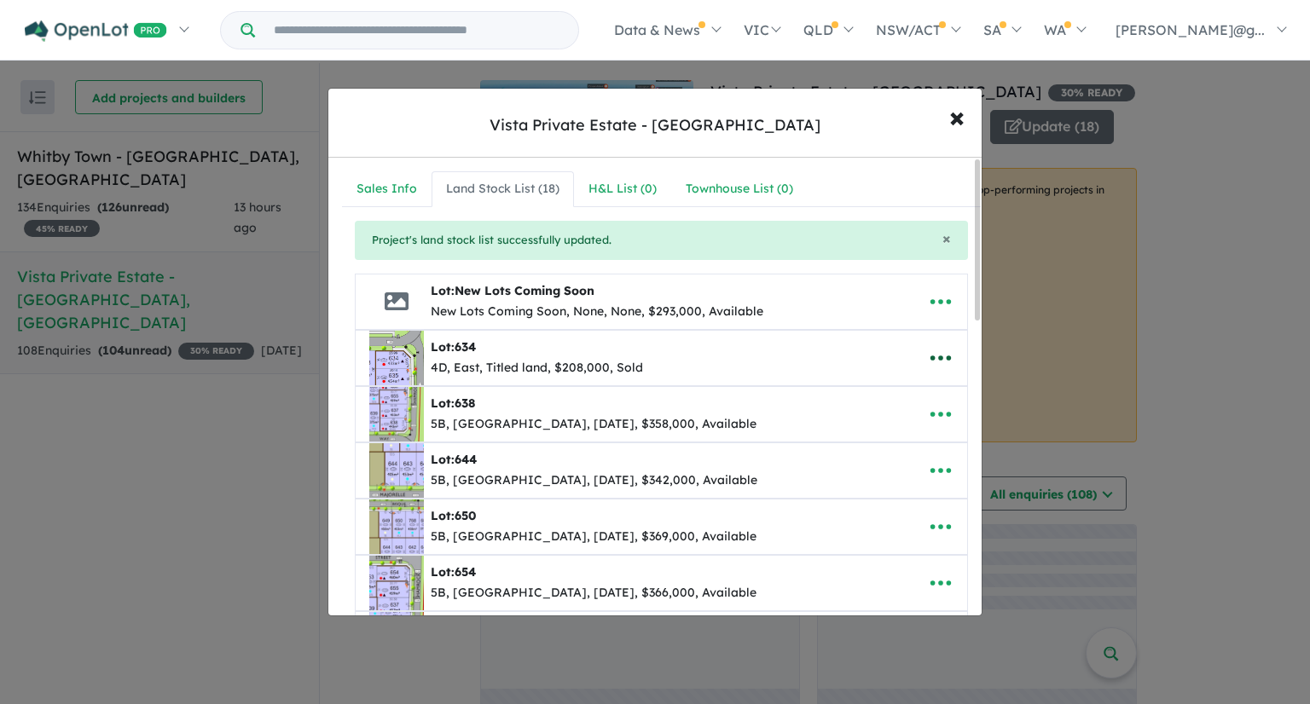
click at [929, 356] on icon "button" at bounding box center [941, 358] width 26 height 26
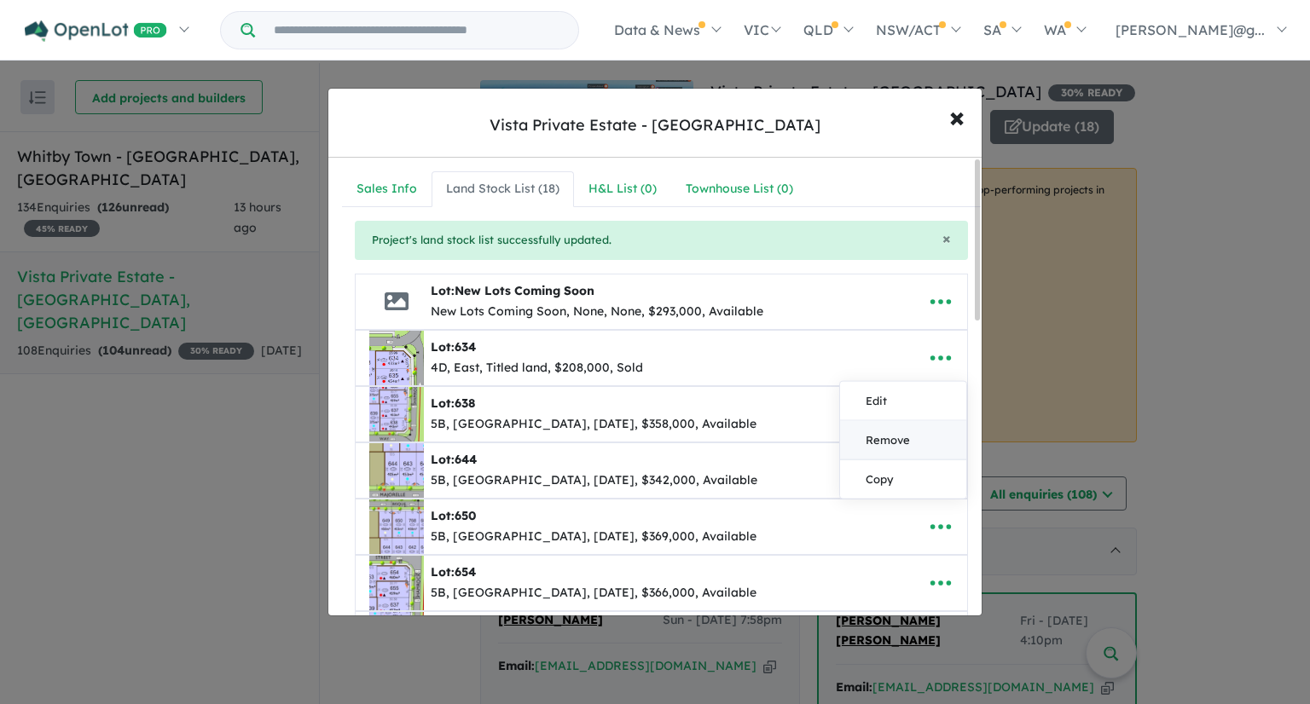
click at [887, 450] on link "Remove" at bounding box center [903, 439] width 126 height 39
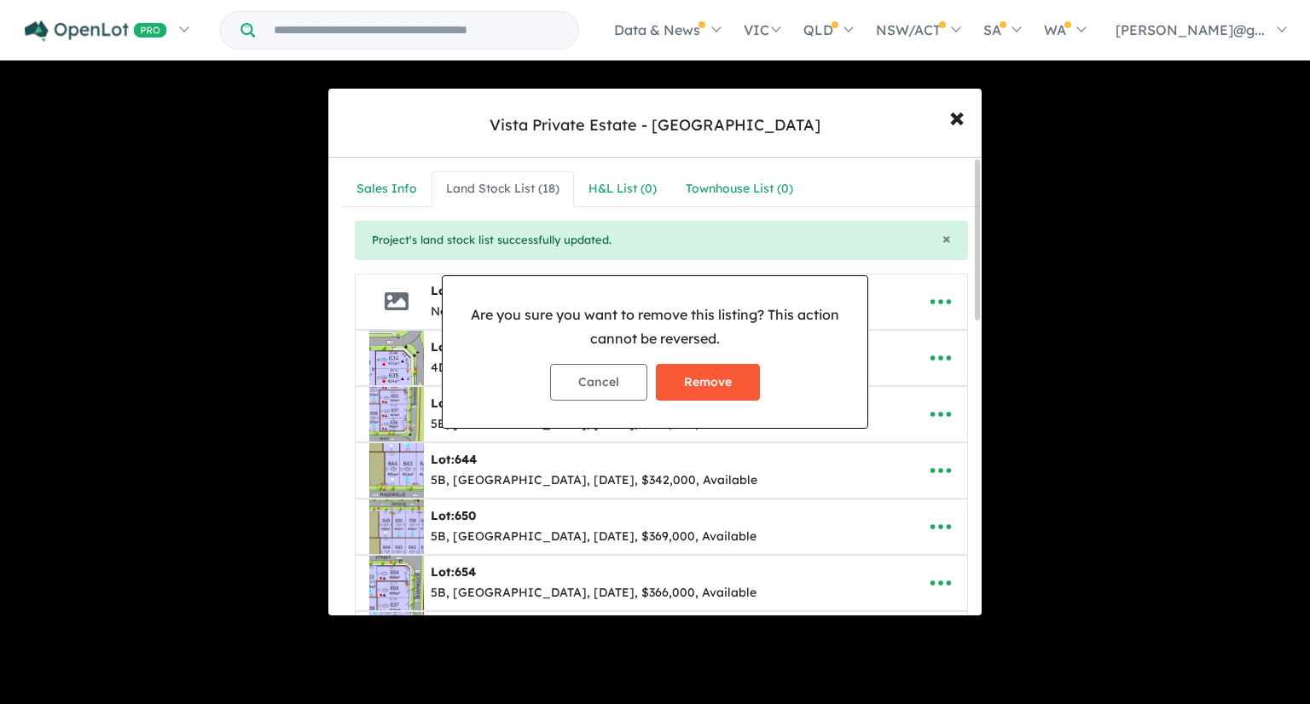
click at [728, 368] on button "Remove" at bounding box center [708, 382] width 104 height 37
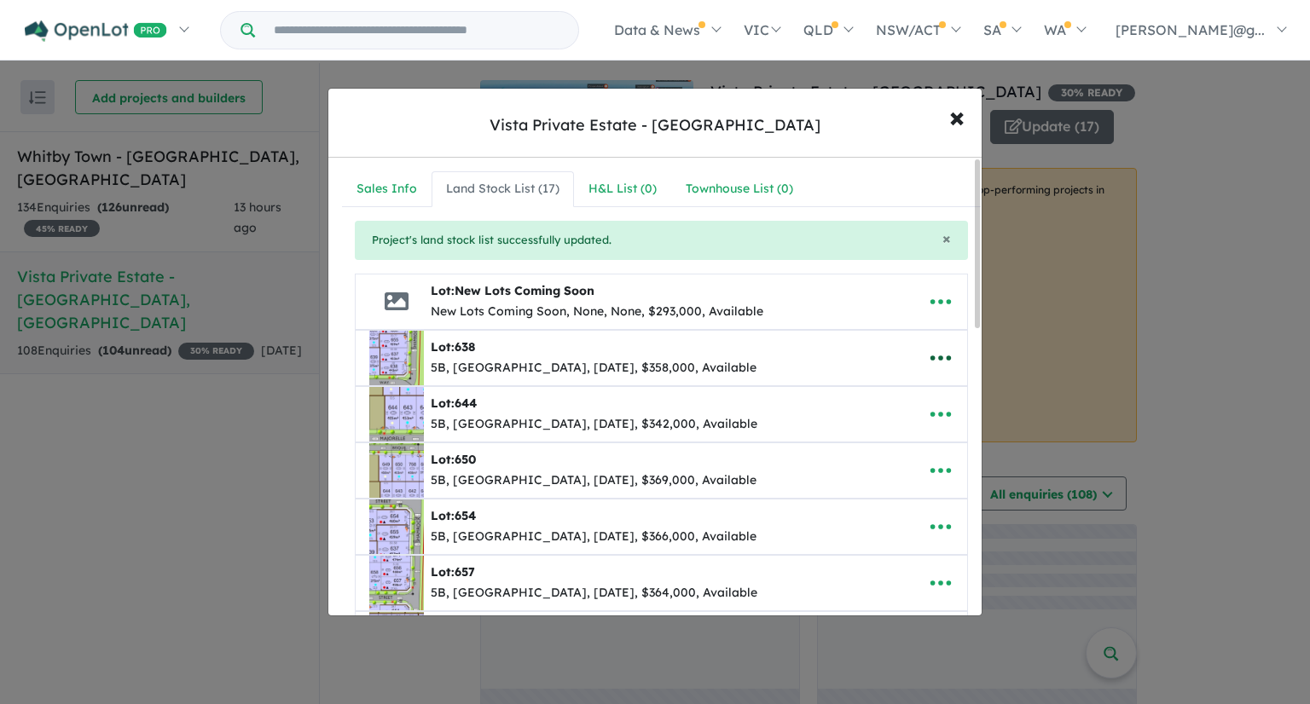
click at [929, 351] on icon "button" at bounding box center [941, 358] width 26 height 26
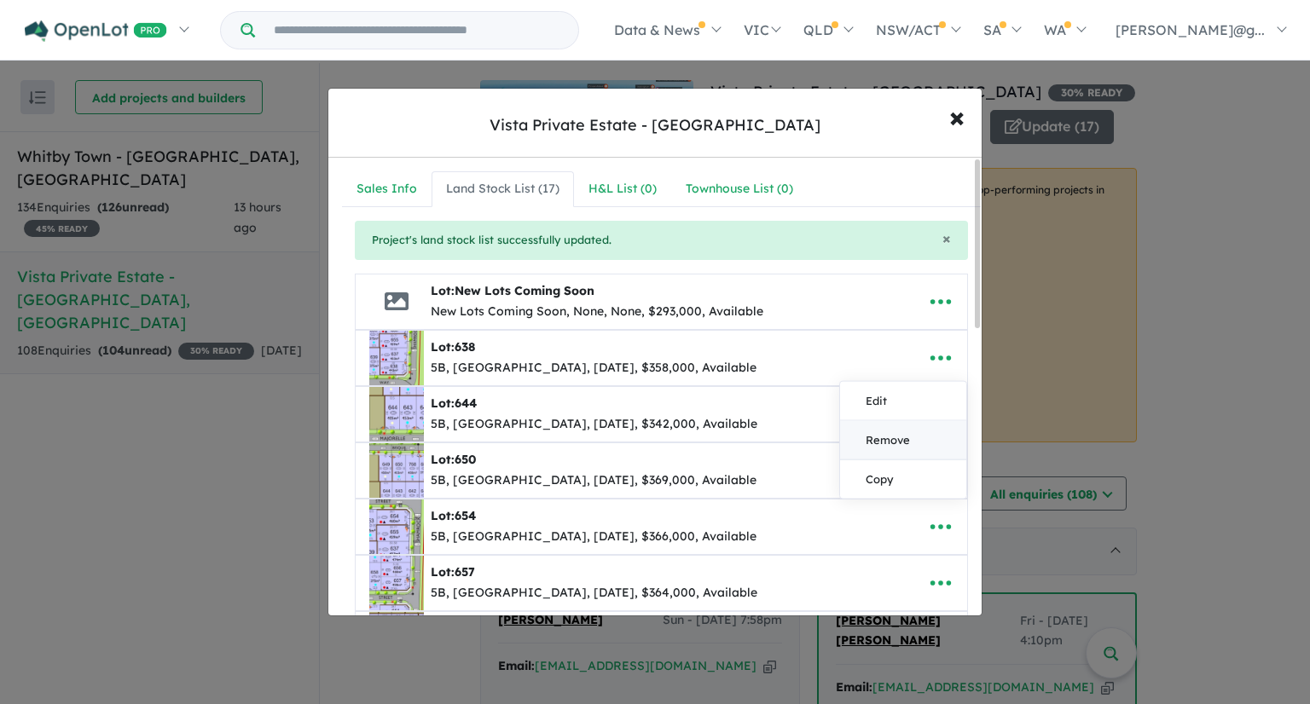
click at [919, 436] on link "Remove" at bounding box center [903, 439] width 126 height 39
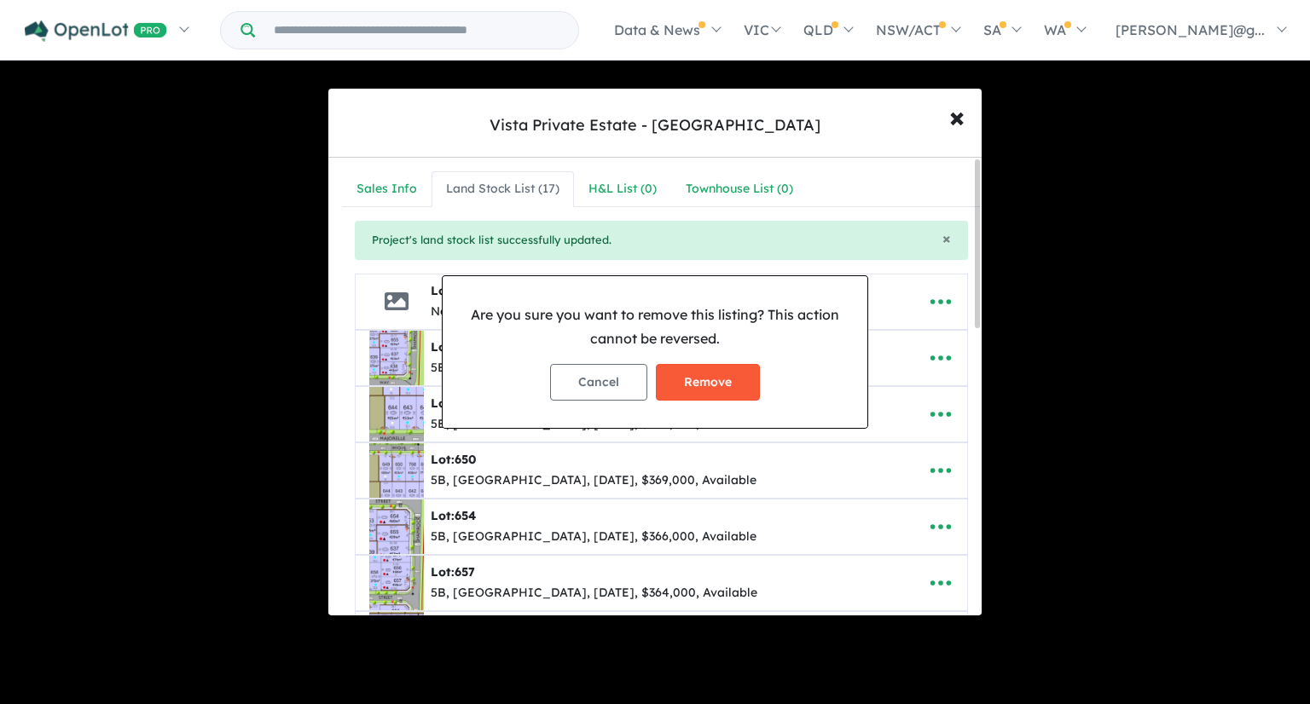
click at [732, 388] on button "Remove" at bounding box center [708, 382] width 104 height 37
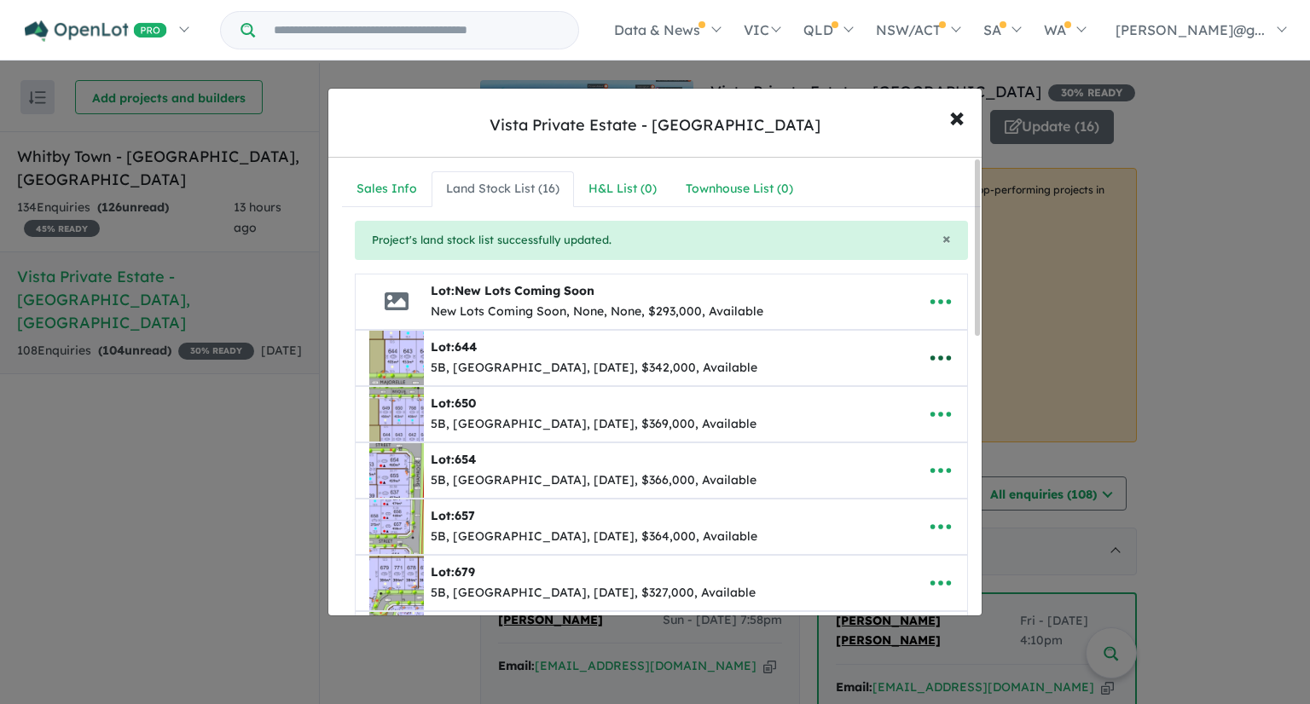
click at [934, 358] on icon "button" at bounding box center [940, 358] width 20 height 5
click at [911, 435] on link "Remove" at bounding box center [903, 439] width 126 height 39
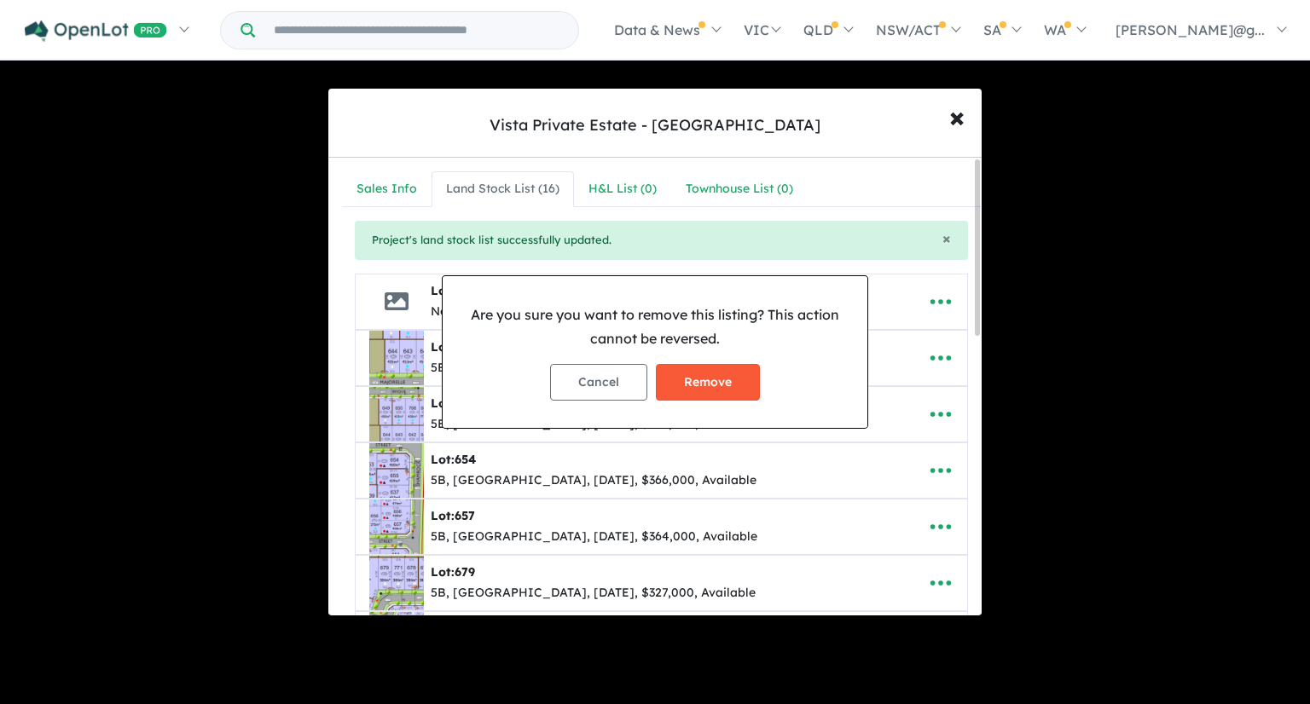
click at [715, 382] on button "Remove" at bounding box center [708, 382] width 104 height 37
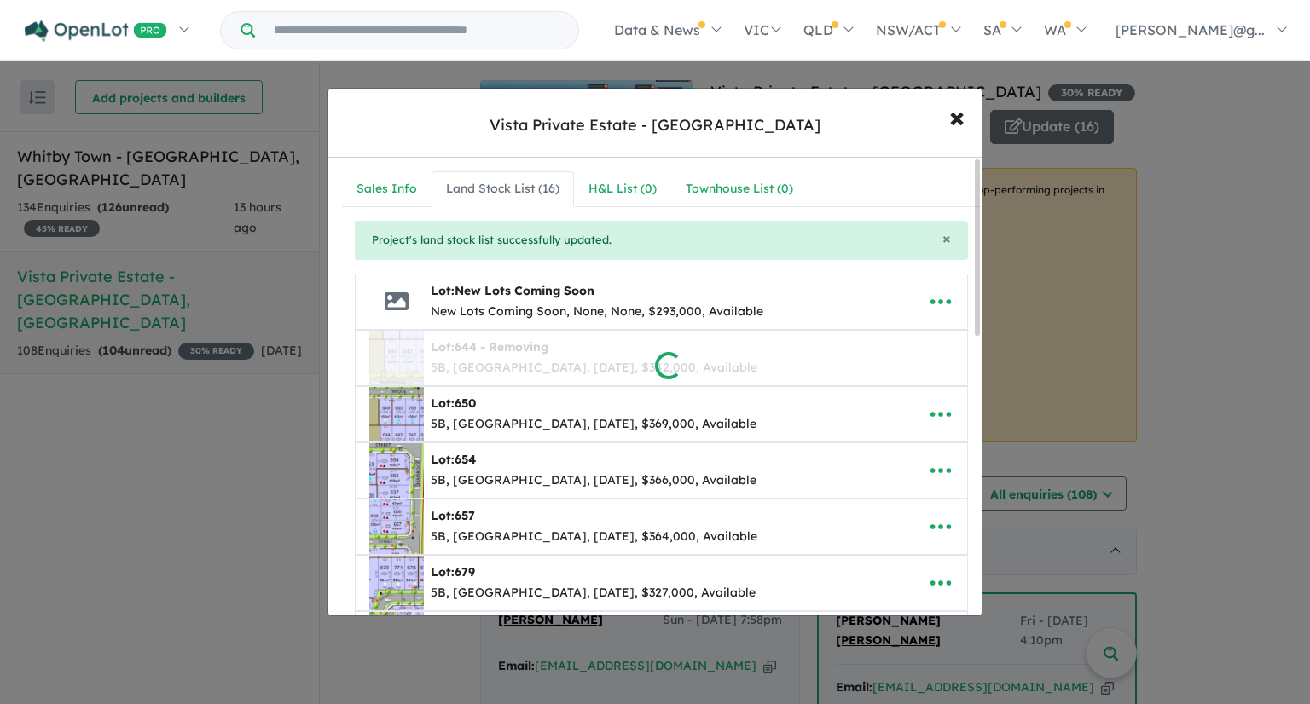
click at [932, 417] on div at bounding box center [655, 352] width 1310 height 704
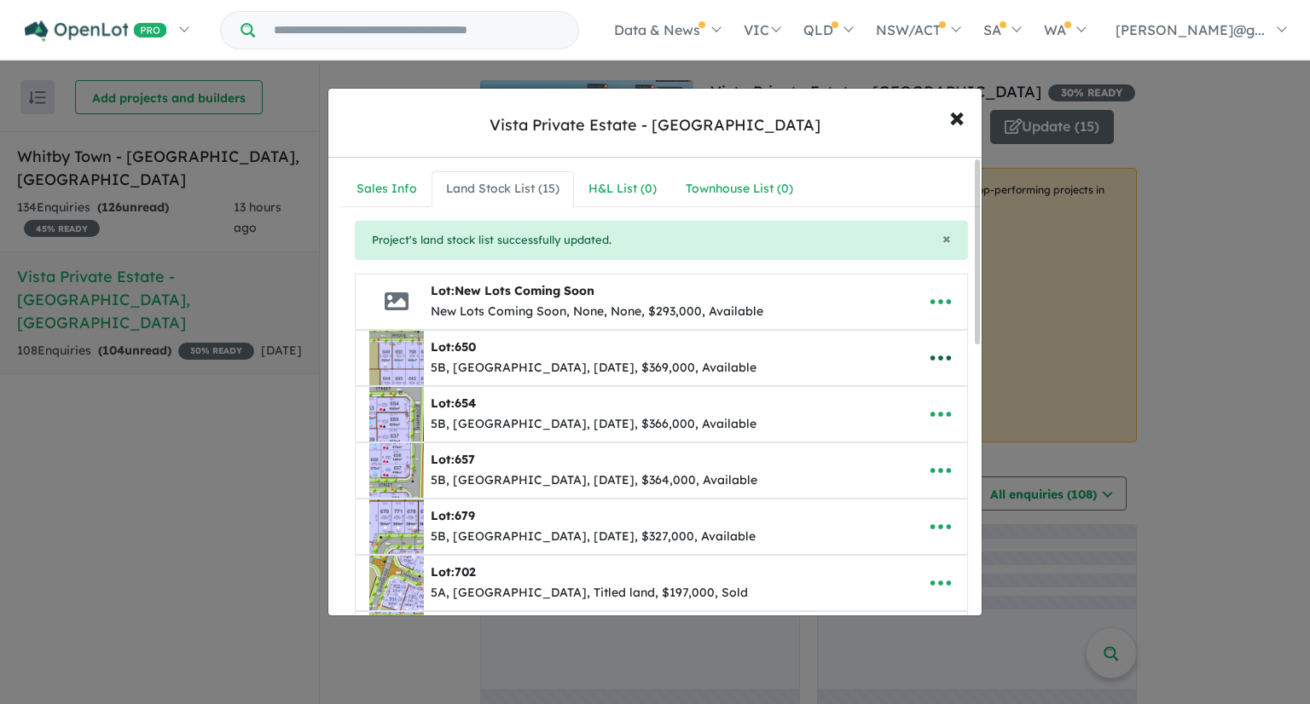
click at [938, 365] on icon "button" at bounding box center [941, 358] width 26 height 26
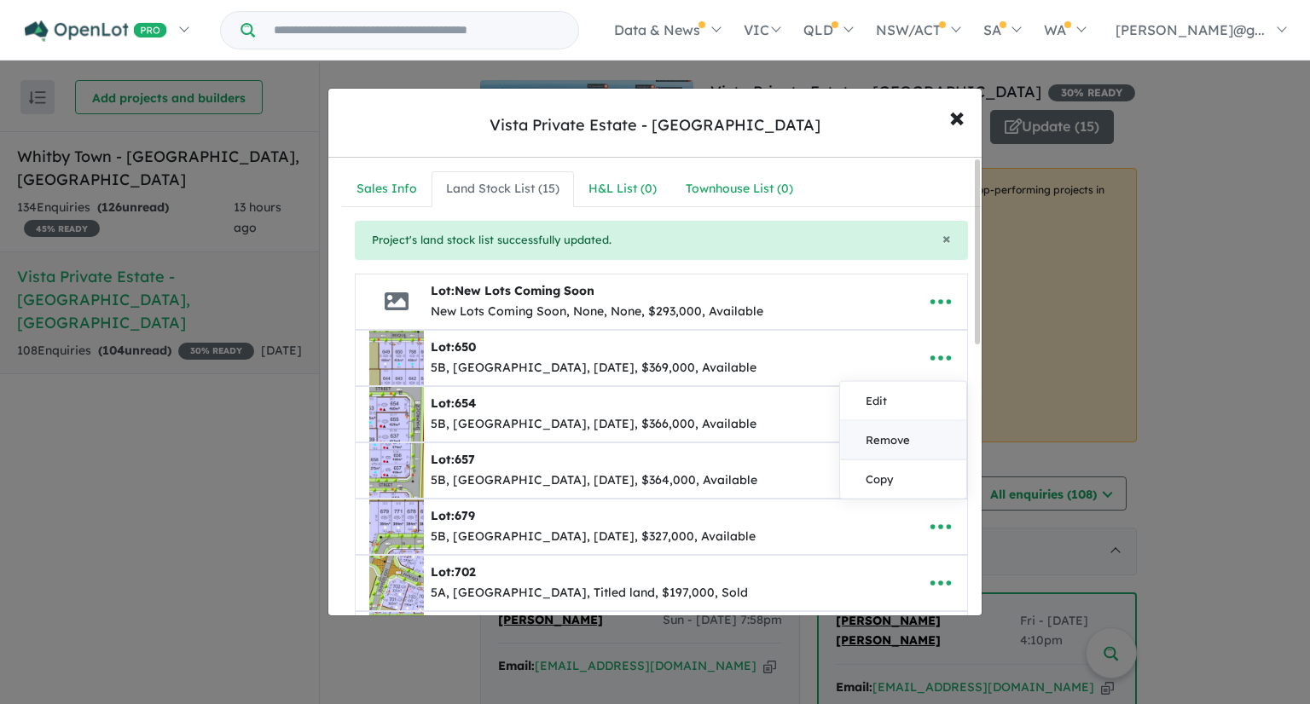
click at [915, 432] on link "Remove" at bounding box center [903, 439] width 126 height 39
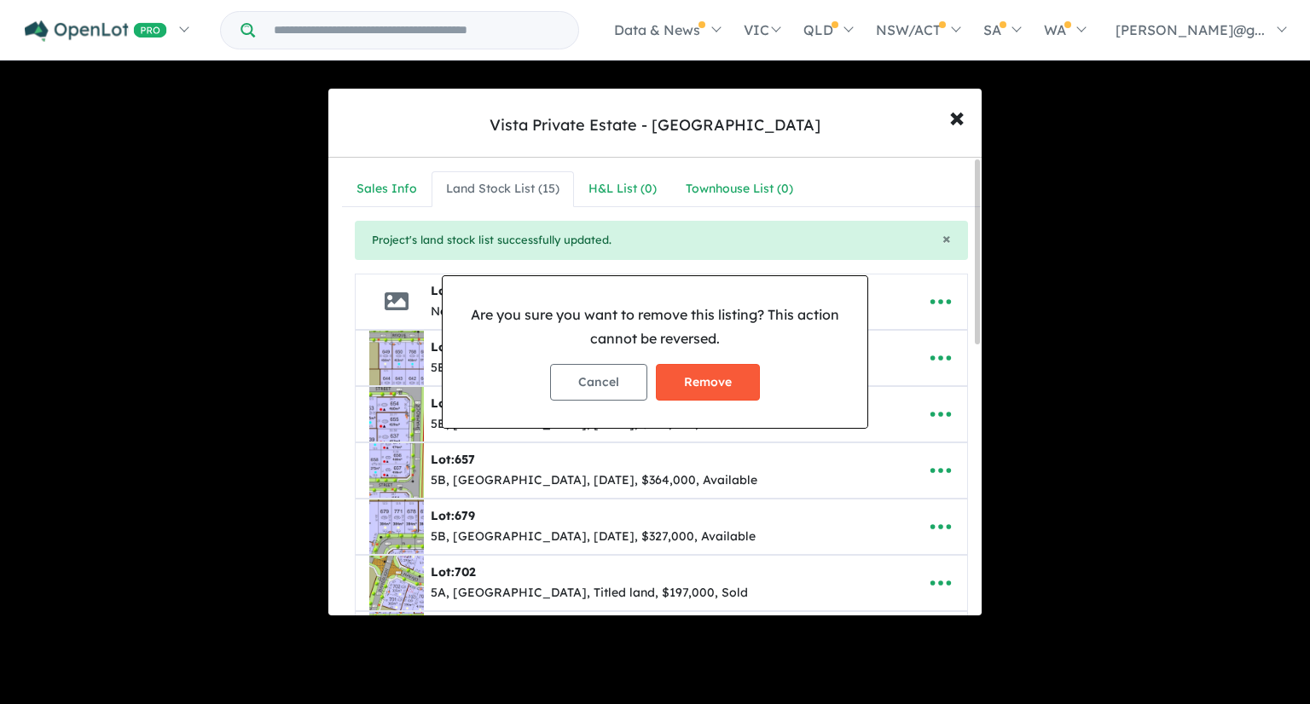
click at [737, 389] on button "Remove" at bounding box center [708, 382] width 104 height 37
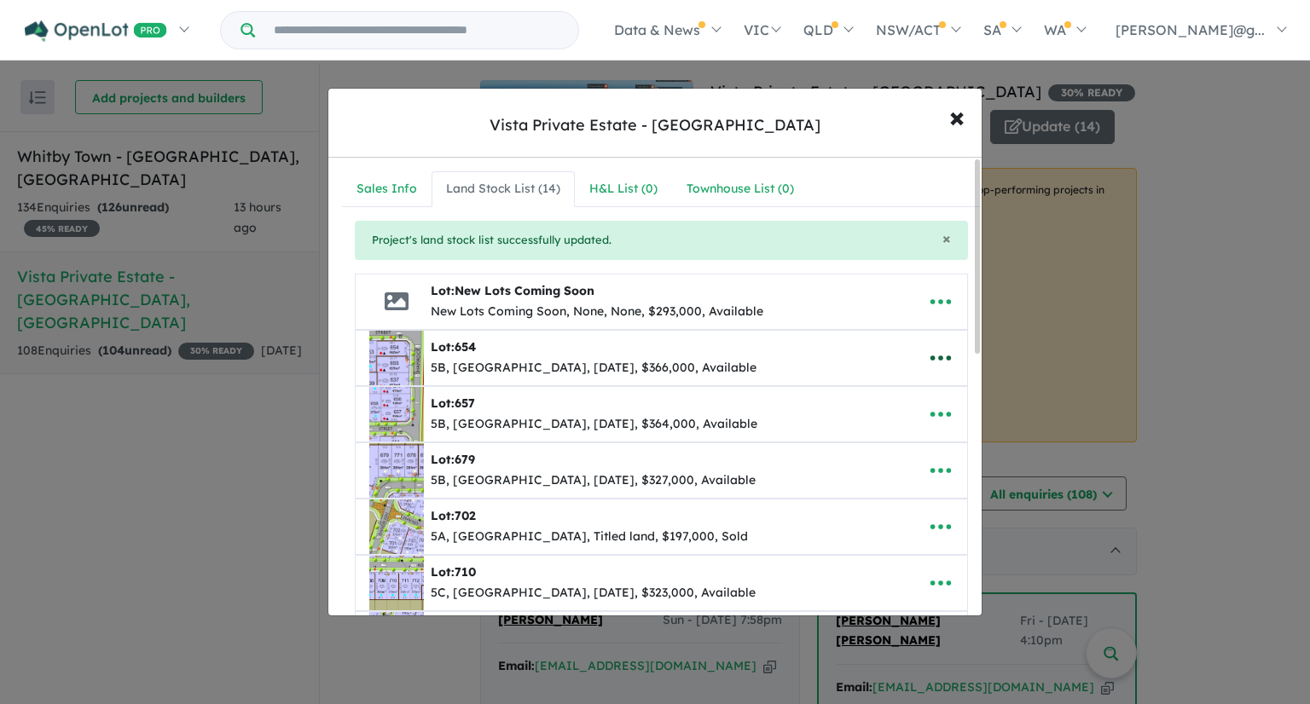
click at [928, 357] on icon "button" at bounding box center [941, 358] width 26 height 26
click at [918, 432] on link "Remove" at bounding box center [903, 439] width 126 height 39
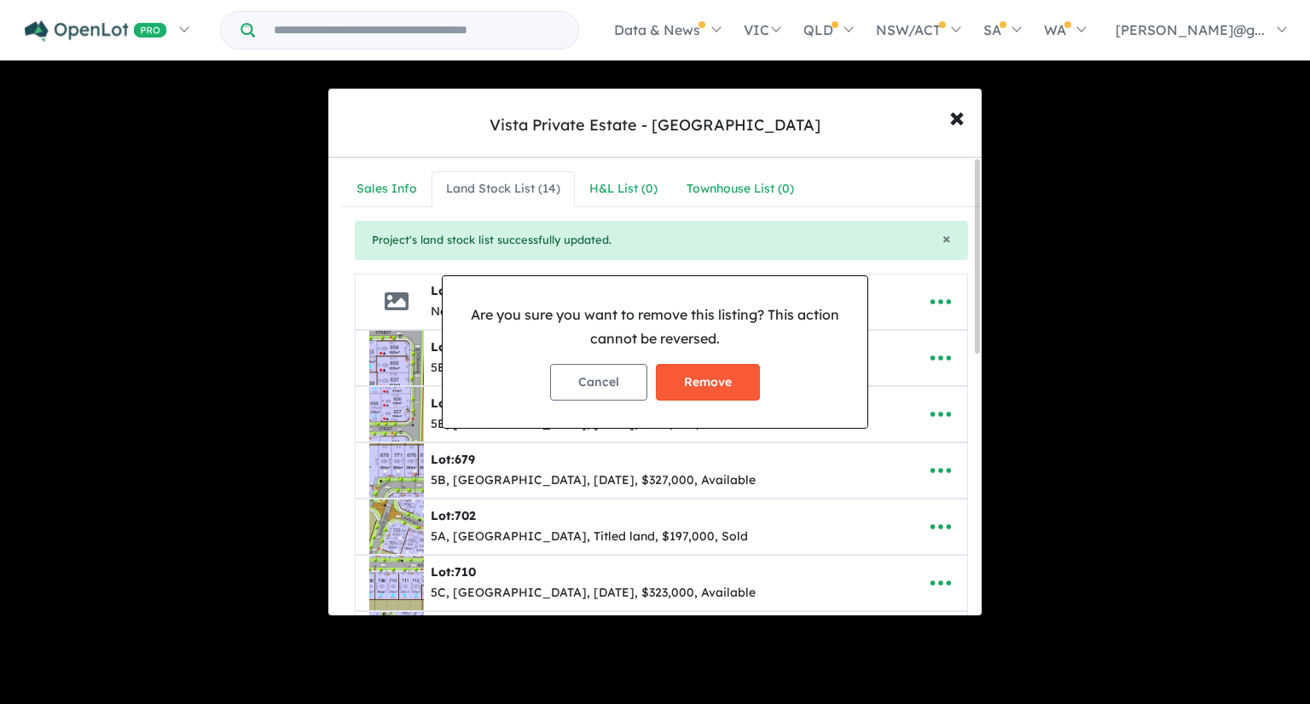
click at [734, 380] on button "Remove" at bounding box center [708, 382] width 104 height 37
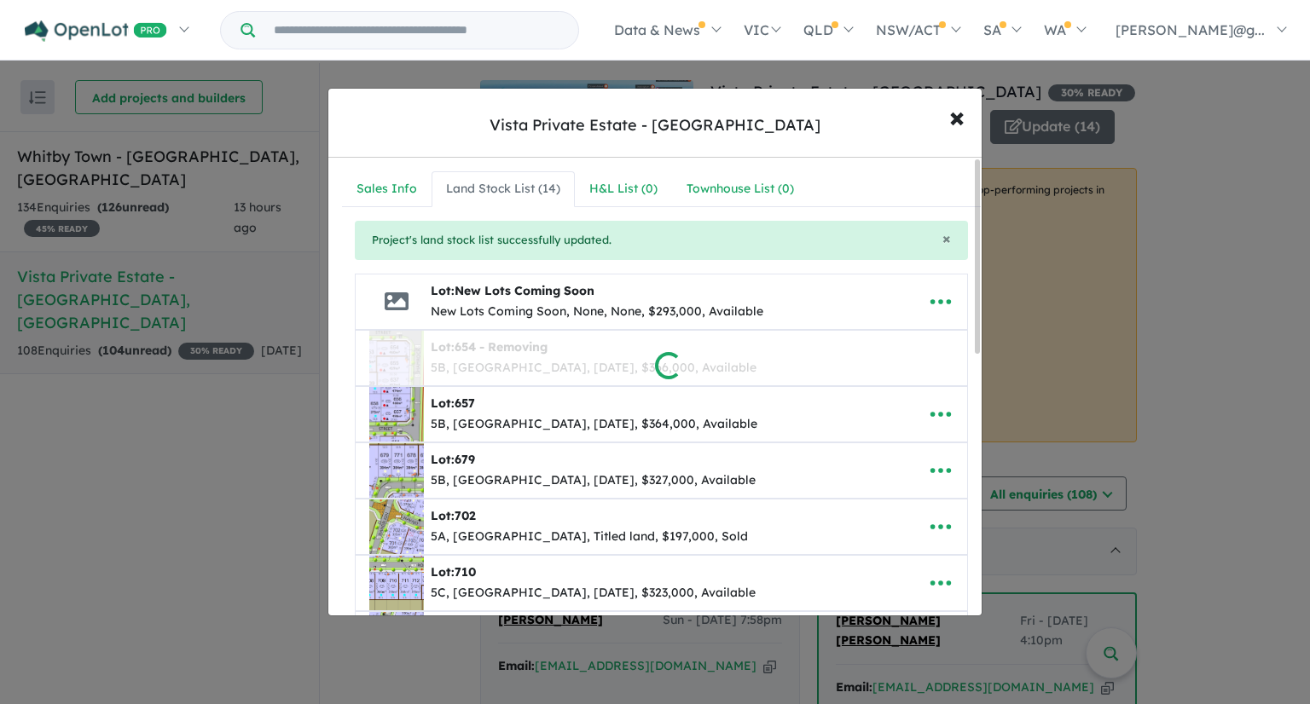
click at [935, 410] on div at bounding box center [655, 352] width 1310 height 704
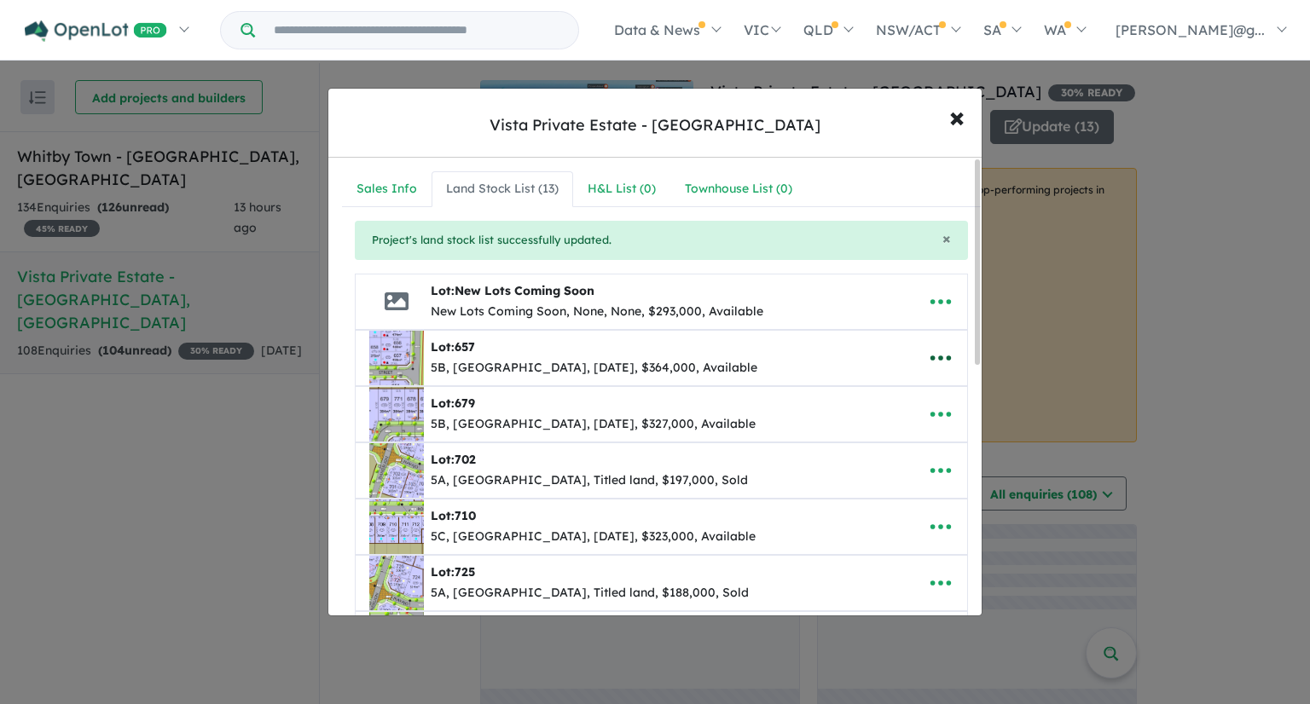
click at [938, 356] on icon "button" at bounding box center [941, 358] width 26 height 26
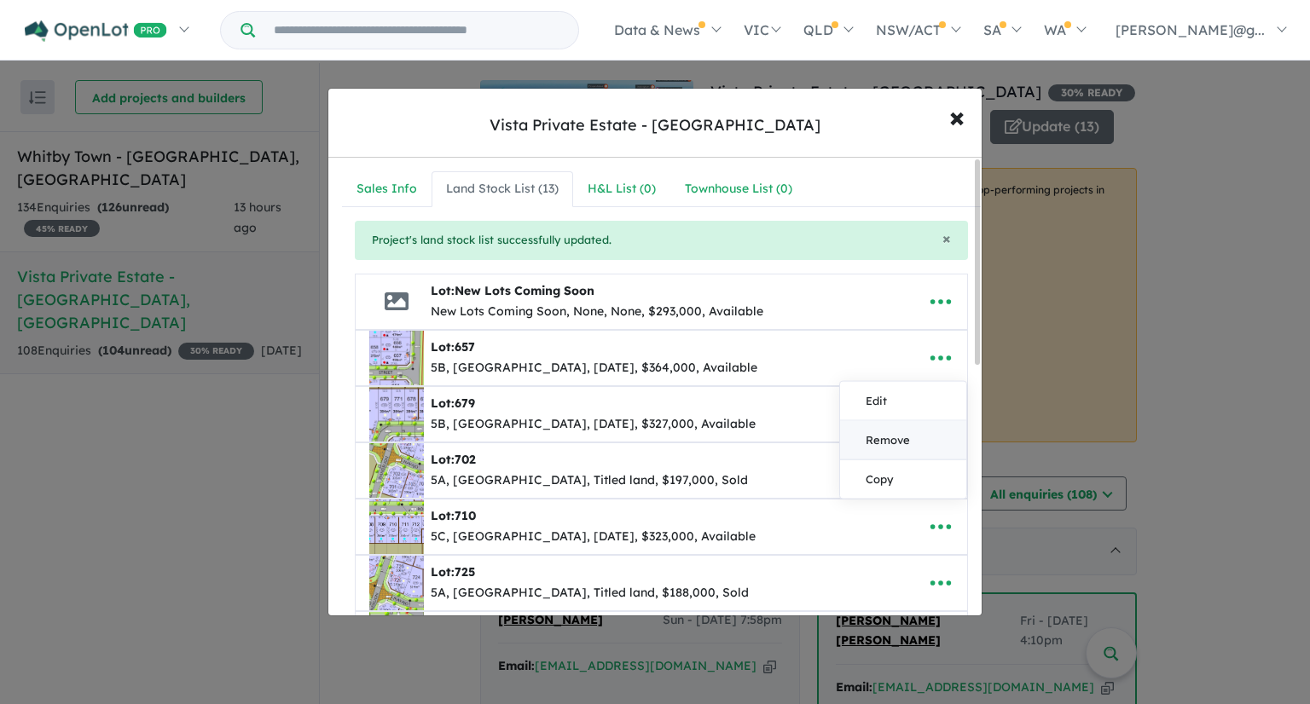
click at [912, 440] on link "Remove" at bounding box center [903, 439] width 126 height 39
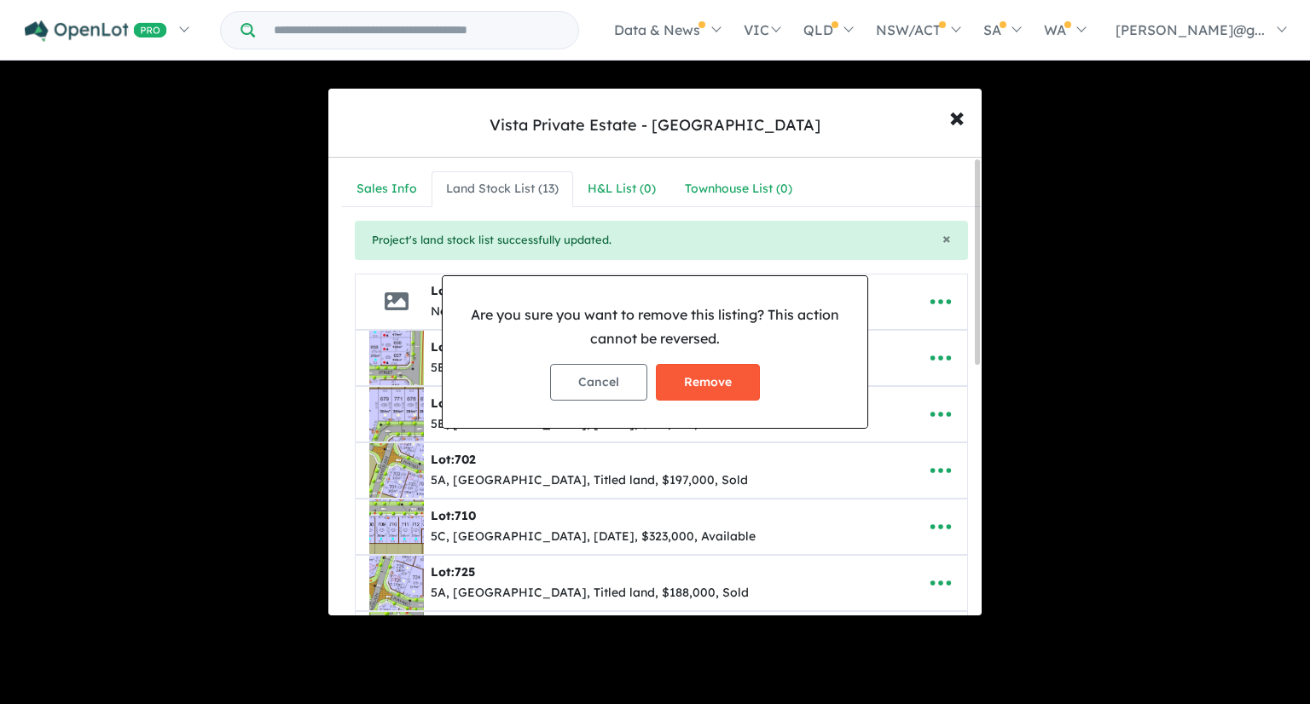
click at [737, 383] on button "Remove" at bounding box center [708, 382] width 104 height 37
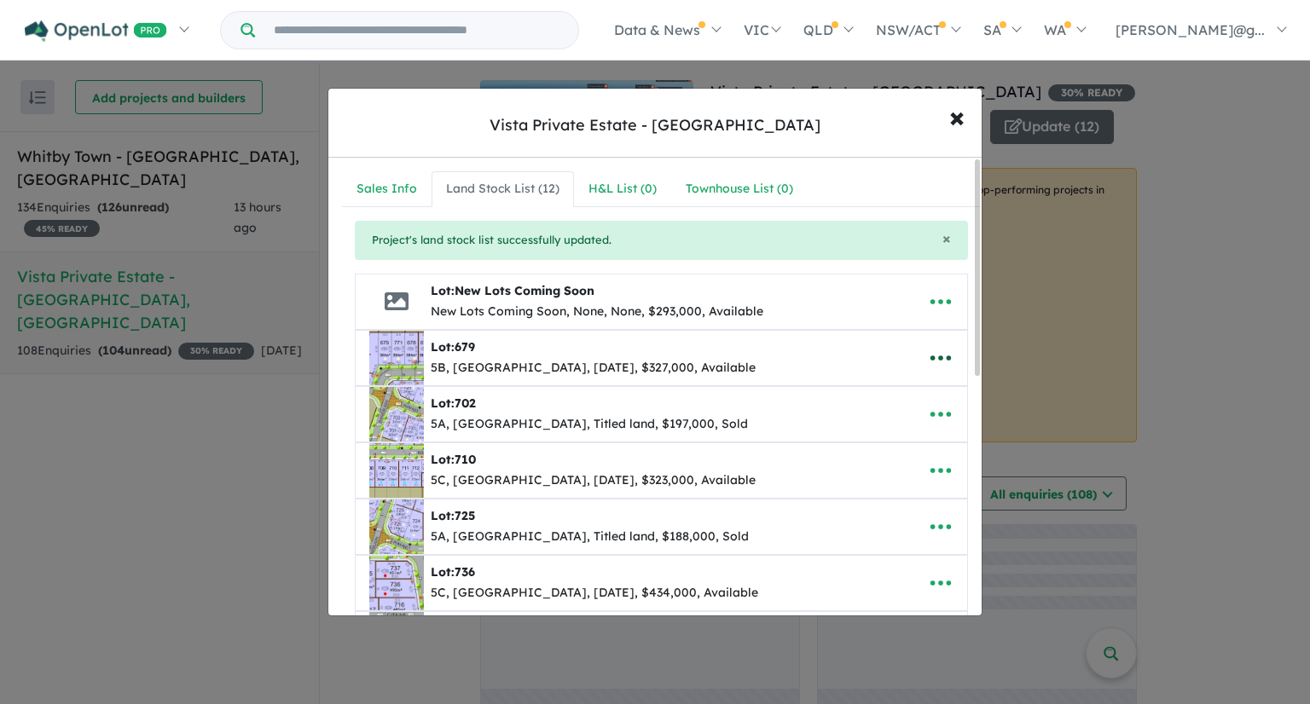
click at [938, 356] on icon "button" at bounding box center [941, 358] width 26 height 26
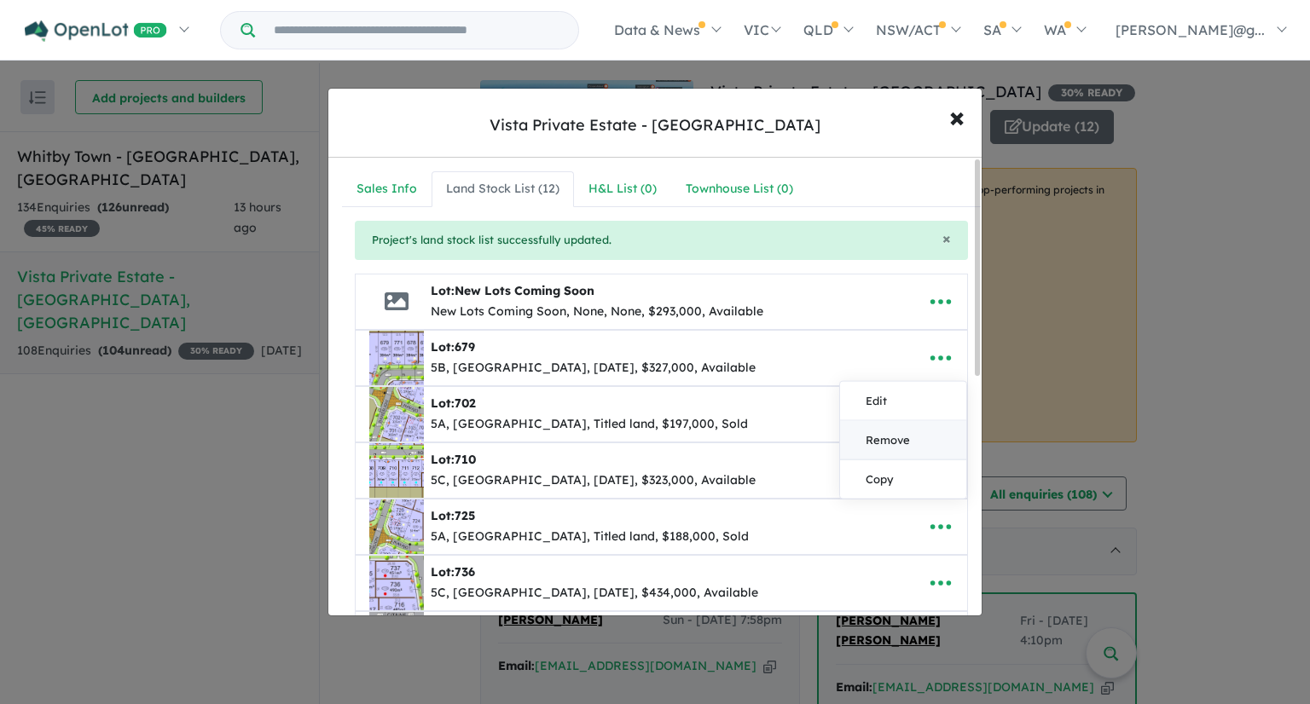
click at [921, 430] on link "Remove" at bounding box center [903, 439] width 126 height 39
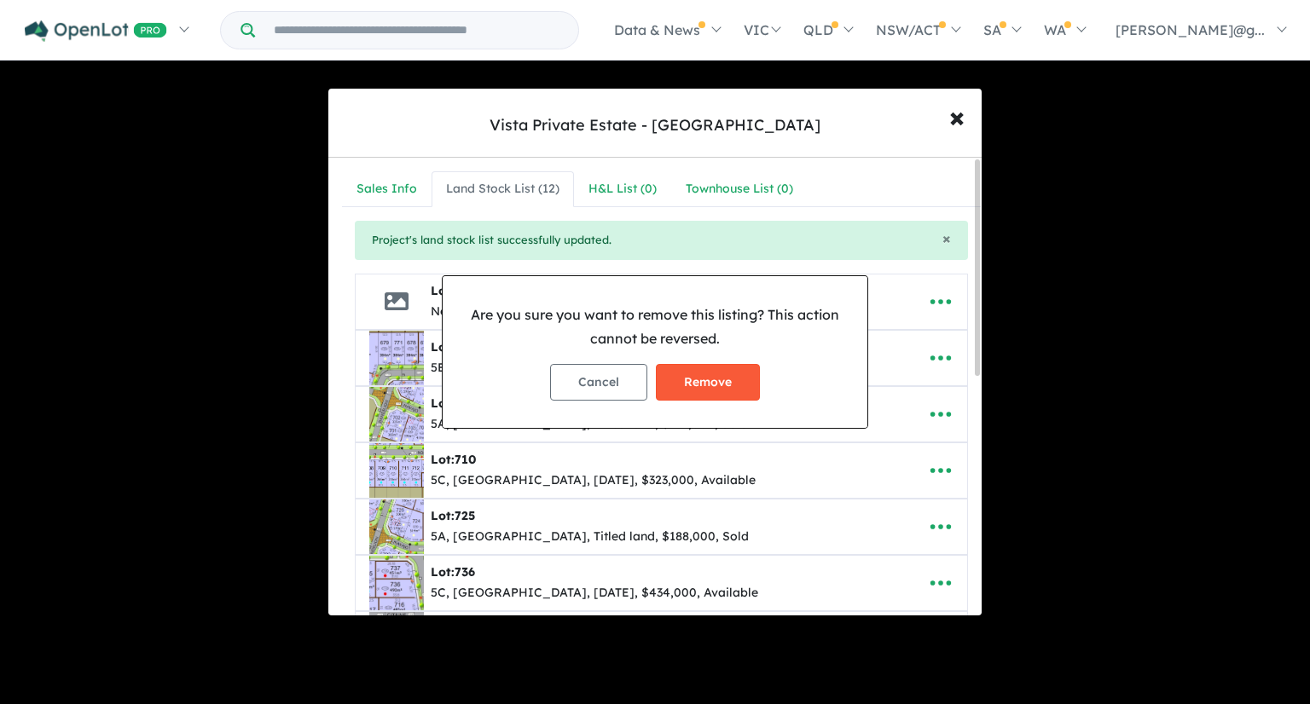
click at [742, 391] on button "Remove" at bounding box center [708, 382] width 104 height 37
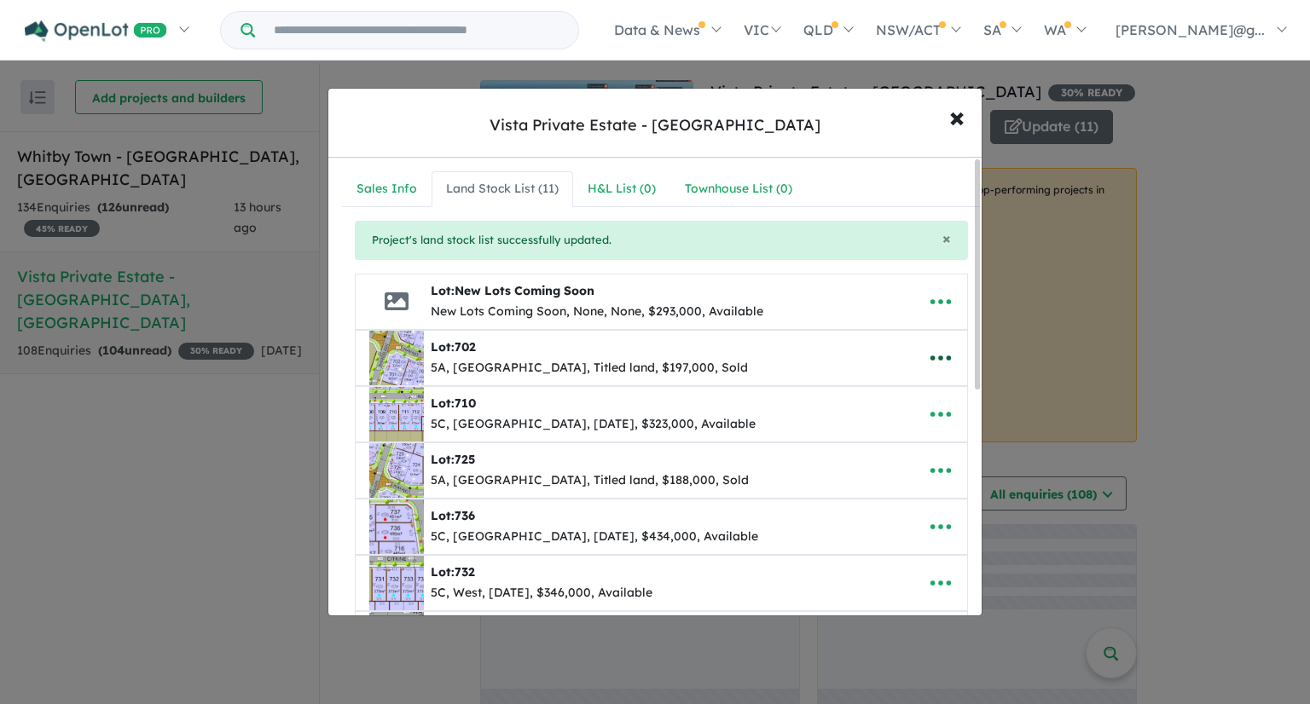
click at [941, 358] on icon "button" at bounding box center [941, 358] width 26 height 26
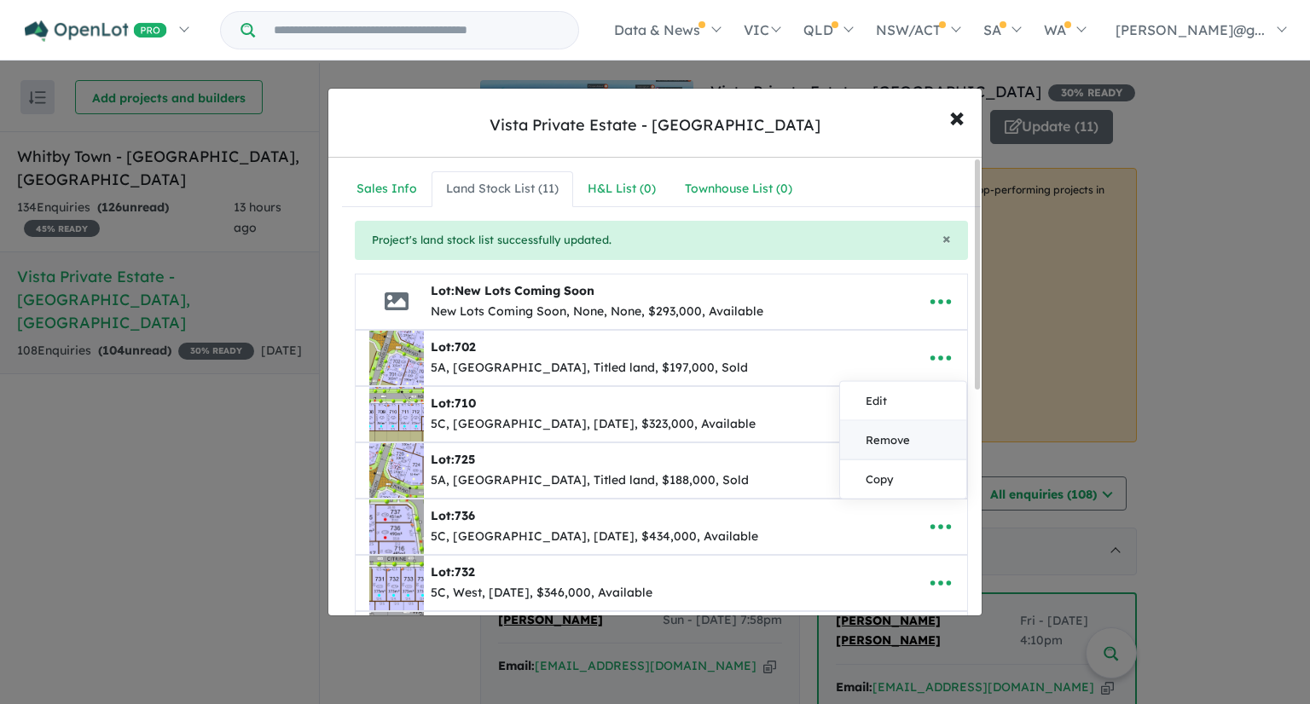
click at [901, 441] on link "Remove" at bounding box center [903, 439] width 126 height 39
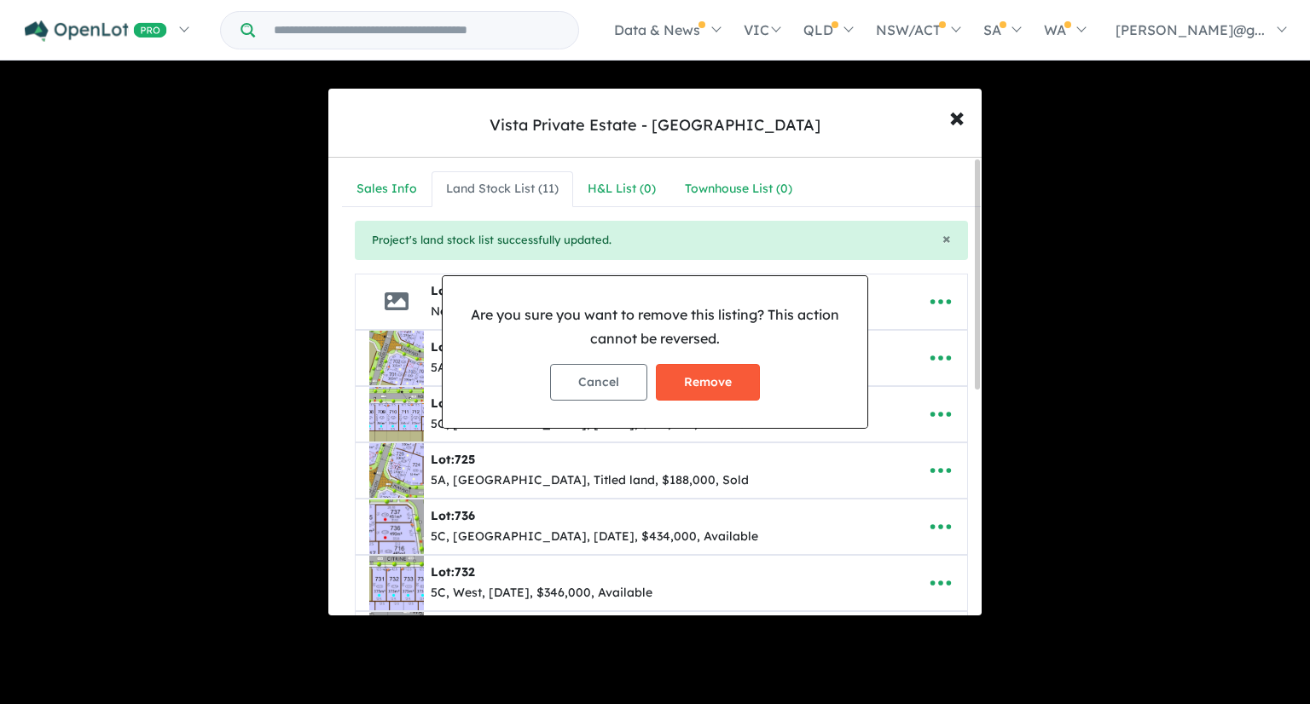
click at [720, 393] on button "Remove" at bounding box center [708, 382] width 104 height 37
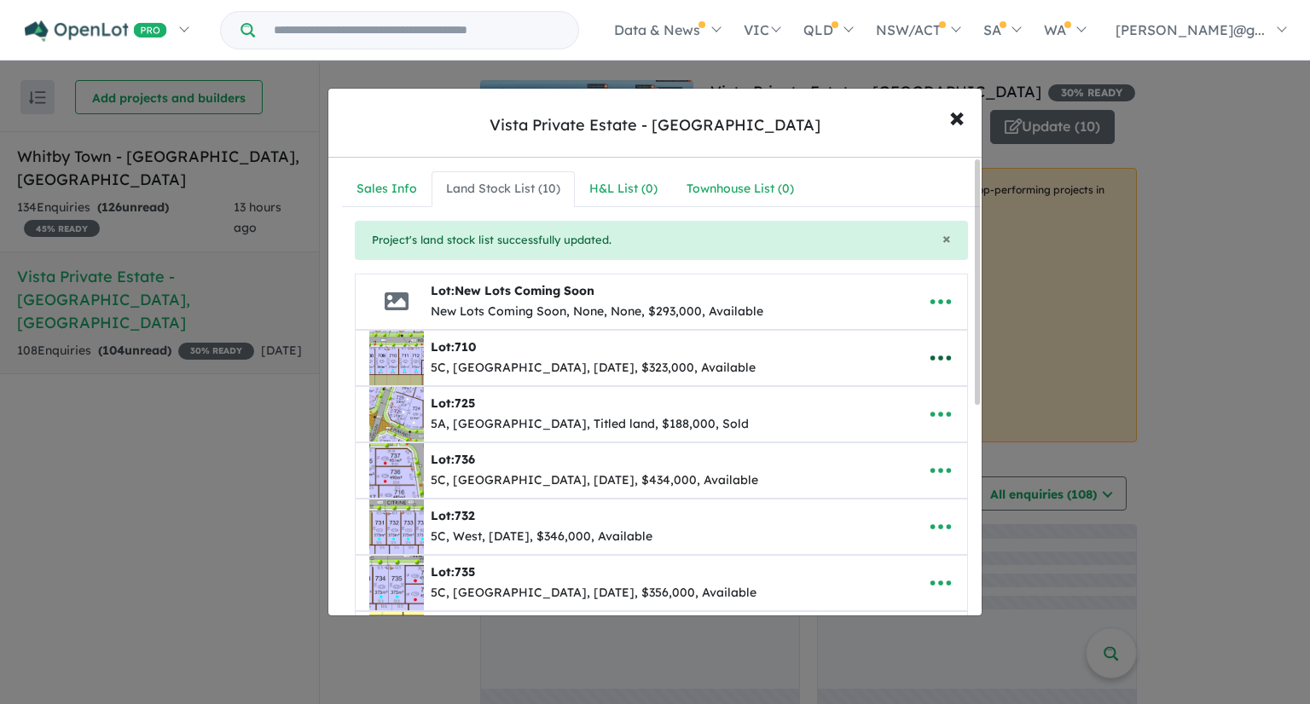
click at [940, 367] on icon "button" at bounding box center [941, 358] width 26 height 26
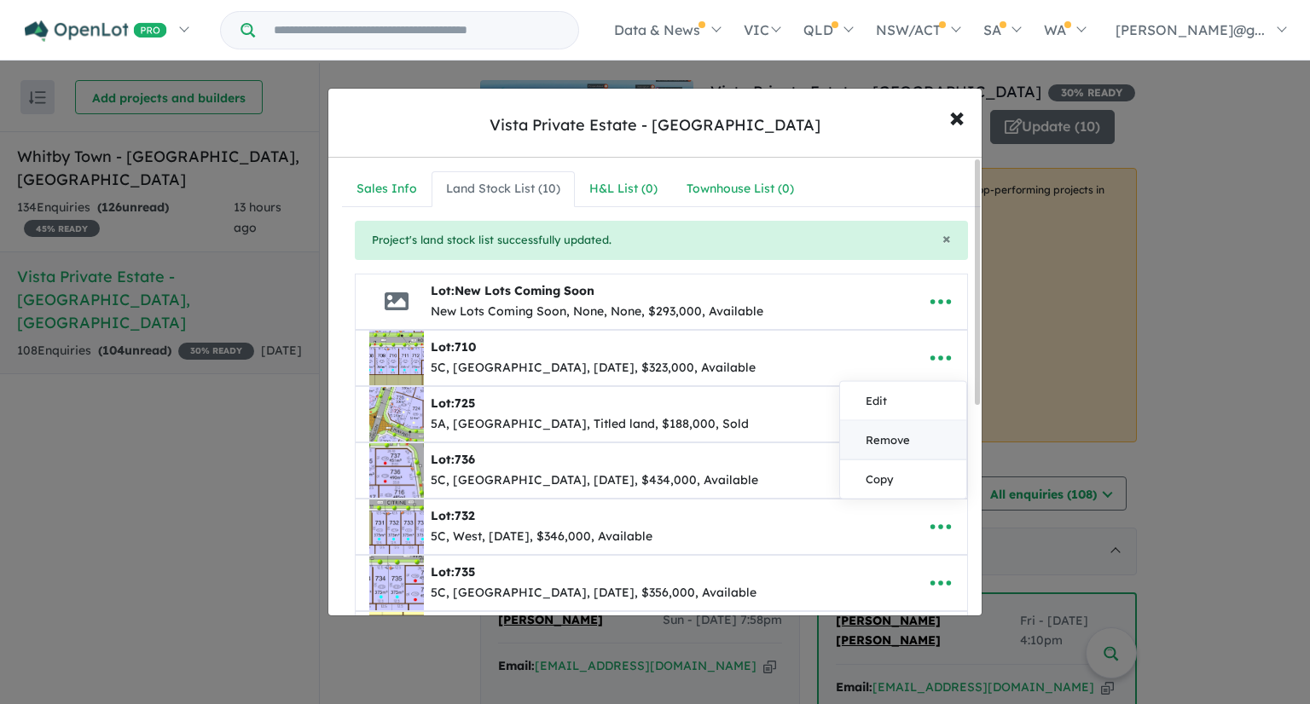
click at [908, 433] on link "Remove" at bounding box center [903, 439] width 126 height 39
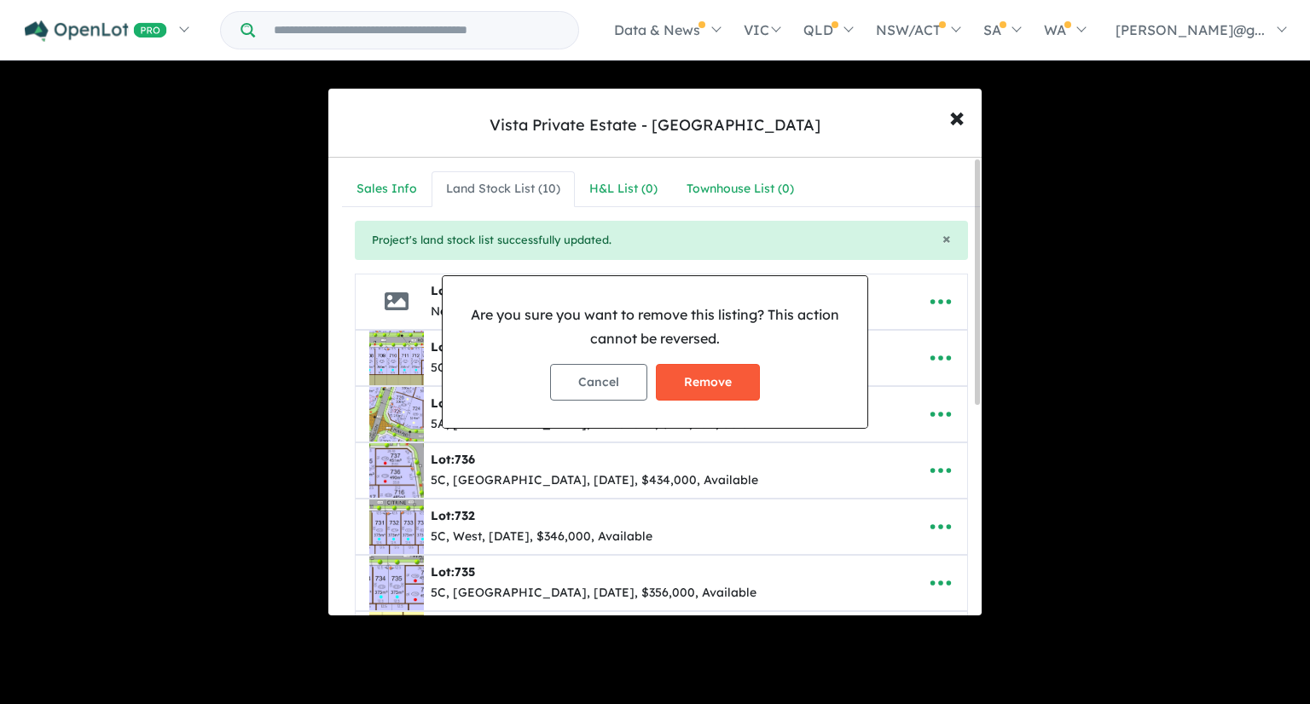
click at [722, 394] on button "Remove" at bounding box center [708, 382] width 104 height 37
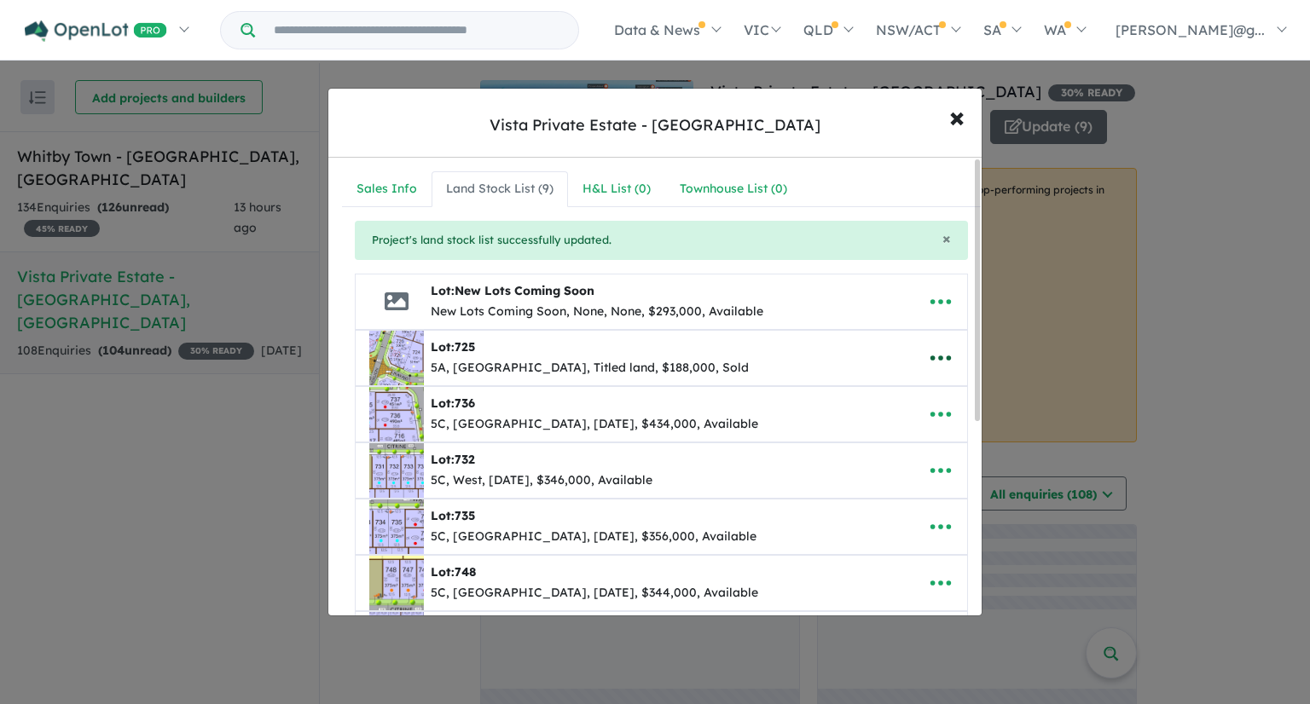
click at [928, 361] on icon "button" at bounding box center [941, 358] width 26 height 26
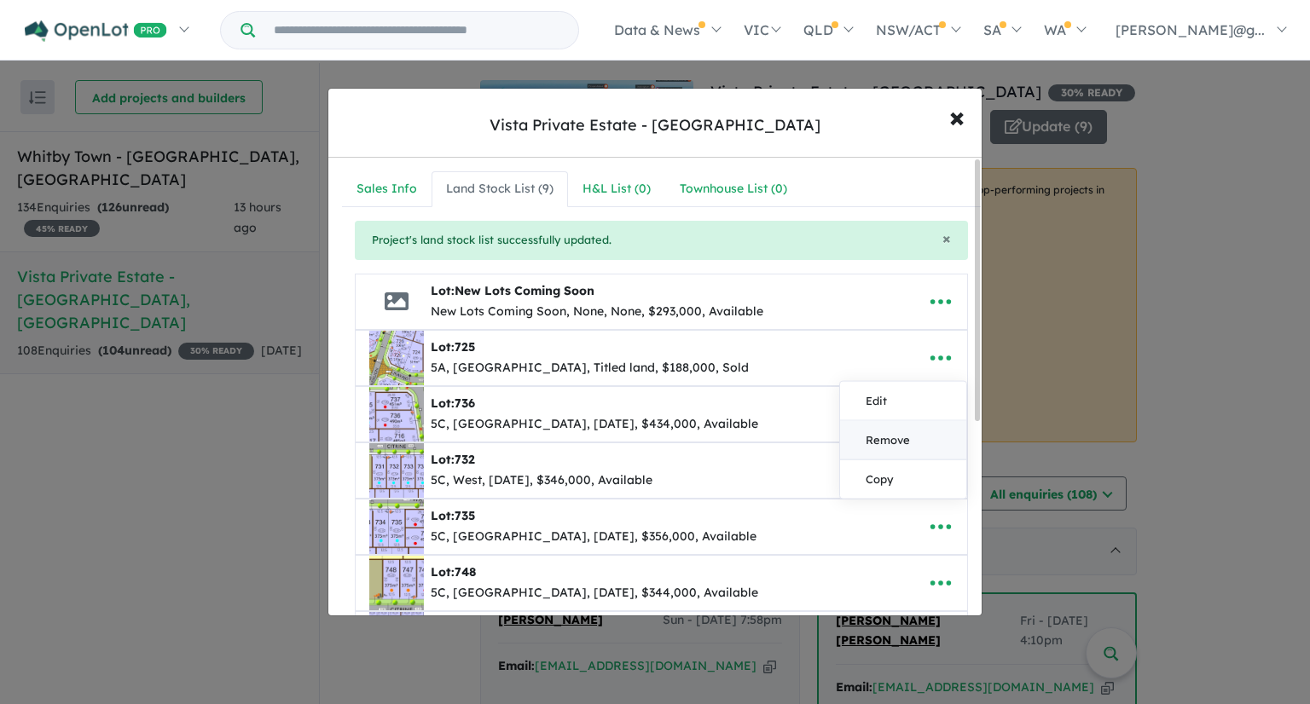
click at [913, 424] on link "Remove" at bounding box center [903, 439] width 126 height 39
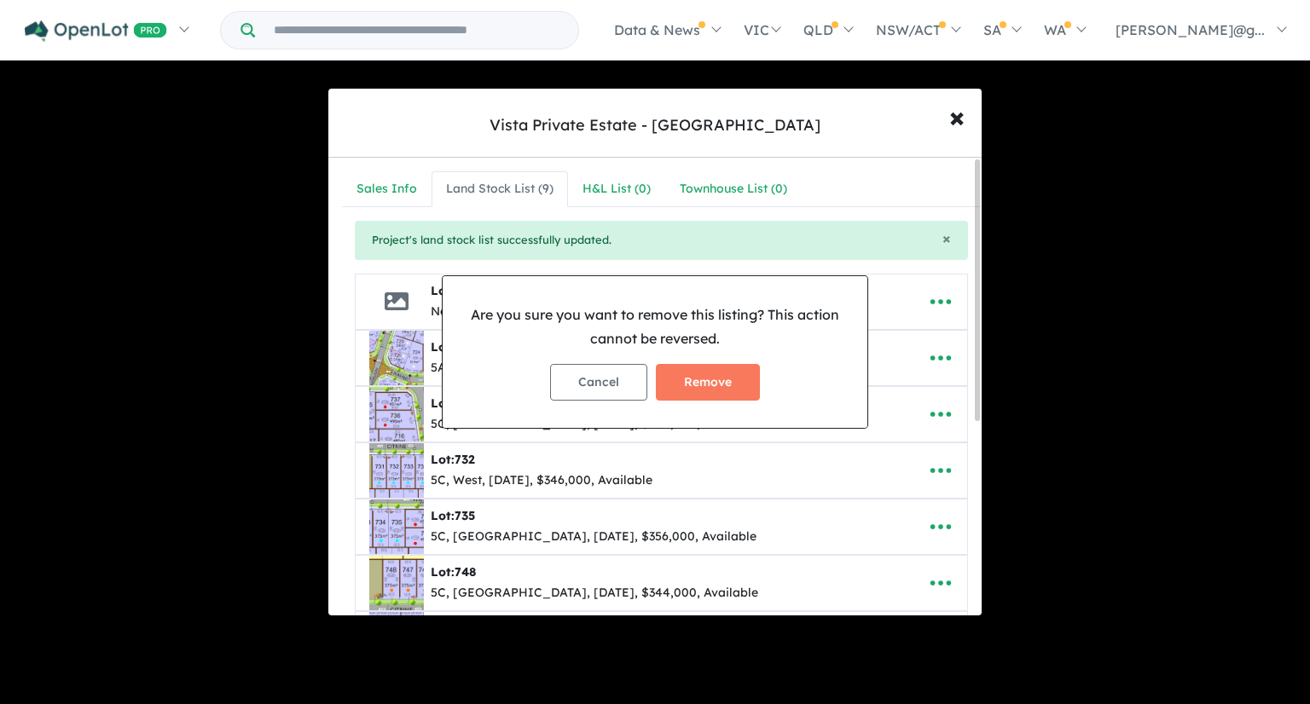
click at [766, 391] on div "Cancel Remove" at bounding box center [654, 383] width 397 height 64
click at [735, 391] on button "Remove" at bounding box center [708, 382] width 104 height 37
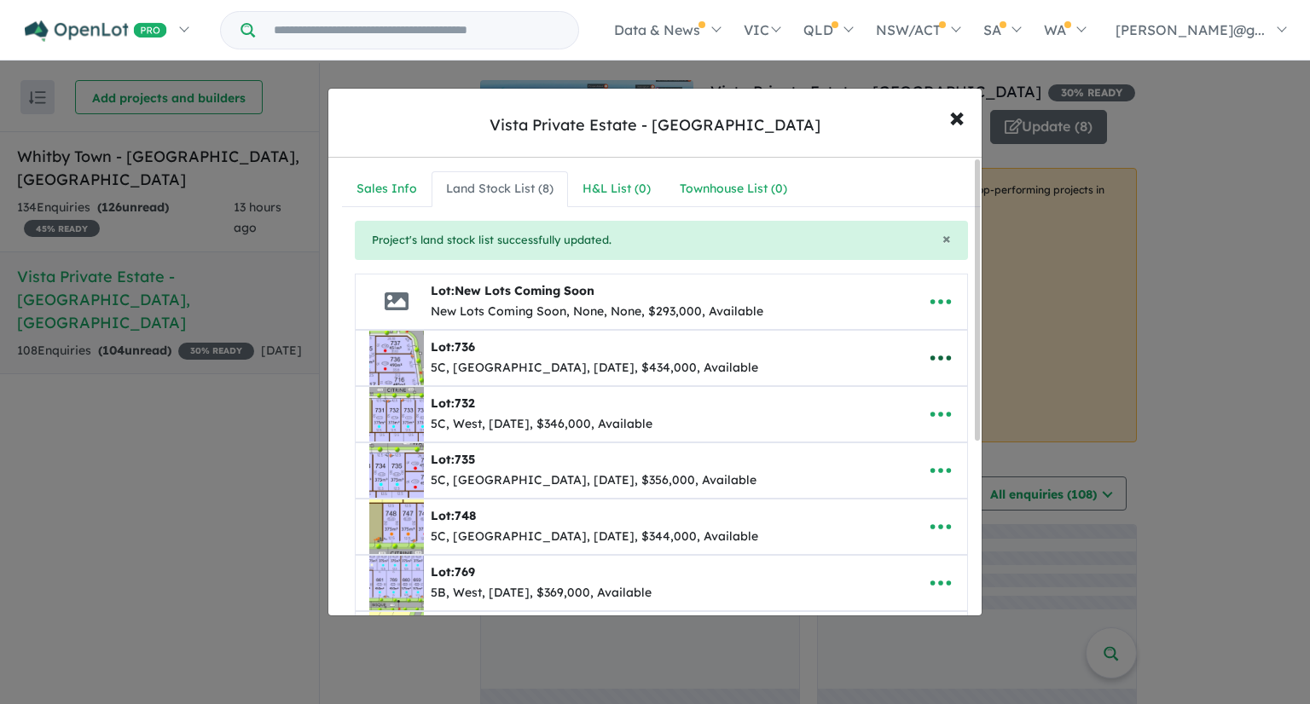
click at [944, 350] on icon "button" at bounding box center [941, 358] width 26 height 26
click at [898, 441] on link "Remove" at bounding box center [903, 439] width 126 height 39
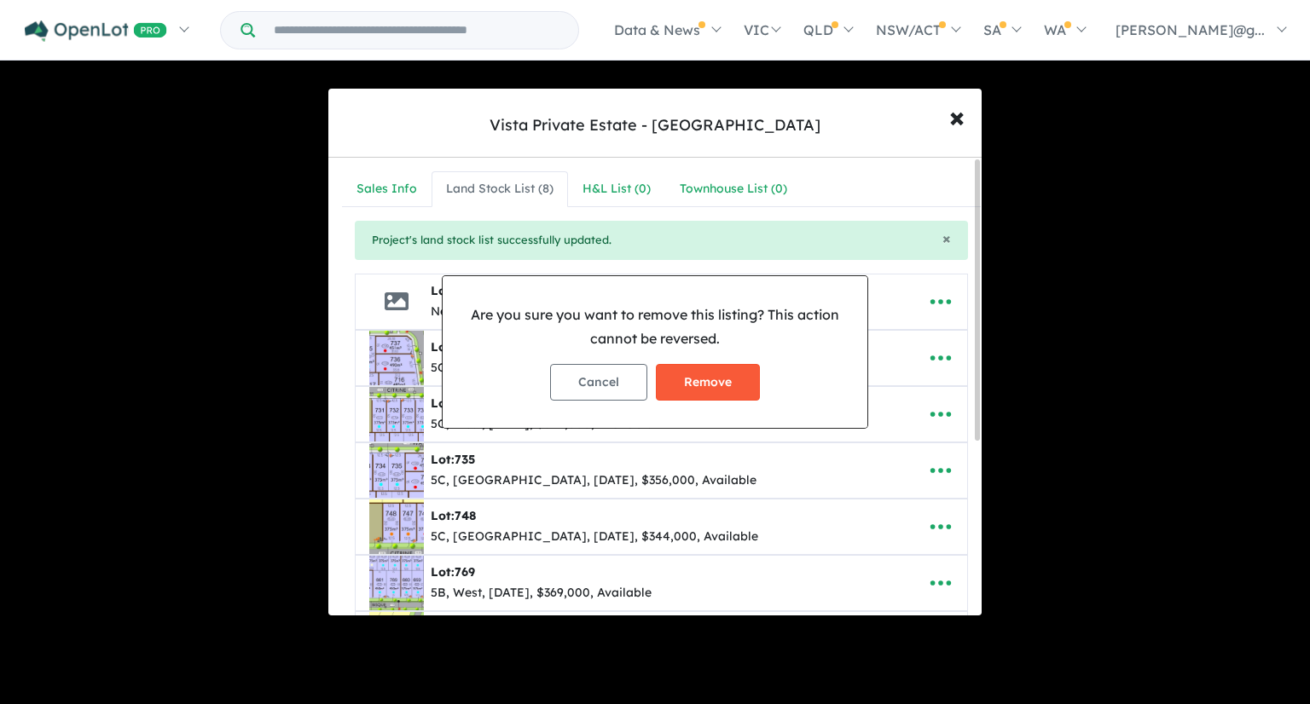
click at [751, 393] on button "Remove" at bounding box center [708, 382] width 104 height 37
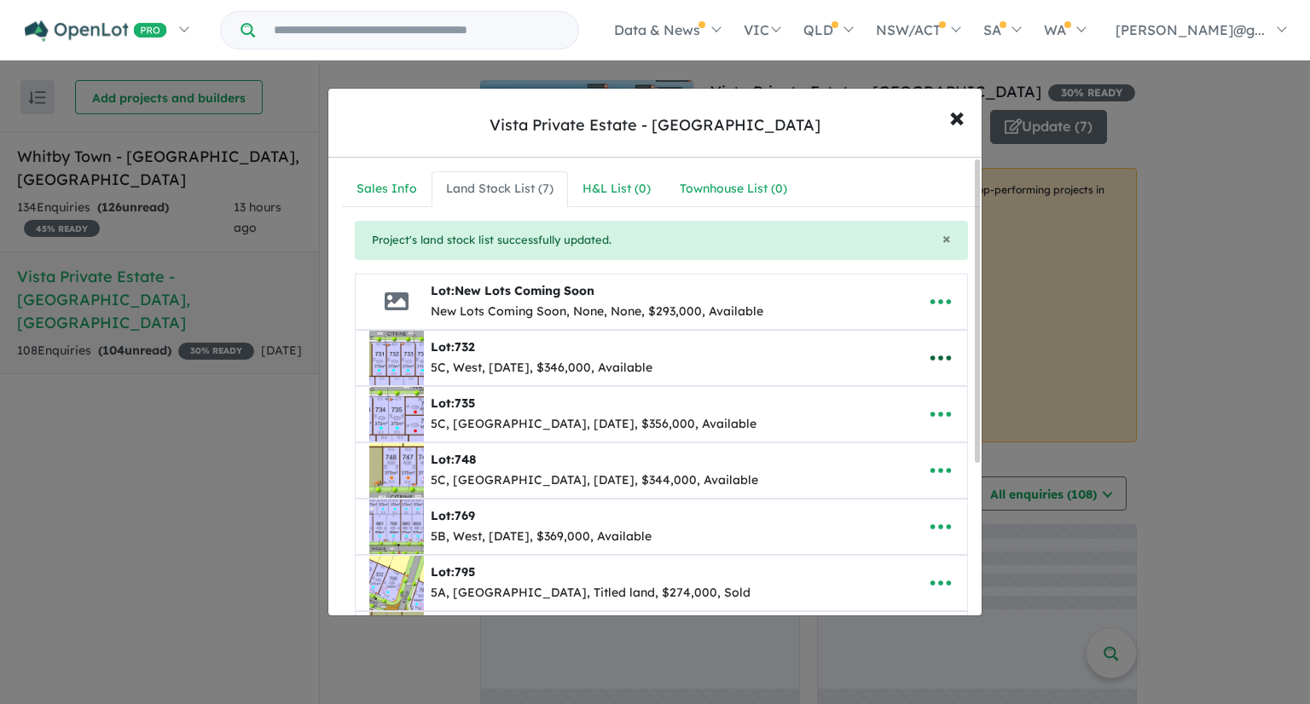
click at [932, 360] on icon "button" at bounding box center [941, 358] width 26 height 26
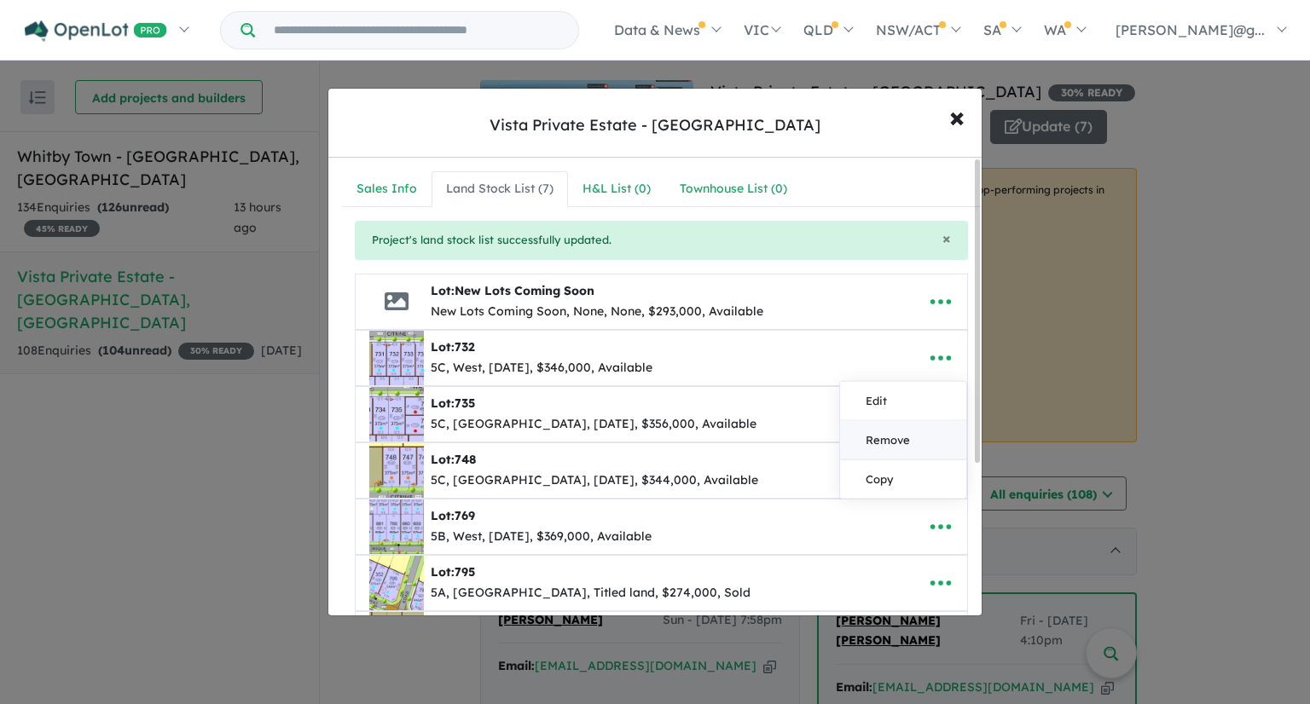
click at [897, 432] on link "Remove" at bounding box center [903, 439] width 126 height 39
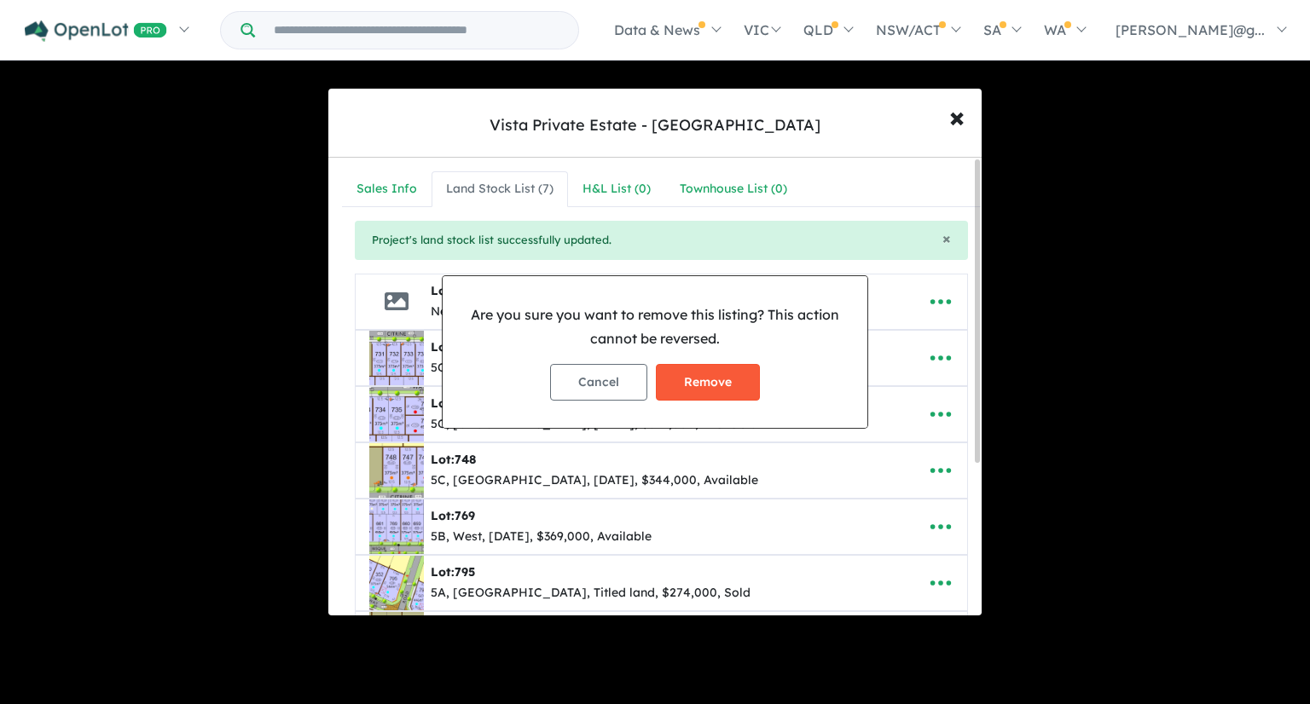
click at [748, 390] on button "Remove" at bounding box center [708, 382] width 104 height 37
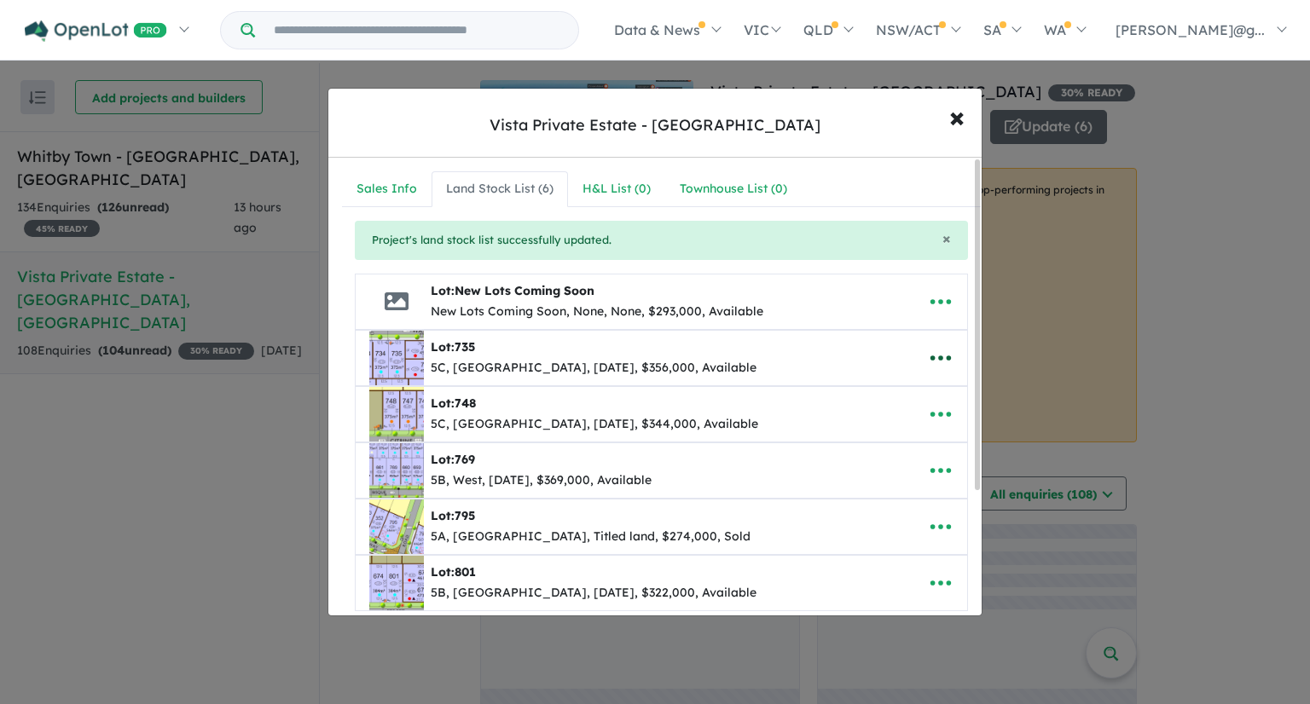
click at [942, 357] on icon "button" at bounding box center [940, 358] width 20 height 5
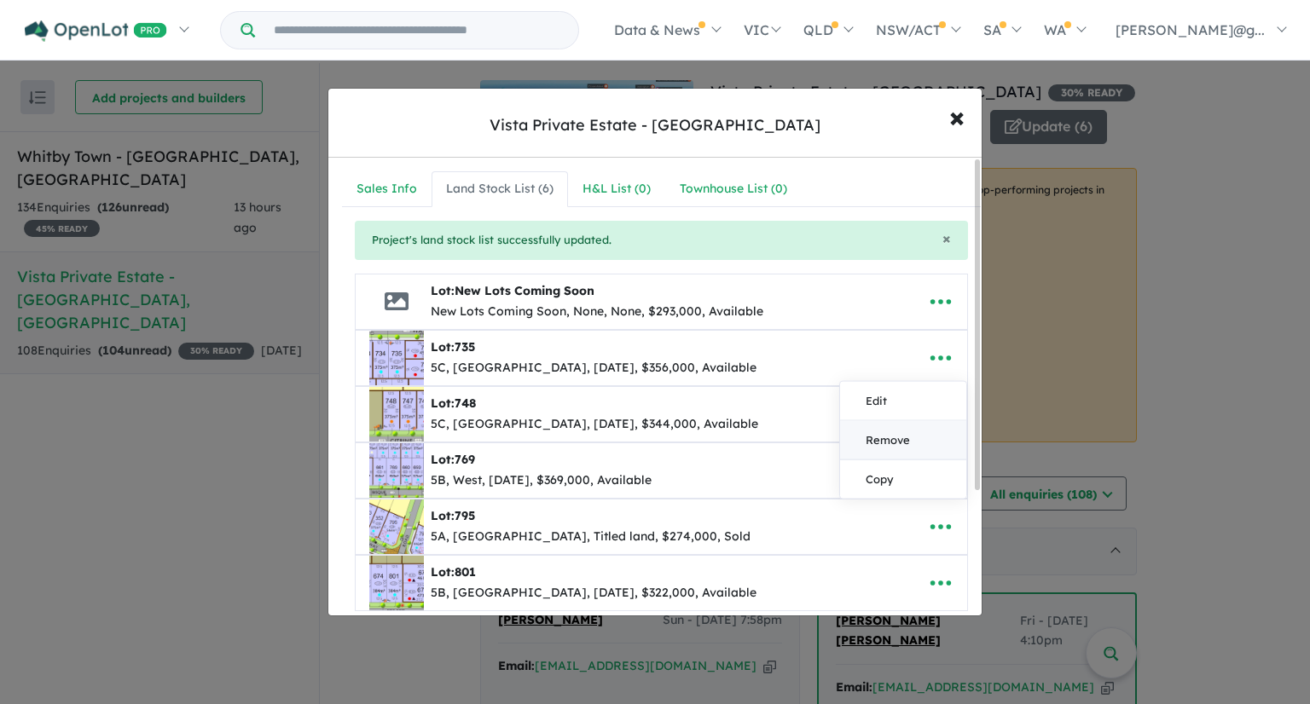
click at [910, 436] on link "Remove" at bounding box center [903, 439] width 126 height 39
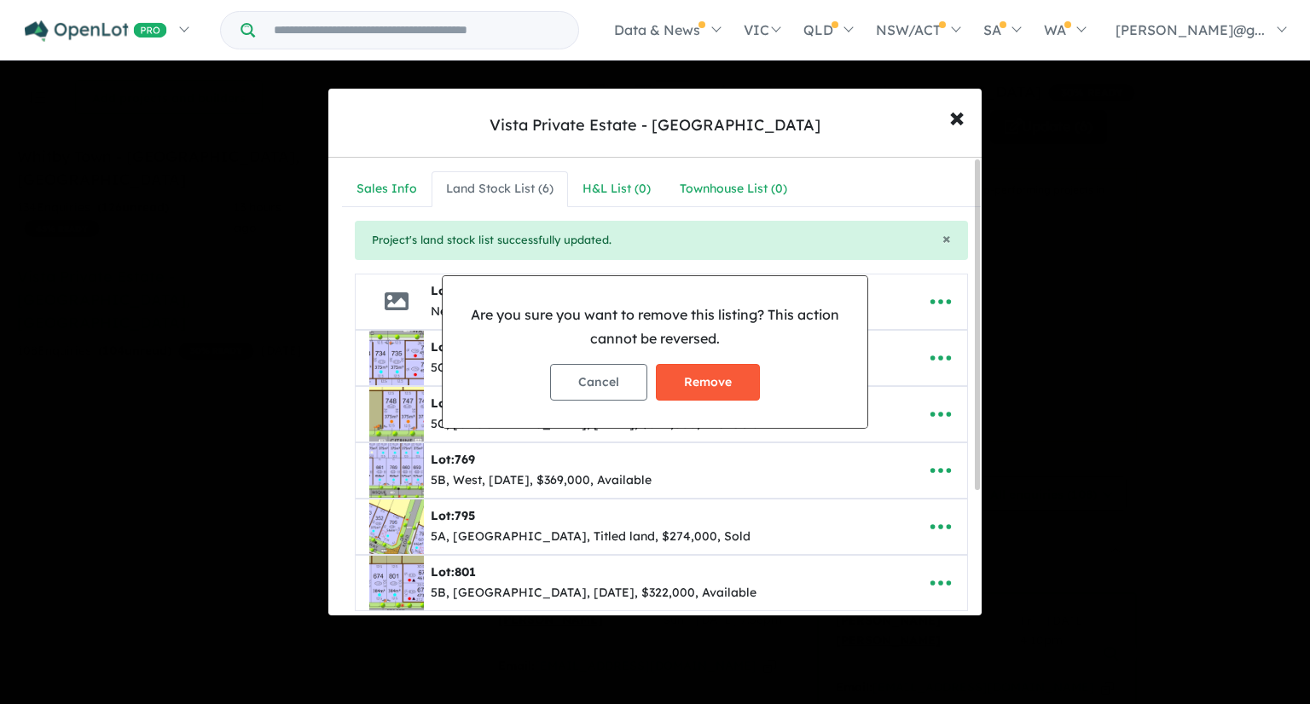
click at [751, 390] on button "Remove" at bounding box center [708, 382] width 104 height 37
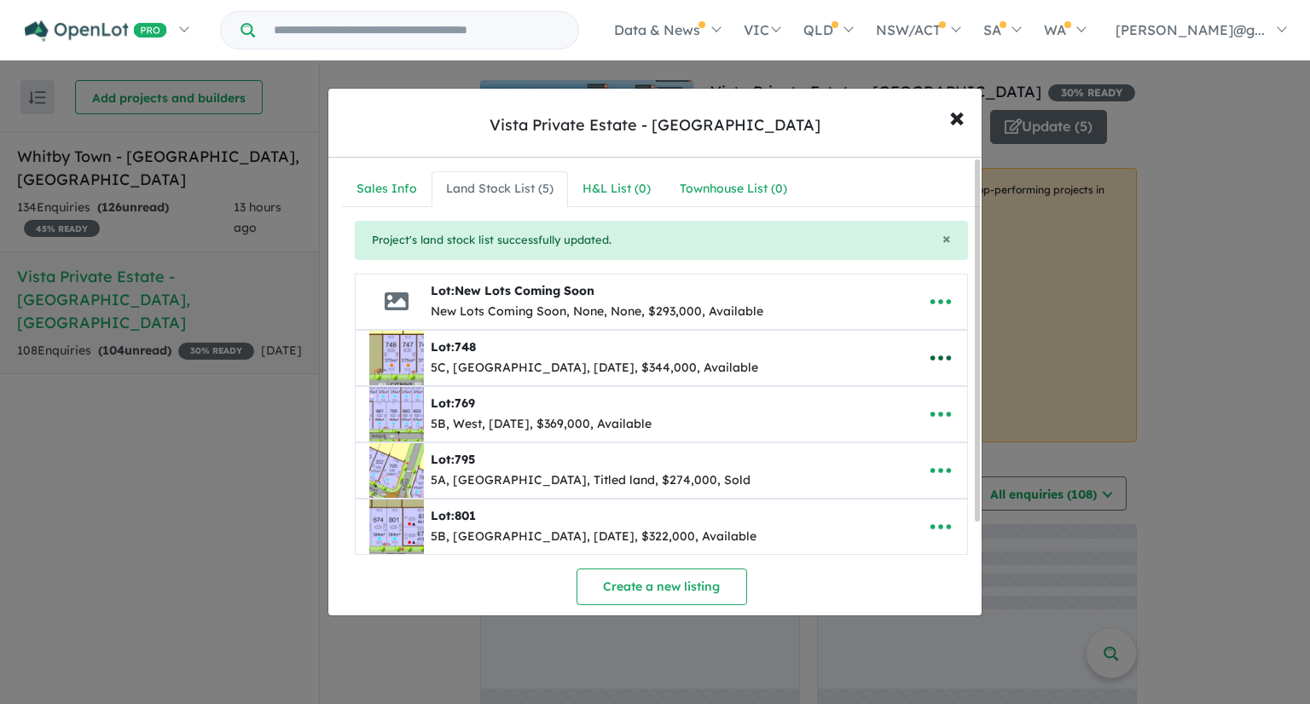
click at [942, 362] on icon "button" at bounding box center [941, 358] width 26 height 26
click at [876, 444] on link "Remove" at bounding box center [903, 439] width 126 height 39
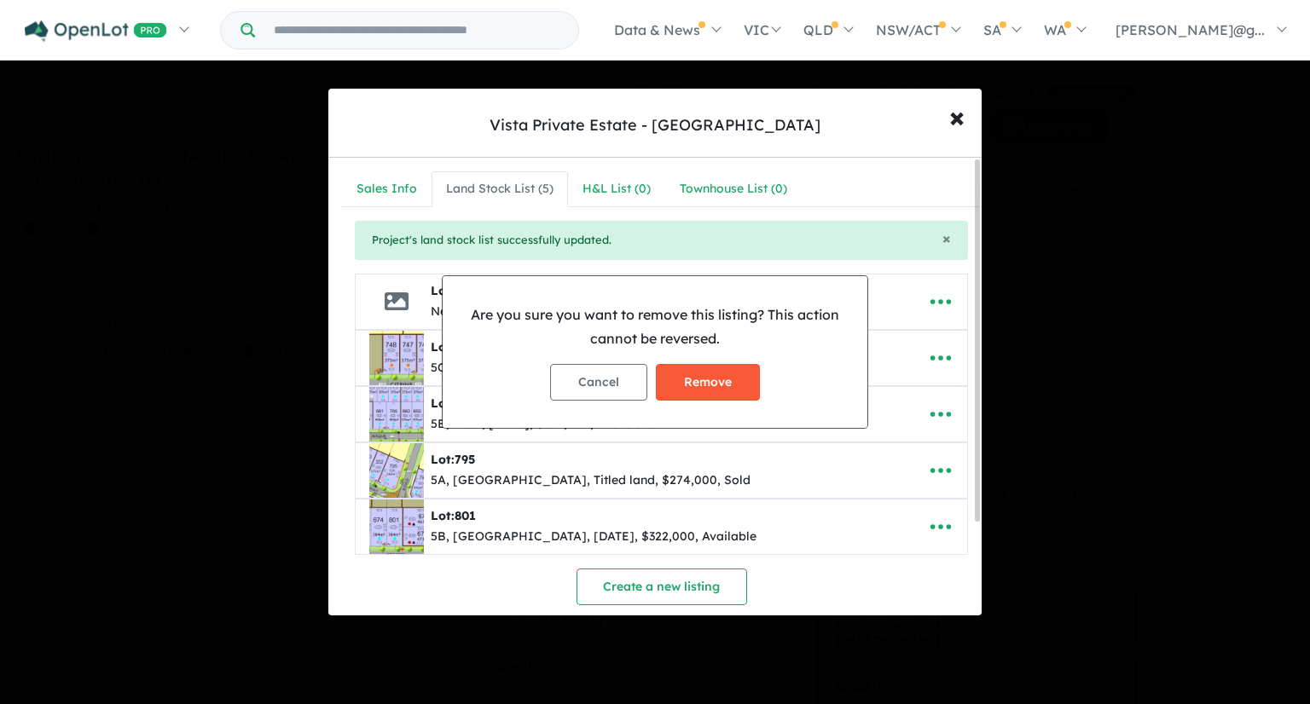
click at [737, 391] on button "Remove" at bounding box center [708, 382] width 104 height 37
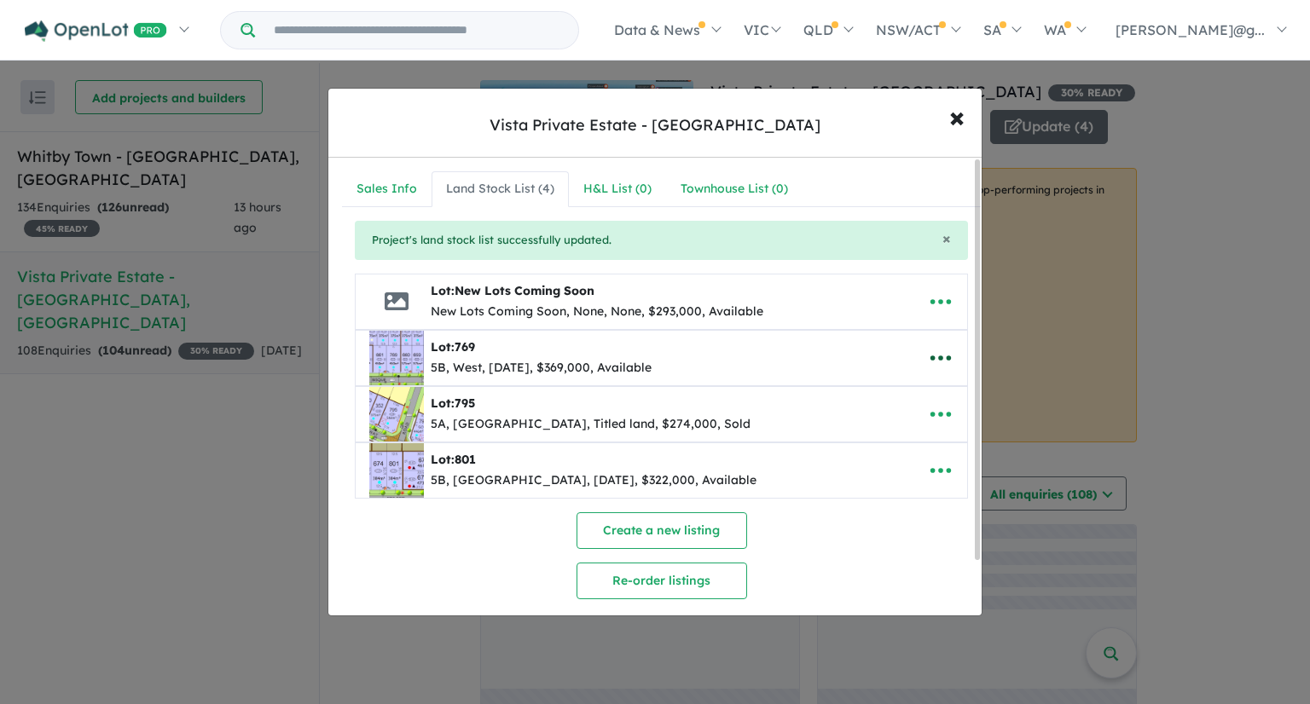
click at [942, 359] on icon "button" at bounding box center [941, 358] width 26 height 26
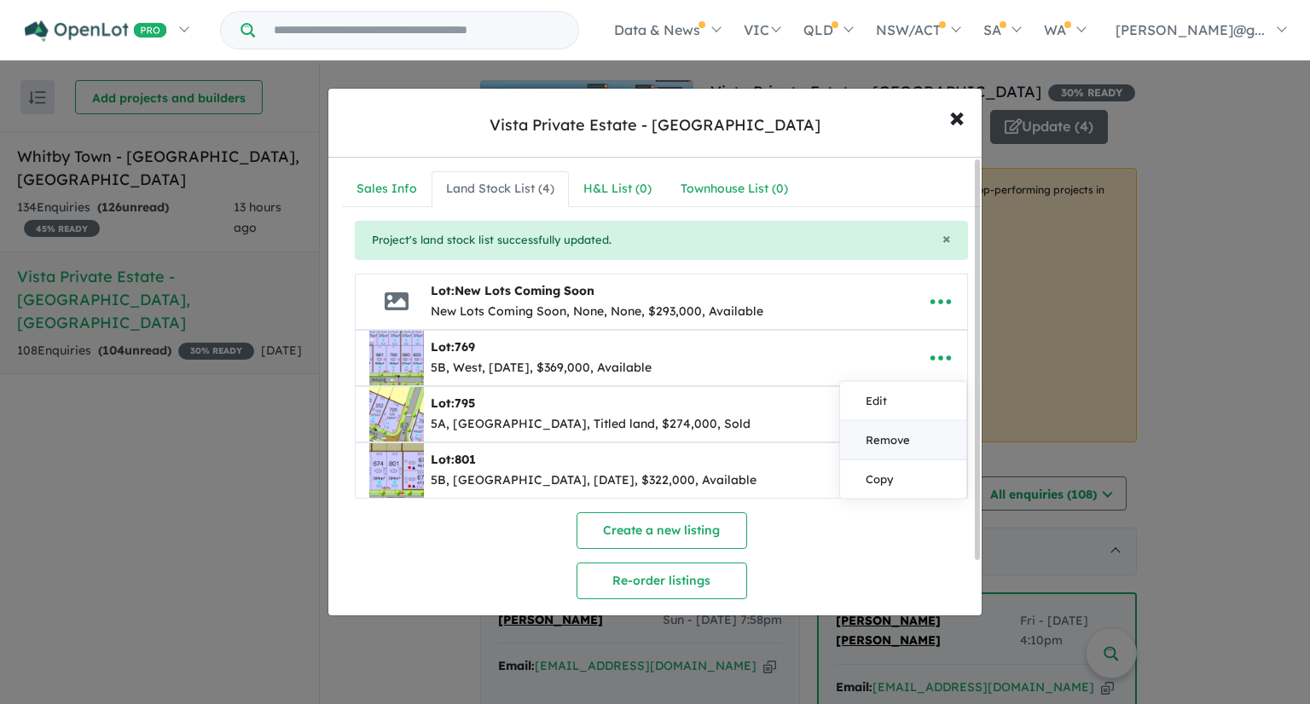
click at [914, 434] on link "Remove" at bounding box center [903, 439] width 126 height 39
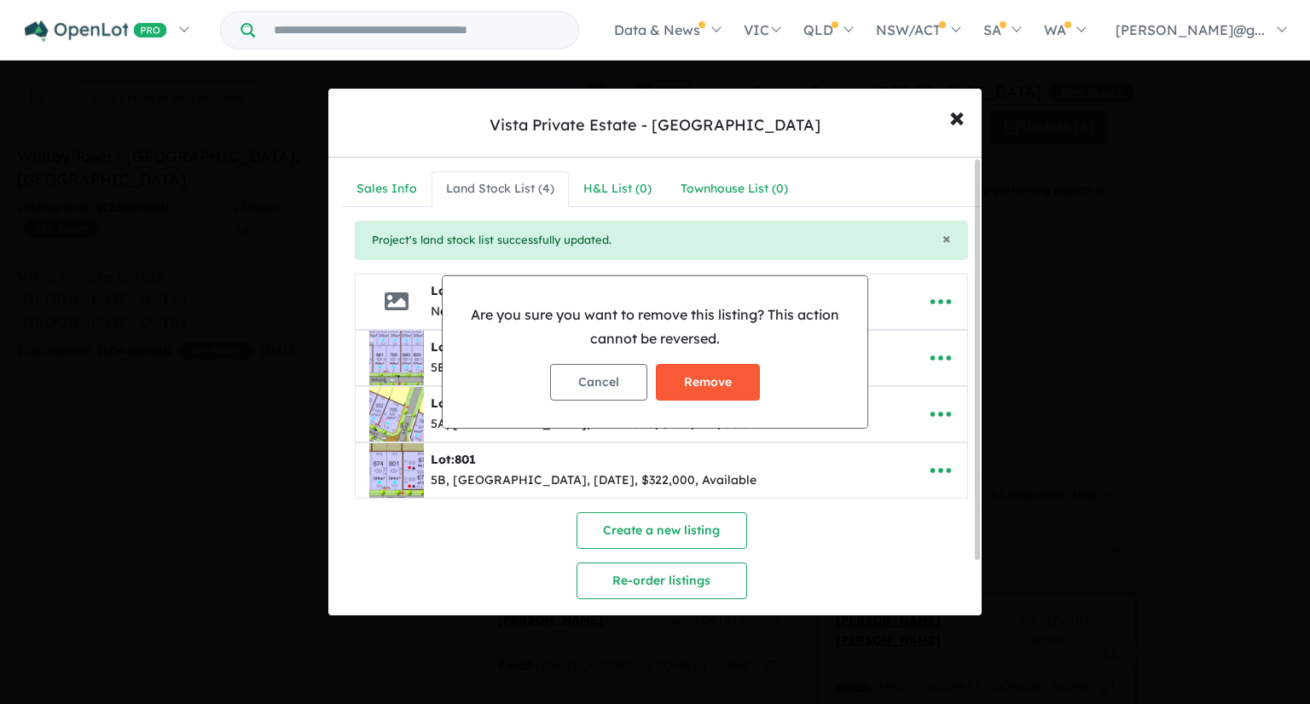
click at [723, 385] on button "Remove" at bounding box center [708, 382] width 104 height 37
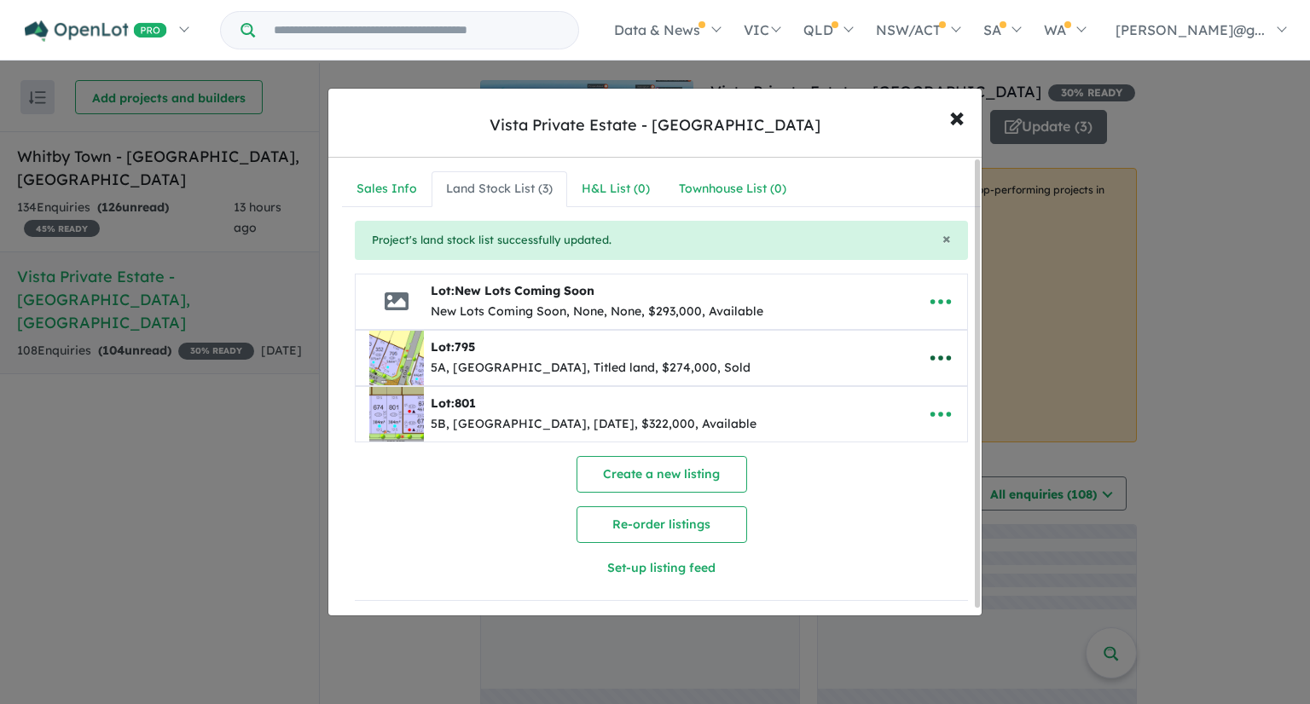
click at [937, 357] on icon "button" at bounding box center [941, 358] width 26 height 26
click at [900, 434] on link "Remove" at bounding box center [903, 439] width 126 height 39
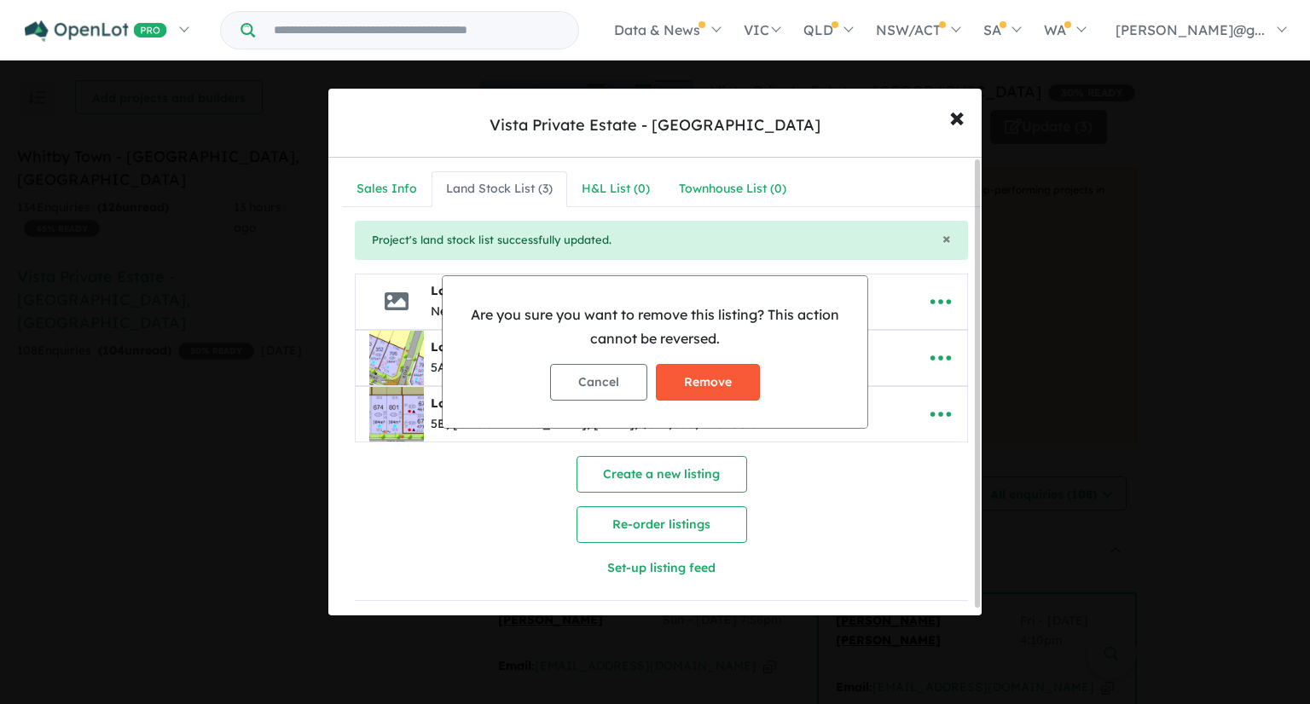
click at [733, 382] on button "Remove" at bounding box center [708, 382] width 104 height 37
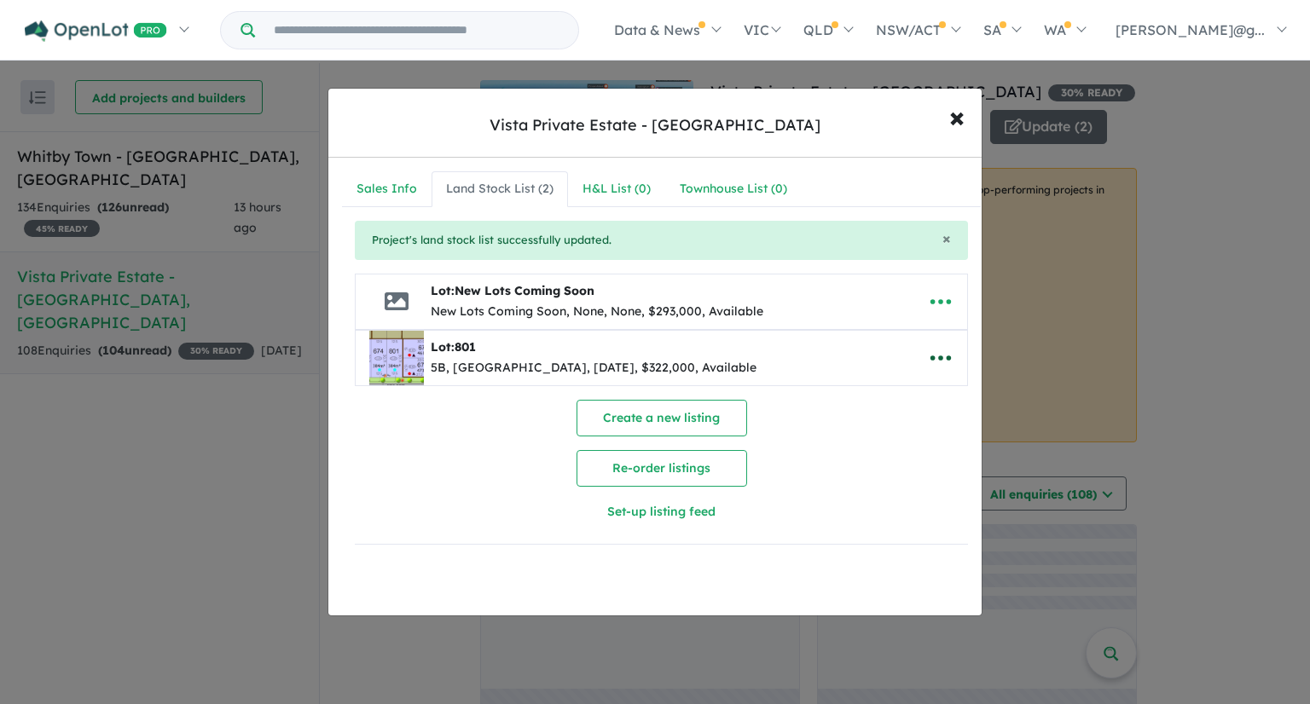
click at [942, 358] on icon "button" at bounding box center [940, 358] width 20 height 5
click at [907, 438] on link "Remove" at bounding box center [903, 439] width 126 height 39
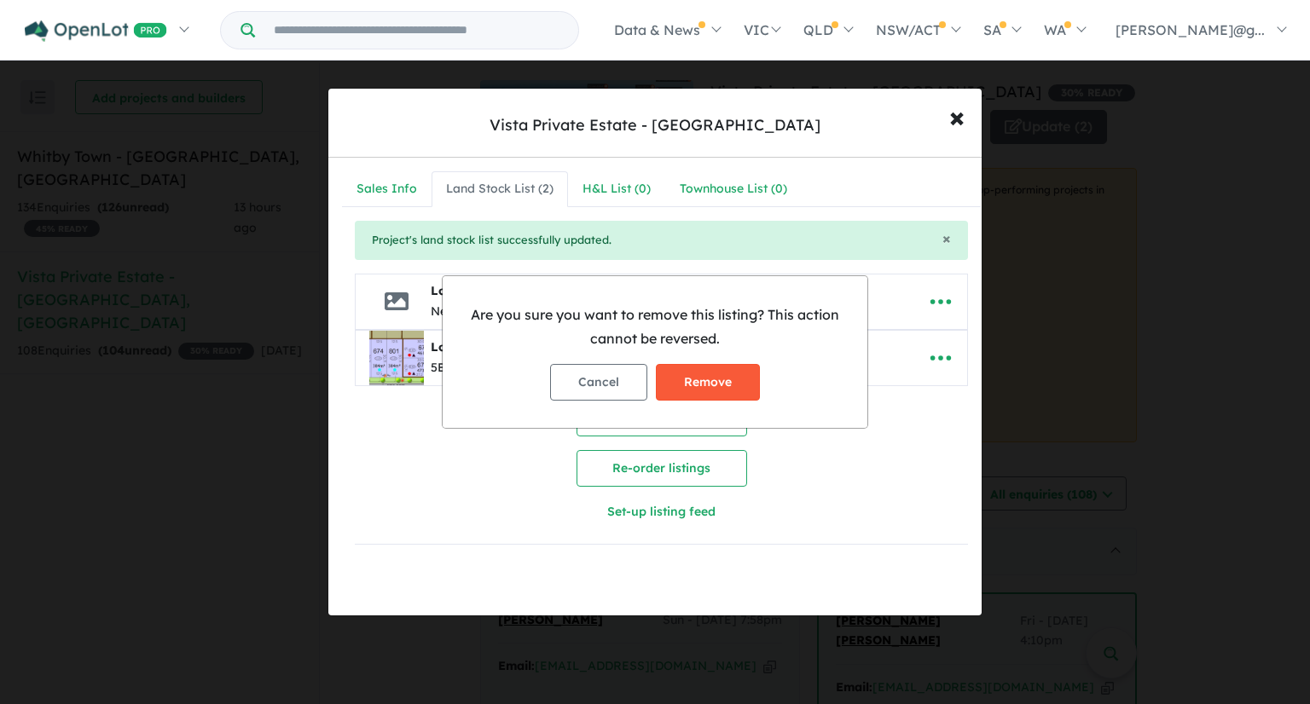
click at [742, 384] on button "Remove" at bounding box center [708, 382] width 104 height 37
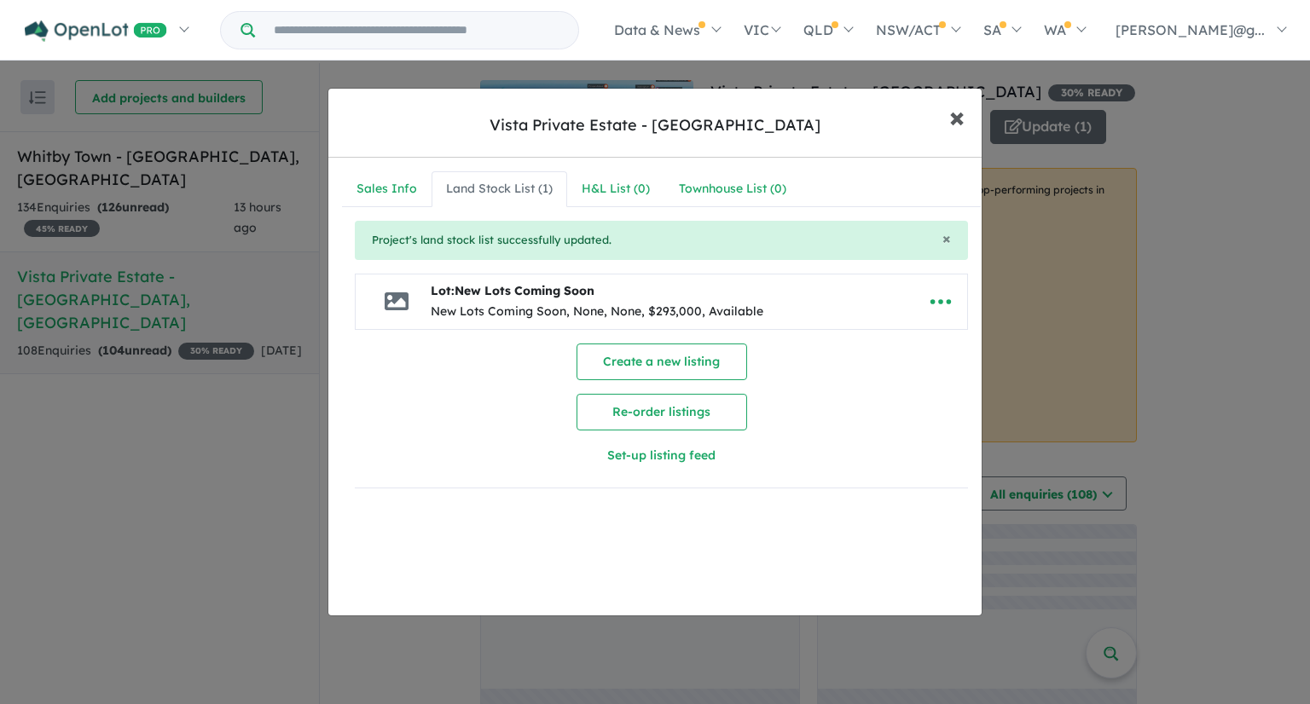
click at [959, 100] on span "×" at bounding box center [956, 116] width 15 height 37
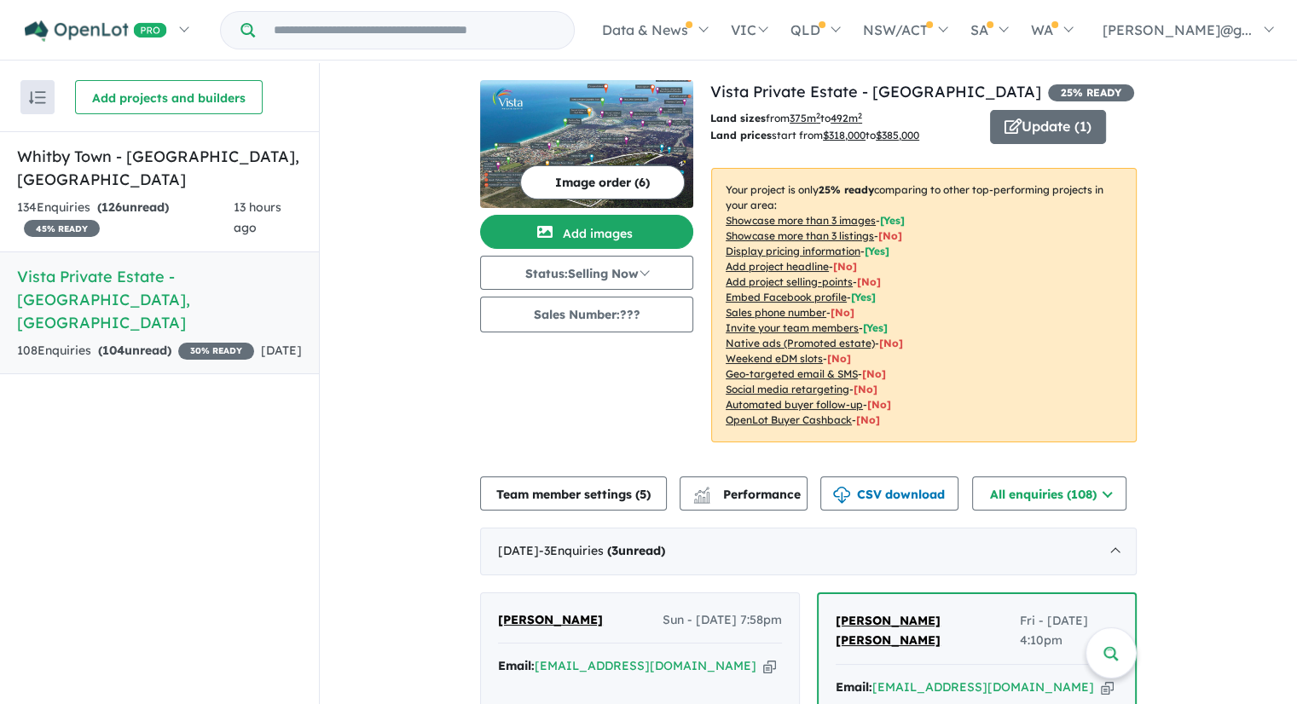
click at [634, 134] on img at bounding box center [586, 144] width 213 height 128
click at [578, 171] on button "Image order ( 6 )" at bounding box center [602, 182] width 165 height 34
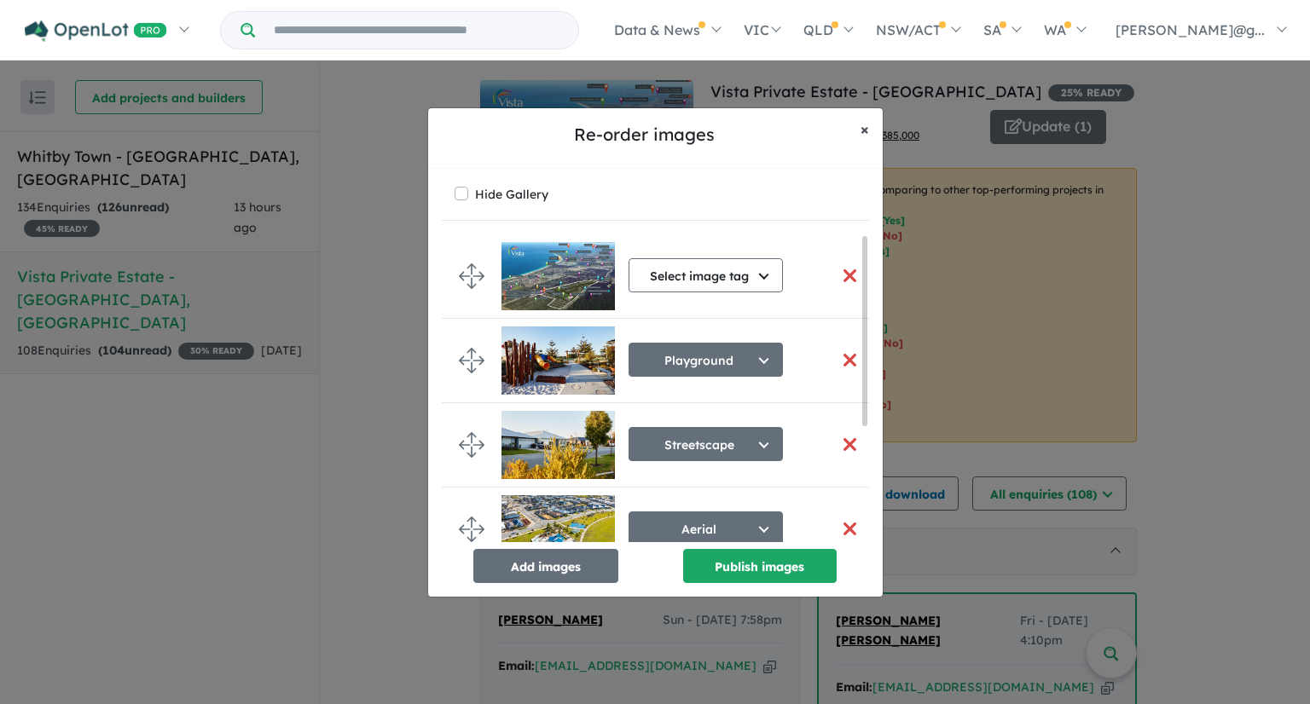
click at [862, 124] on span "×" at bounding box center [865, 129] width 9 height 20
